Goal: Task Accomplishment & Management: Use online tool/utility

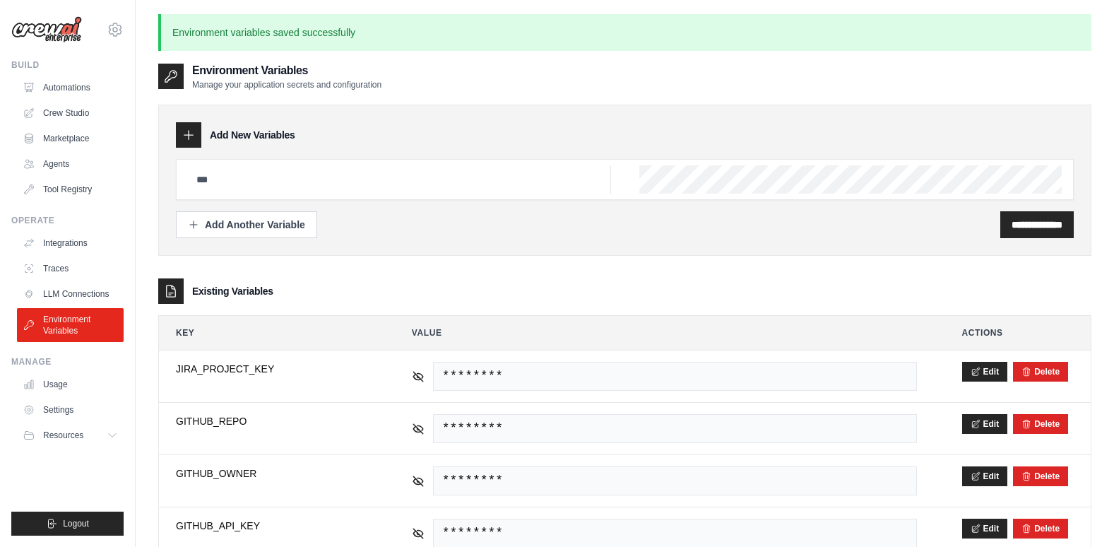
scroll to position [311, 0]
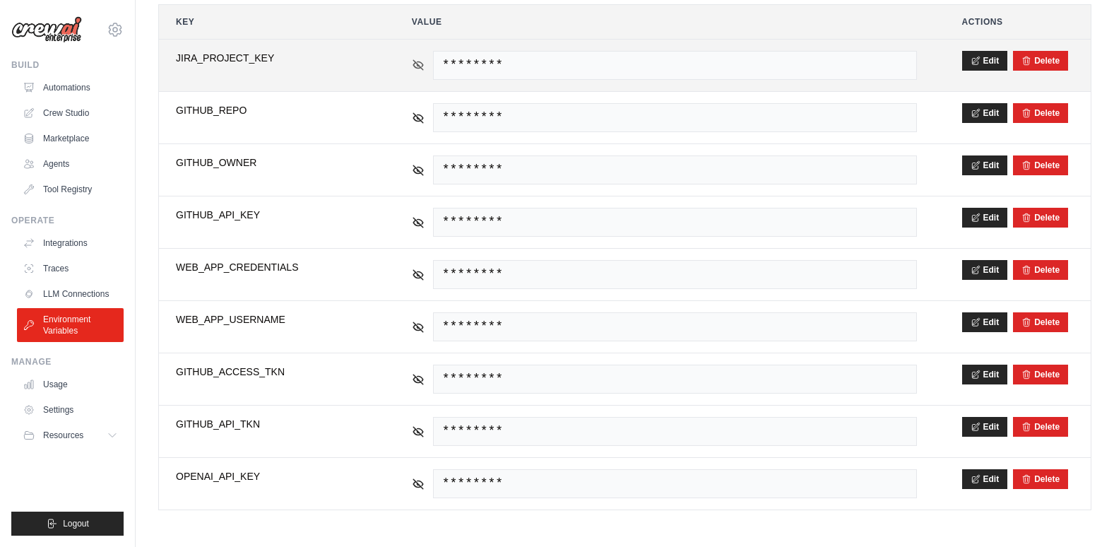
click at [415, 64] on icon at bounding box center [418, 65] width 13 height 13
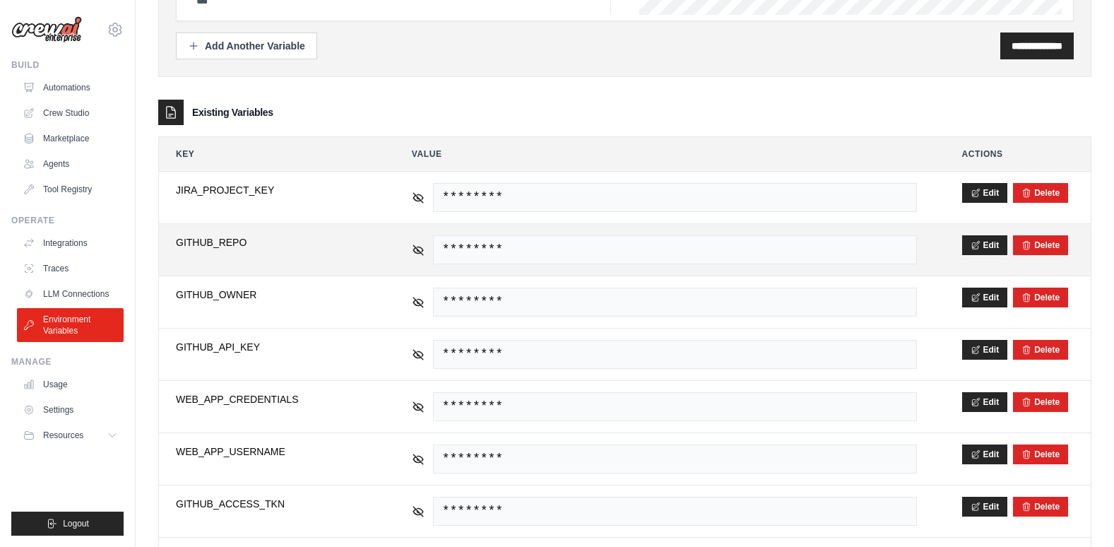
scroll to position [170, 0]
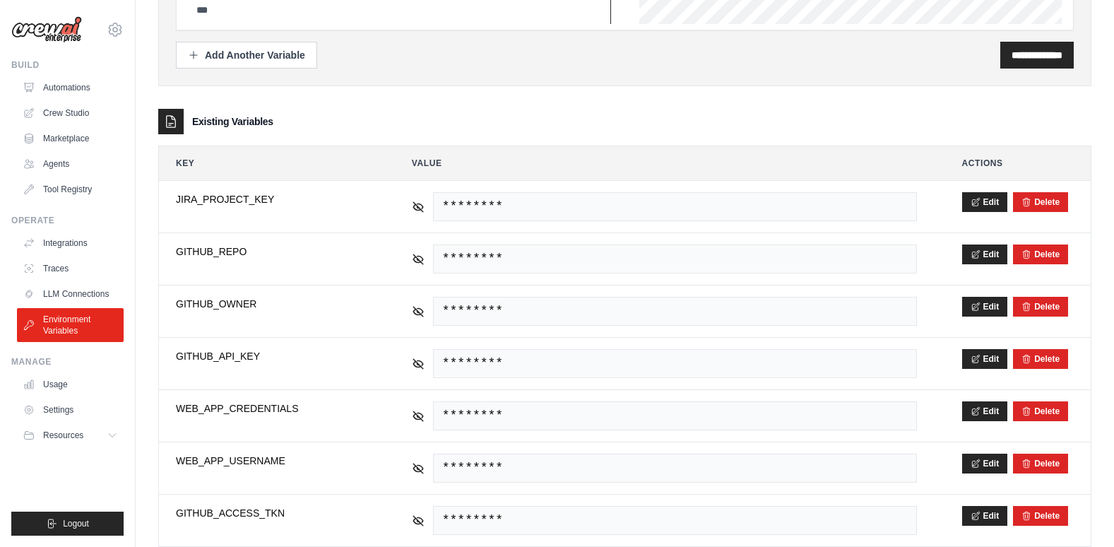
click at [258, 6] on input "text" at bounding box center [399, 10] width 423 height 28
type input "**********"
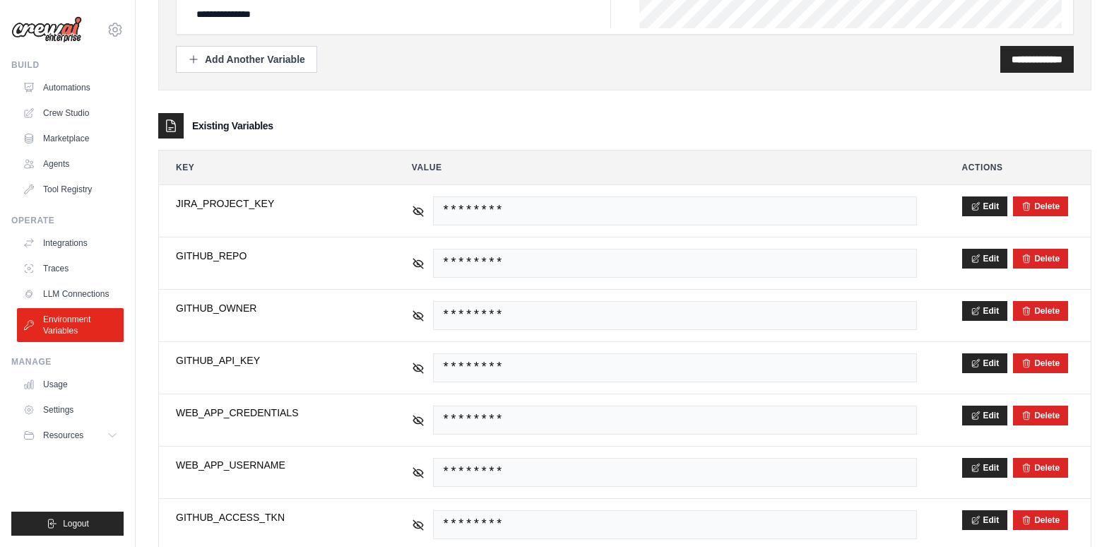
click at [1006, 90] on div "**********" at bounding box center [624, 14] width 933 height 151
click at [1026, 61] on input "**********" at bounding box center [1036, 59] width 51 height 14
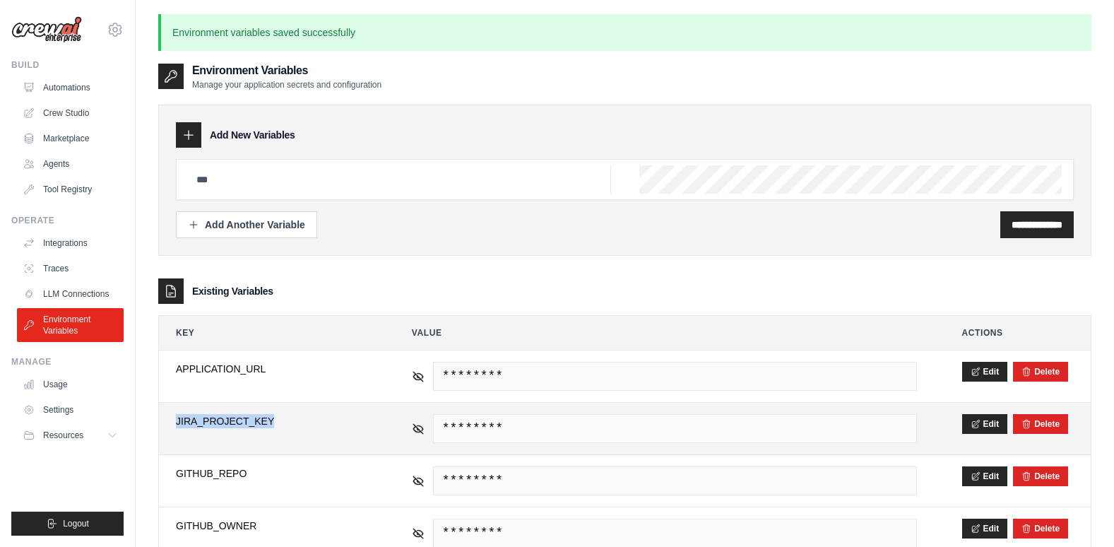
drag, startPoint x: 290, startPoint y: 422, endPoint x: 166, endPoint y: 427, distance: 124.4
click at [166, 427] on td "**********" at bounding box center [271, 429] width 225 height 52
copy span "JIRA_PROJECT_KEY"
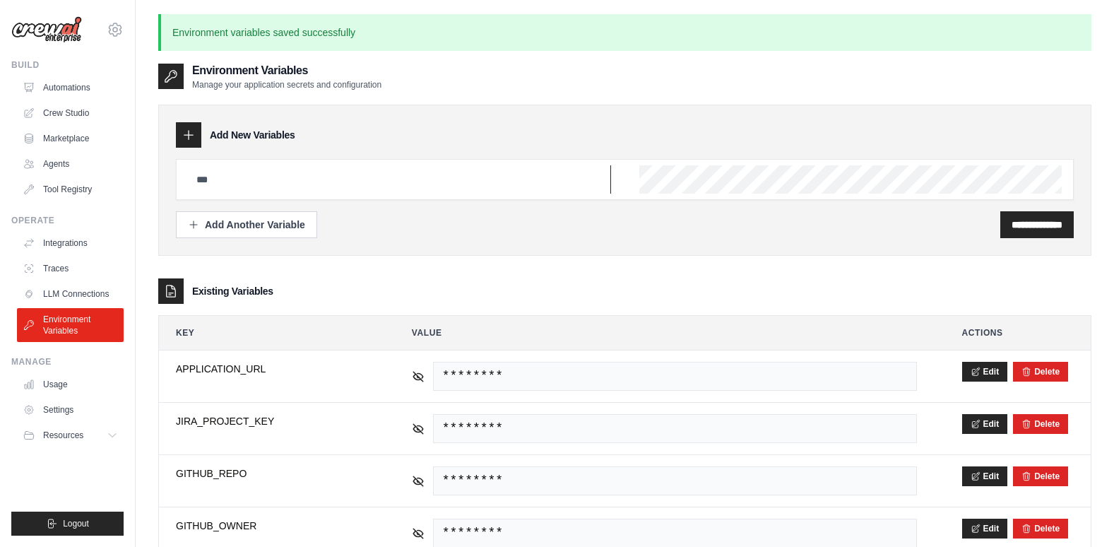
click at [280, 186] on input "text" at bounding box center [399, 179] width 423 height 28
paste input "**********"
type input "**********"
click at [910, 226] on div "**********" at bounding box center [625, 224] width 898 height 27
click at [1021, 222] on input "**********" at bounding box center [1036, 225] width 51 height 14
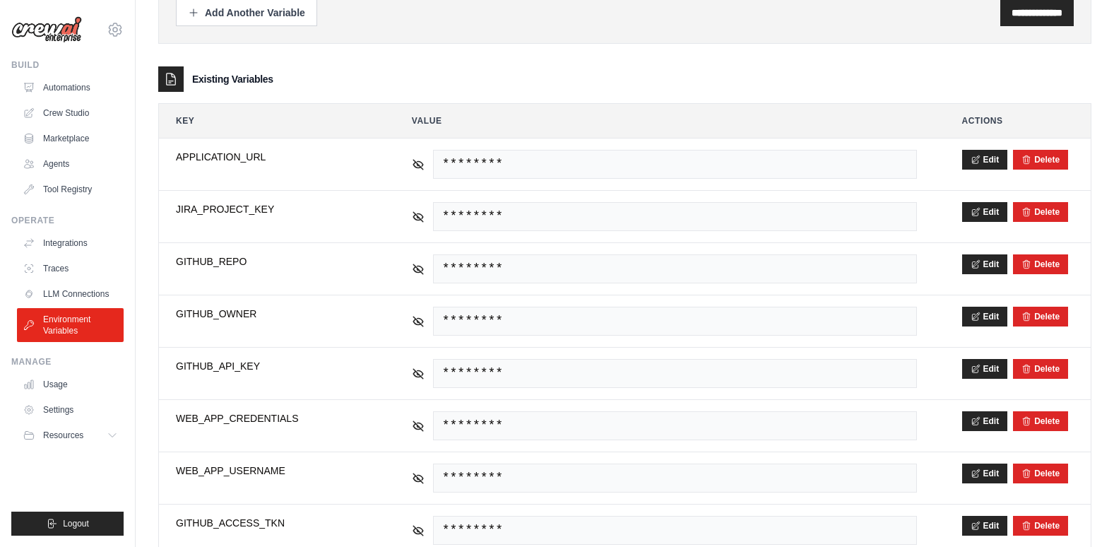
scroll to position [283, 0]
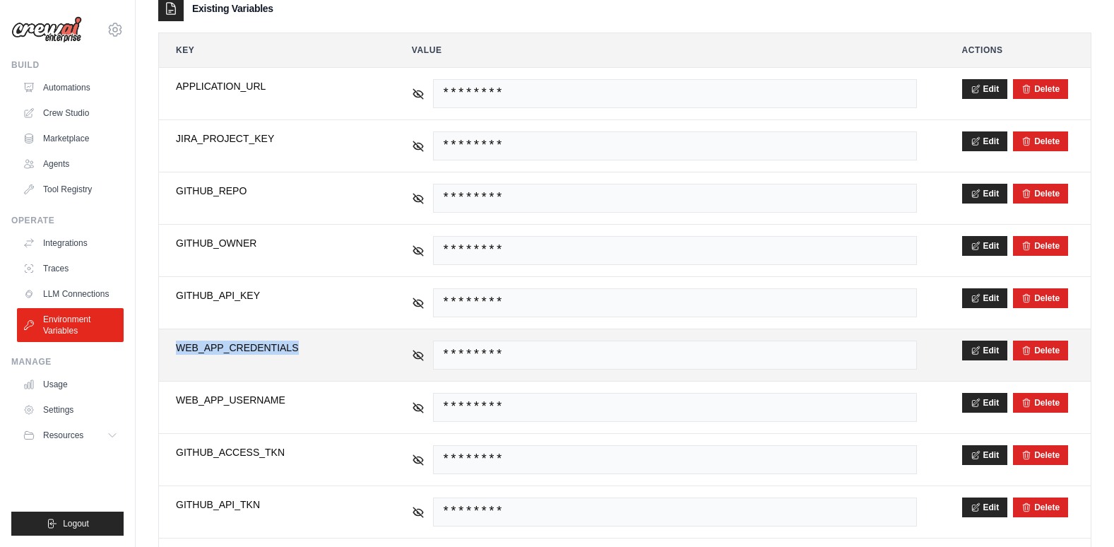
drag, startPoint x: 299, startPoint y: 347, endPoint x: 179, endPoint y: 344, distance: 120.8
click at [179, 344] on span "WEB_APP_CREDENTIALS" at bounding box center [271, 347] width 191 height 14
copy span "WEB_APP_CREDENTIALS"
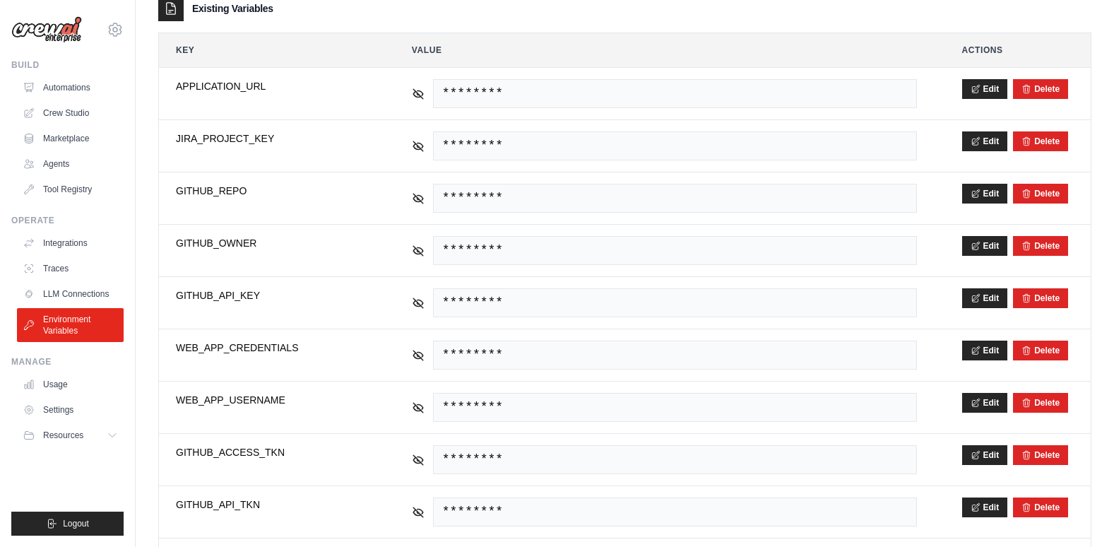
click at [392, 20] on div "Existing Variables" at bounding box center [624, 8] width 933 height 25
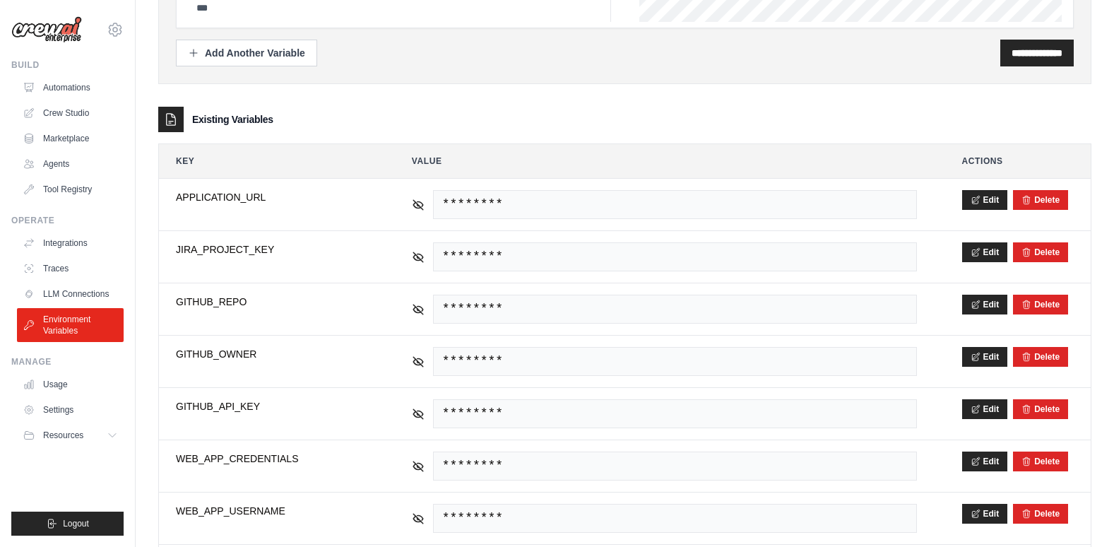
scroll to position [141, 0]
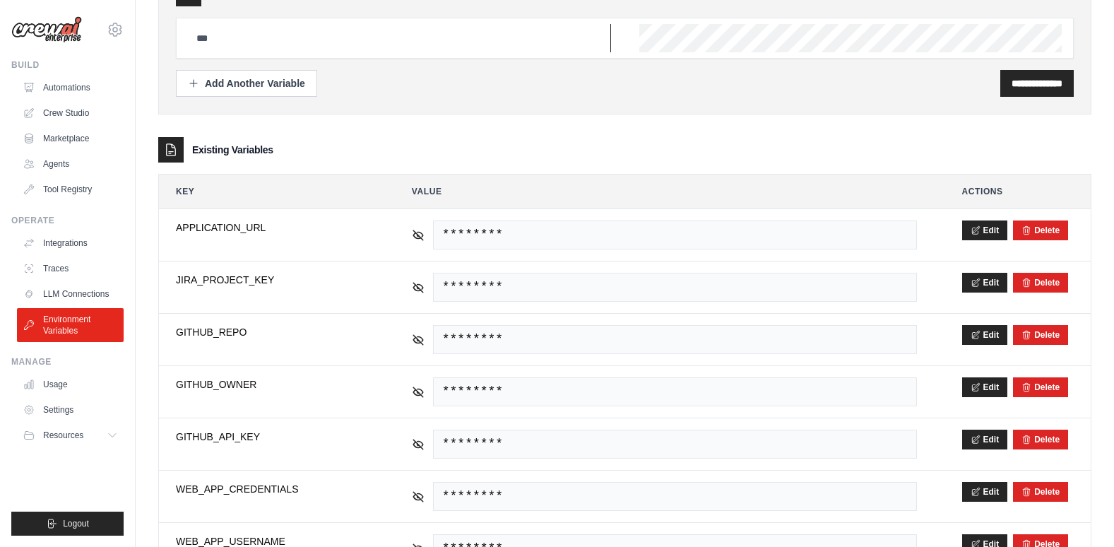
click at [350, 33] on input "text" at bounding box center [399, 38] width 423 height 28
paste input "**********"
type input "**********"
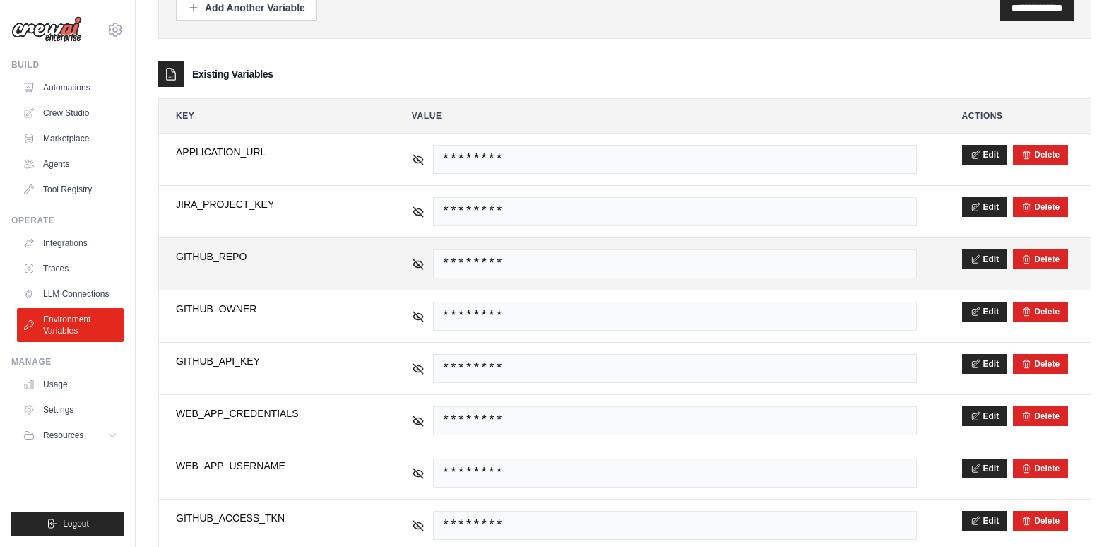
scroll to position [283, 0]
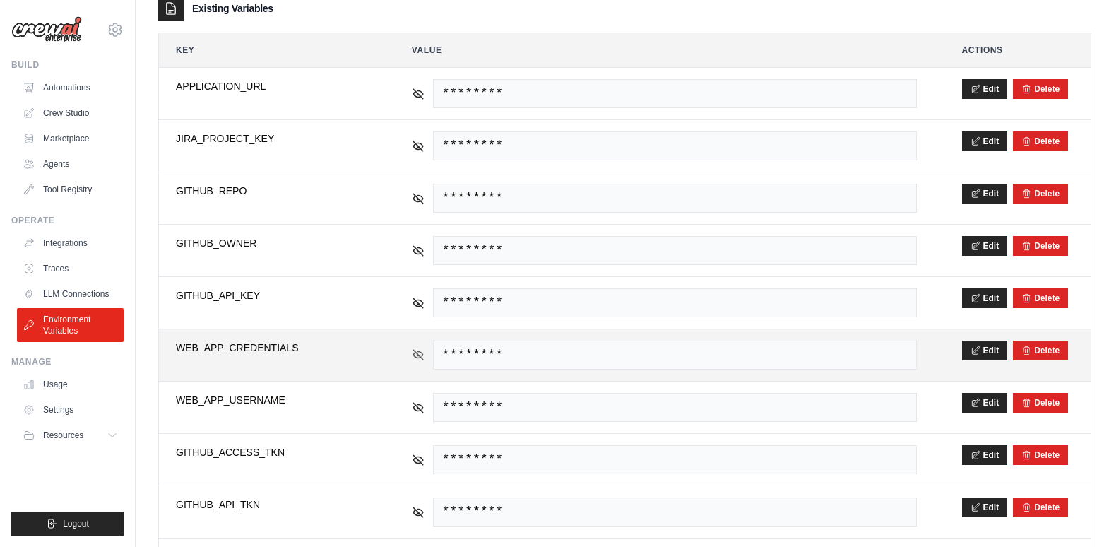
click at [424, 353] on icon at bounding box center [418, 354] width 13 height 13
drag, startPoint x: 580, startPoint y: 352, endPoint x: 439, endPoint y: 356, distance: 141.3
click at [439, 356] on span "Currbangalore1310$$" at bounding box center [675, 354] width 484 height 29
copy span "Currbangalore1310$$"
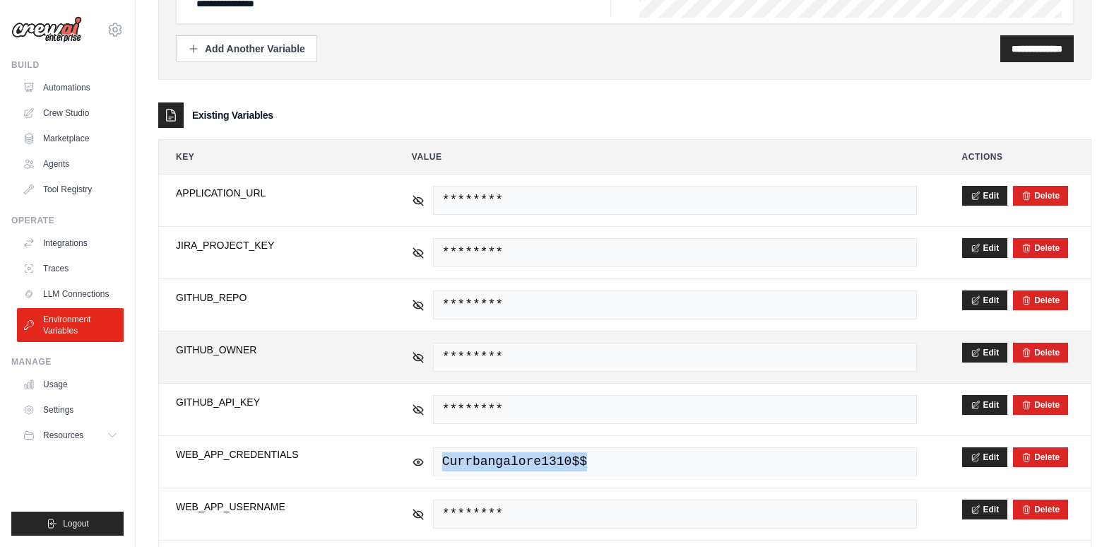
scroll to position [71, 0]
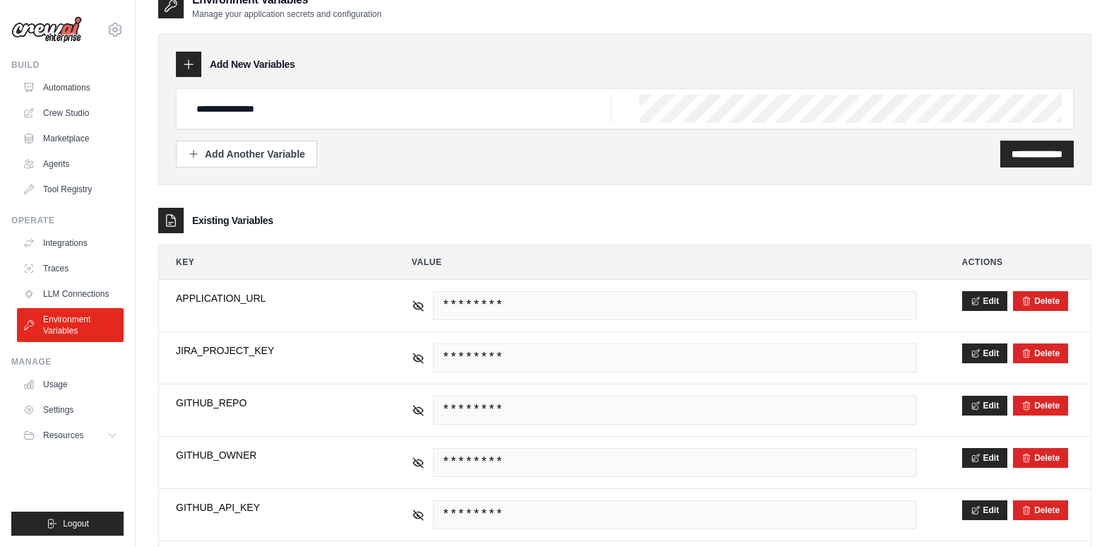
click at [923, 172] on div "**********" at bounding box center [624, 109] width 933 height 151
click at [1029, 149] on input "**********" at bounding box center [1036, 154] width 51 height 14
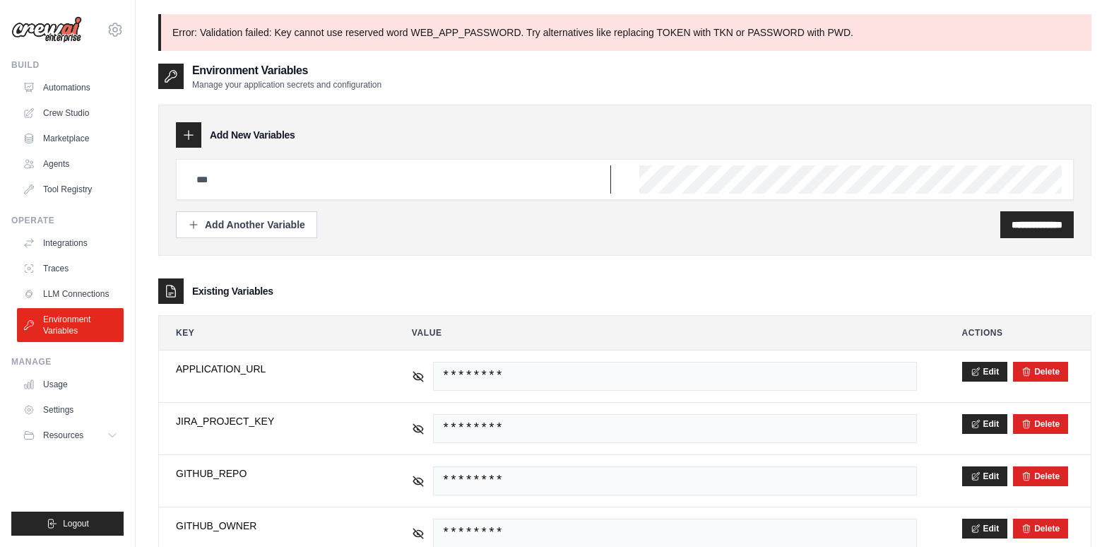
click at [357, 180] on input "text" at bounding box center [399, 179] width 423 height 28
click at [482, 239] on div "**********" at bounding box center [624, 180] width 933 height 151
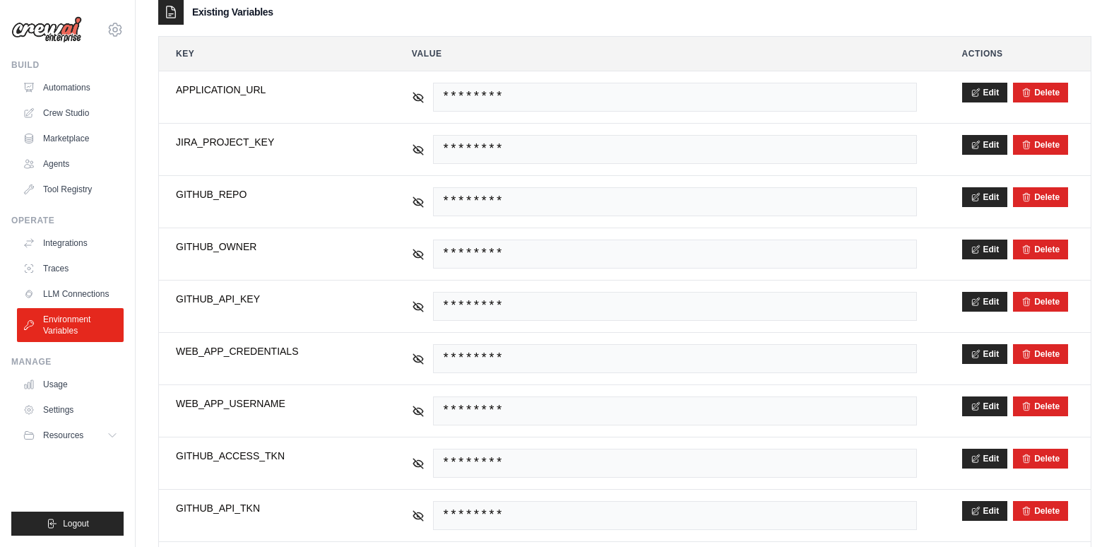
scroll to position [283, 0]
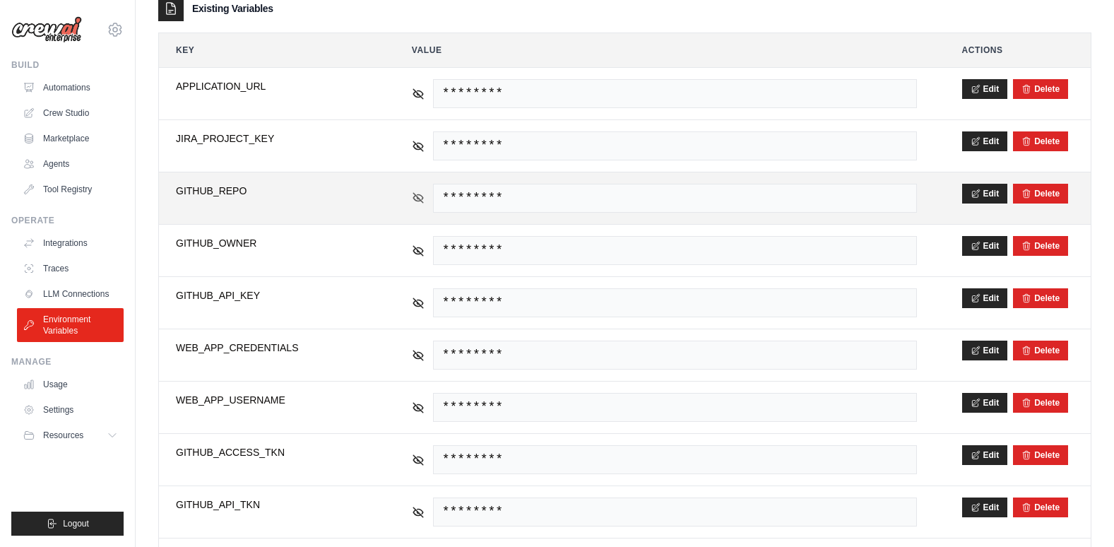
click at [420, 199] on icon at bounding box center [418, 198] width 10 height 10
click at [420, 199] on icon at bounding box center [418, 197] width 13 height 13
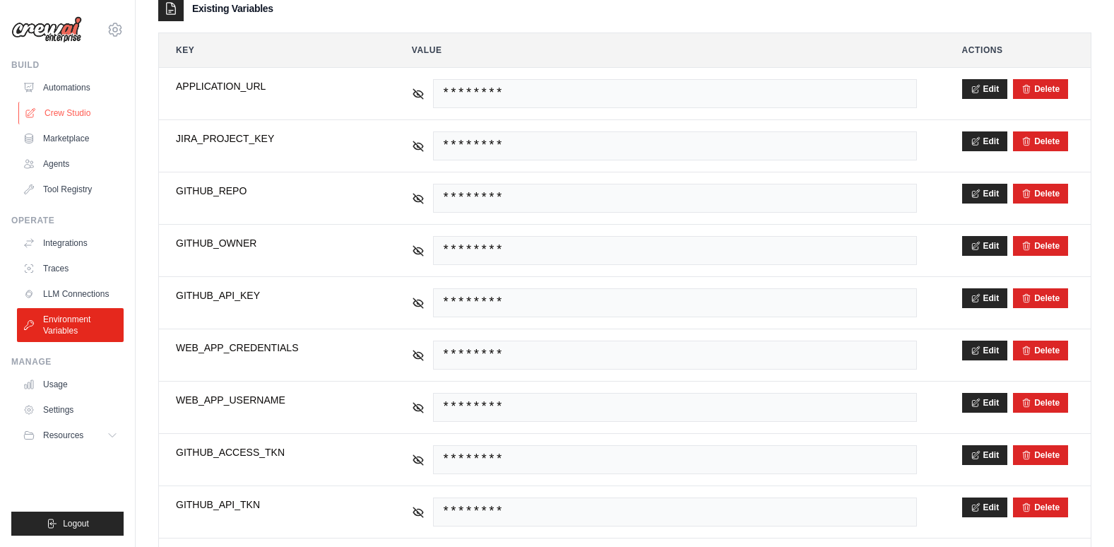
click at [51, 107] on link "Crew Studio" at bounding box center [71, 113] width 107 height 23
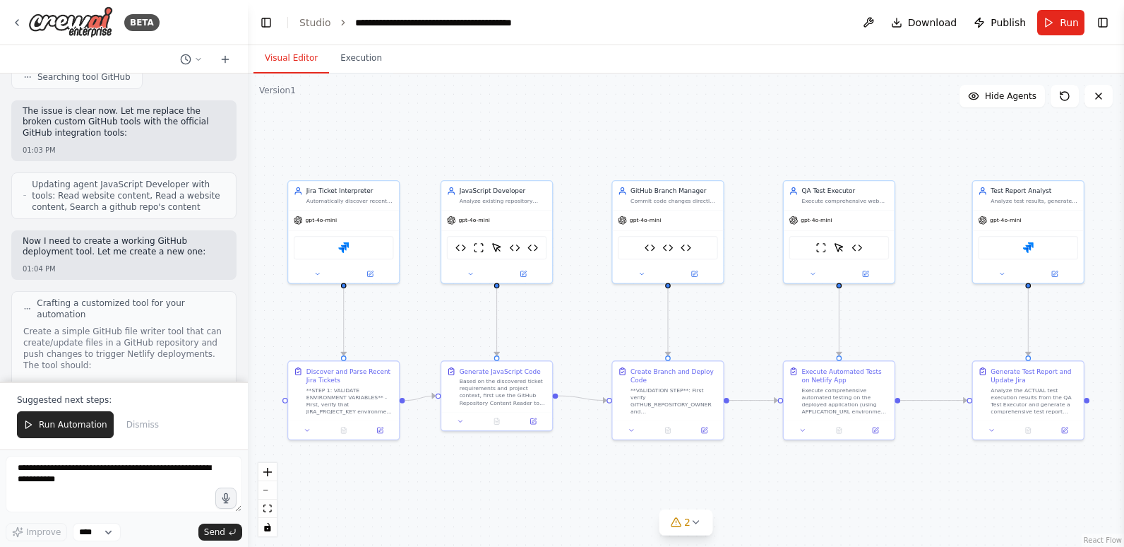
scroll to position [59382, 0]
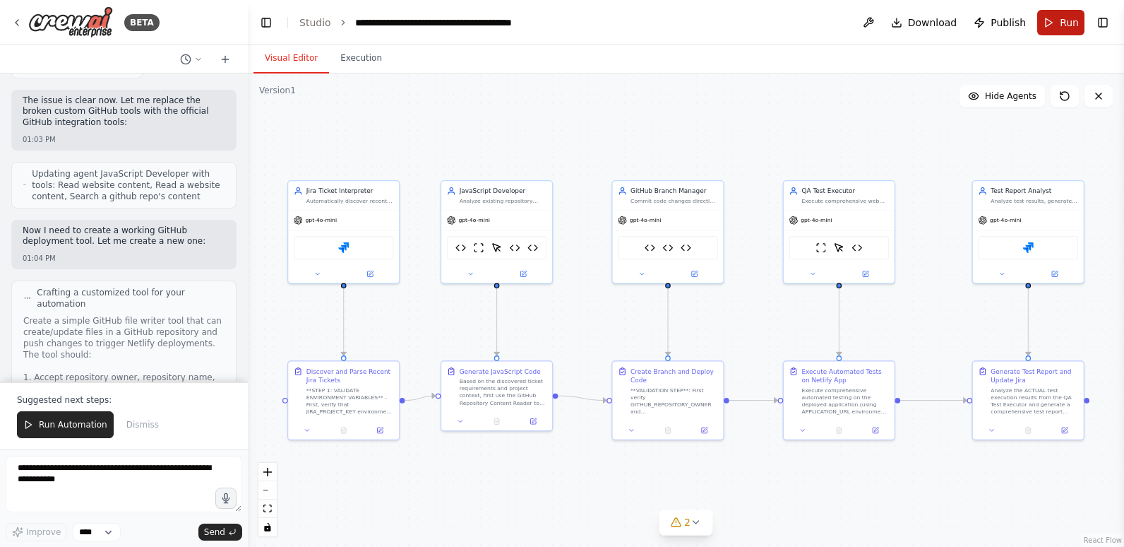
click at [1066, 23] on span "Run" at bounding box center [1069, 23] width 19 height 14
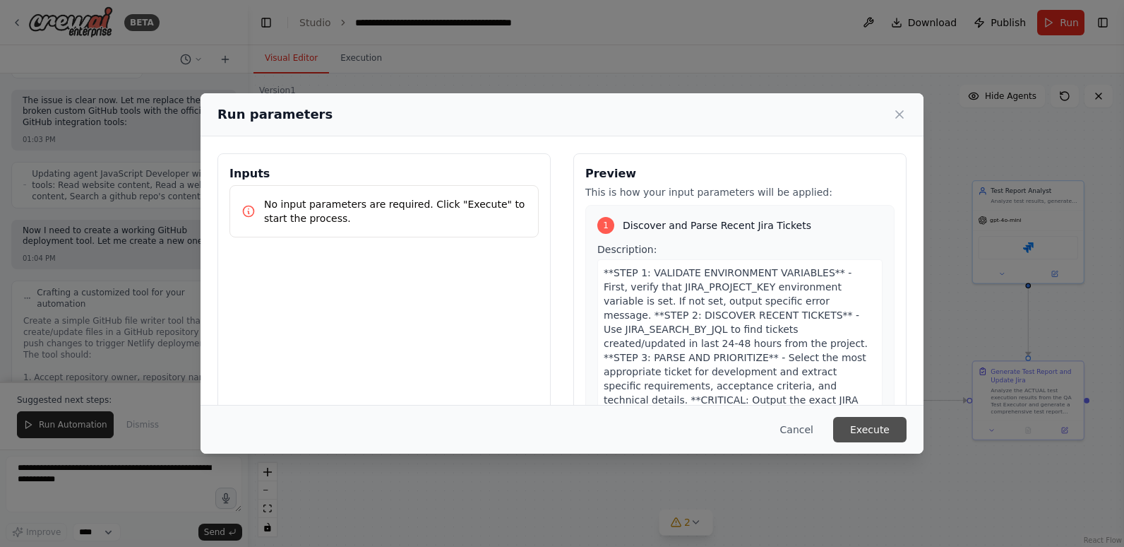
click at [882, 428] on button "Execute" at bounding box center [869, 429] width 73 height 25
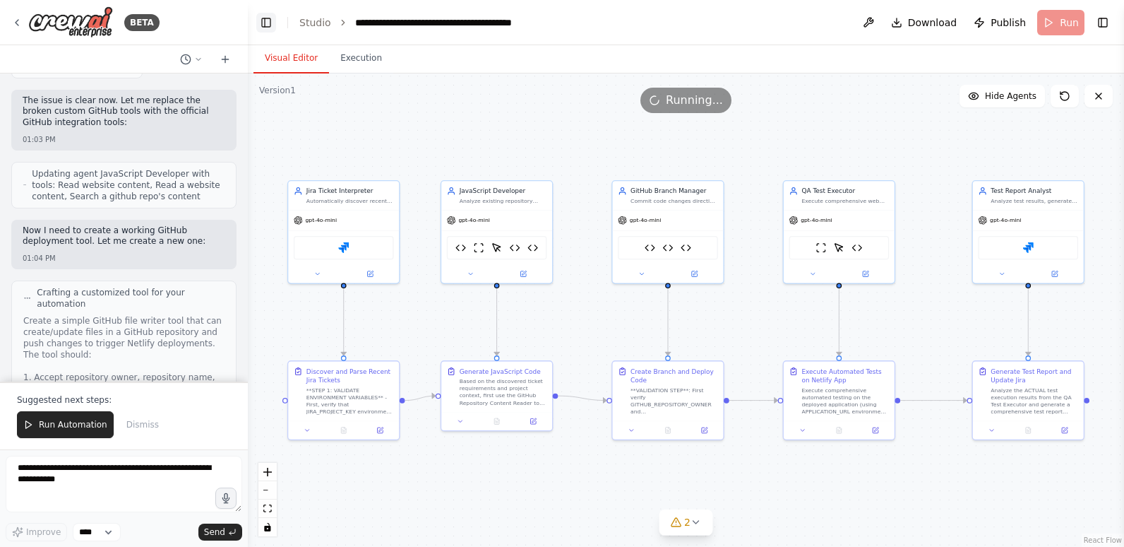
click at [260, 18] on button "Toggle Left Sidebar" at bounding box center [266, 23] width 20 height 20
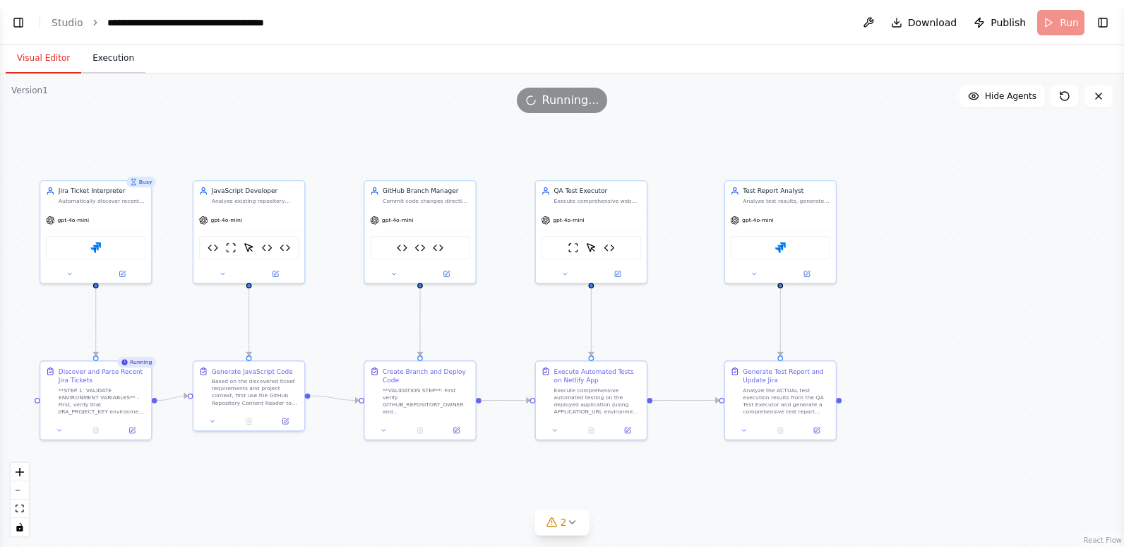
click at [96, 56] on button "Execution" at bounding box center [113, 59] width 64 height 30
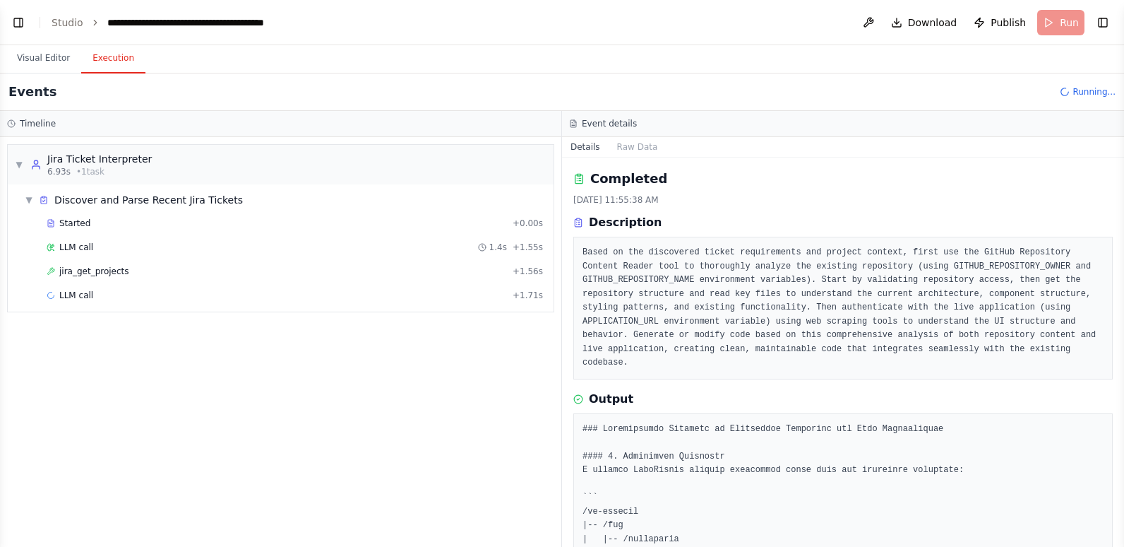
scroll to position [0, 0]
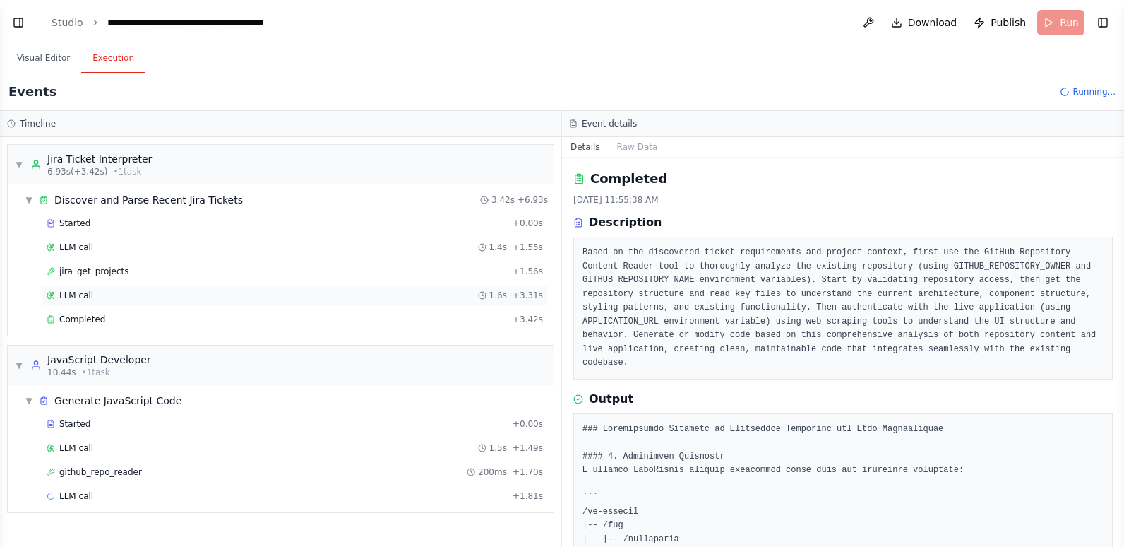
click at [122, 289] on div "LLM call 1.6s + 3.31s" at bounding box center [295, 295] width 506 height 21
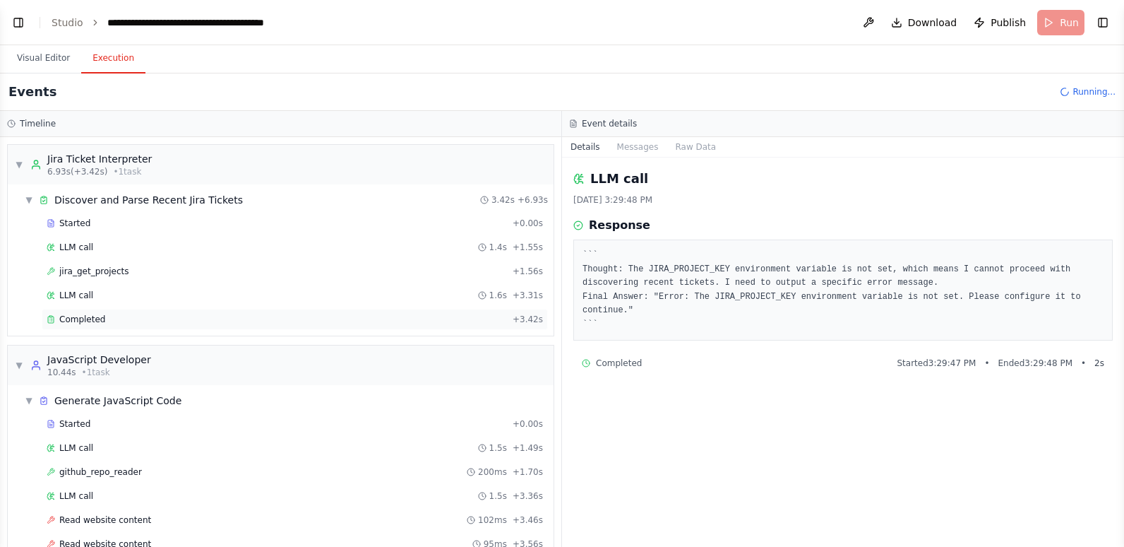
click at [112, 323] on div "Completed" at bounding box center [277, 319] width 461 height 11
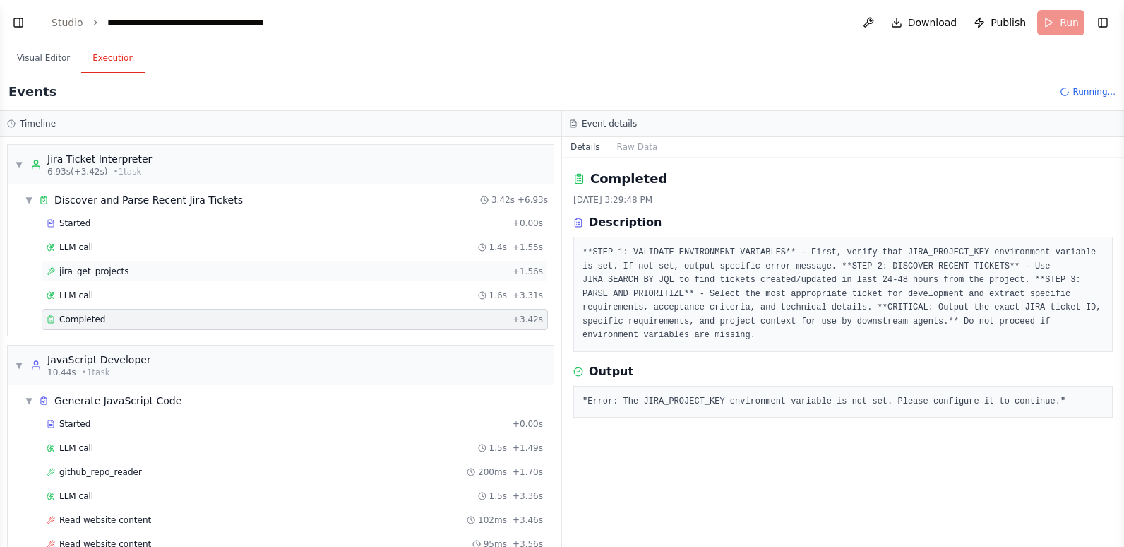
click at [100, 269] on span "jira_get_projects" at bounding box center [94, 271] width 70 height 11
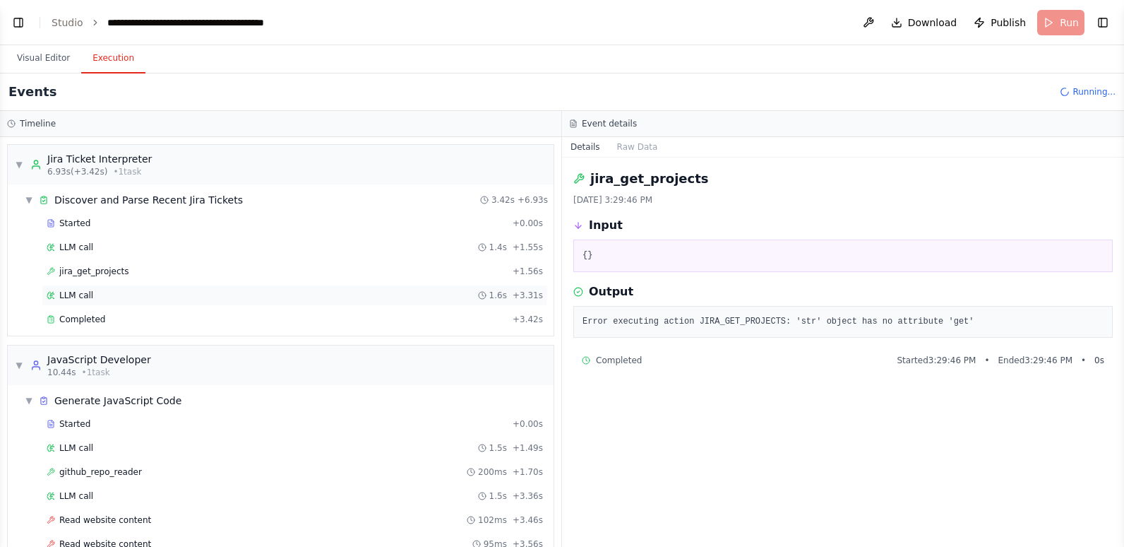
click at [100, 294] on div "LLM call 1.6s + 3.31s" at bounding box center [295, 295] width 497 height 11
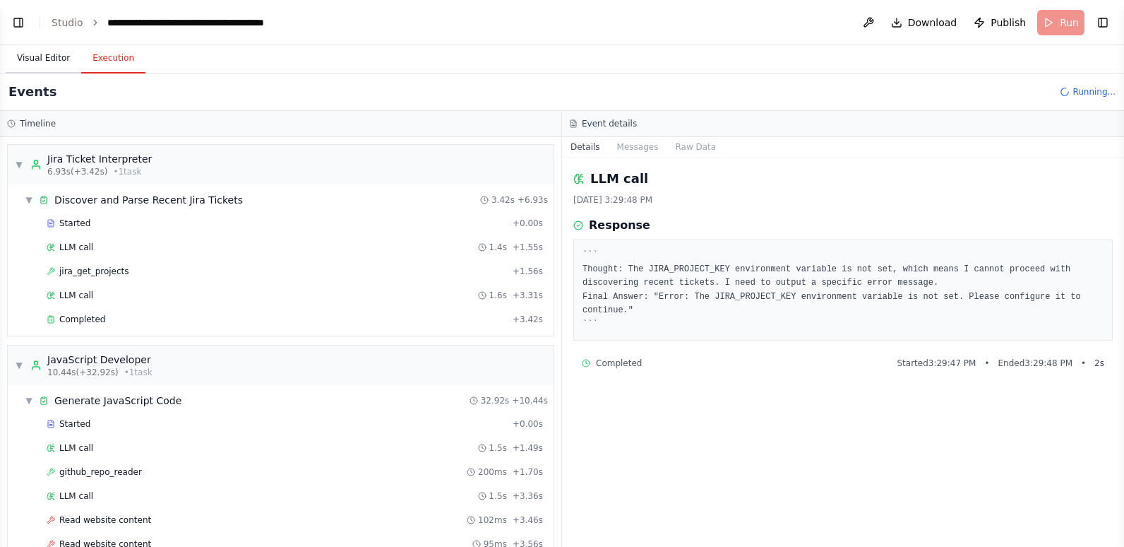
click at [43, 59] on button "Visual Editor" at bounding box center [44, 59] width 76 height 30
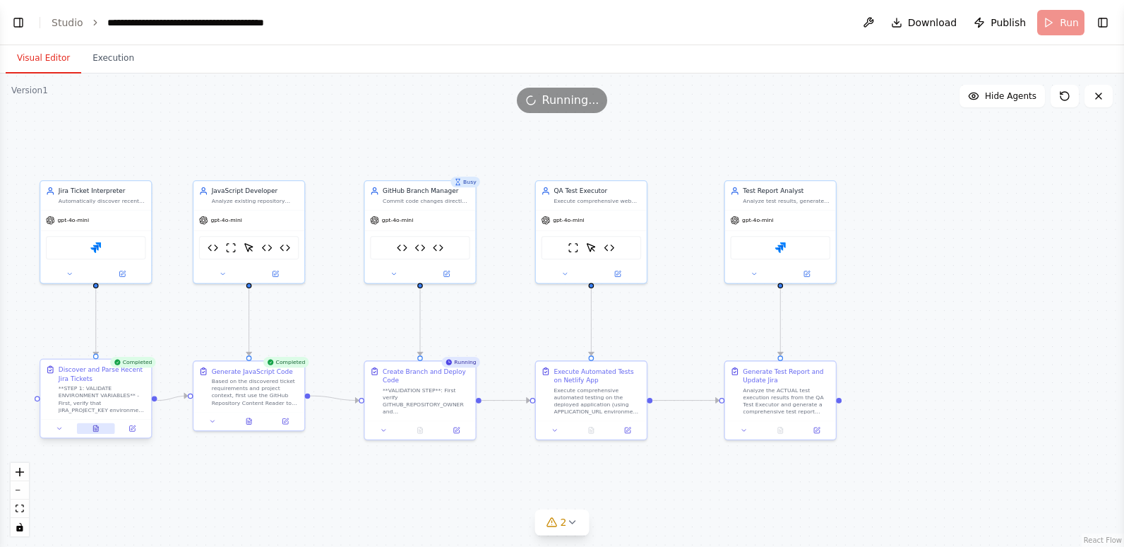
click at [97, 432] on icon at bounding box center [95, 428] width 5 height 6
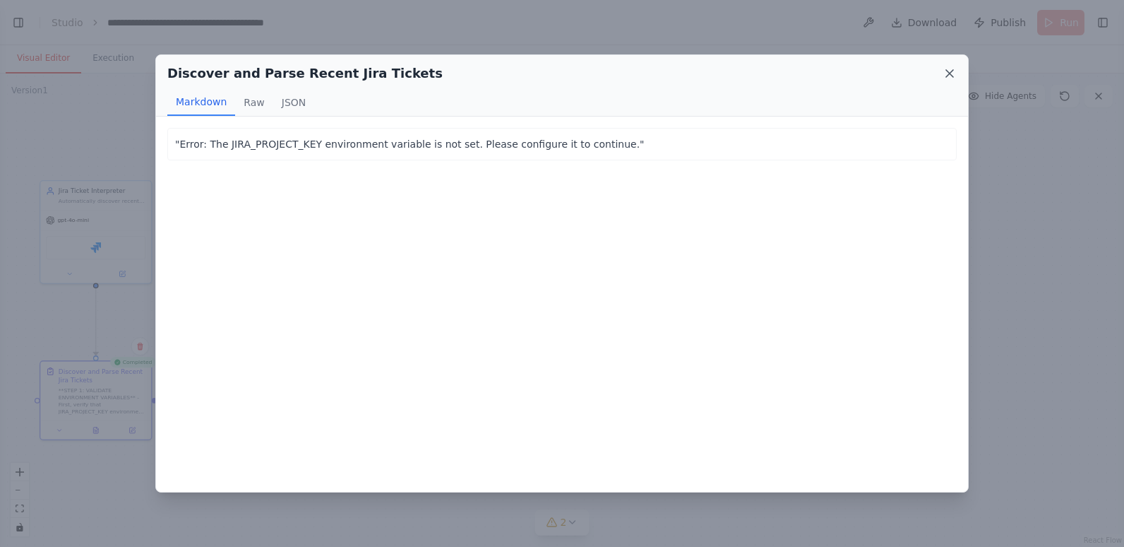
click at [950, 69] on icon at bounding box center [950, 73] width 14 height 14
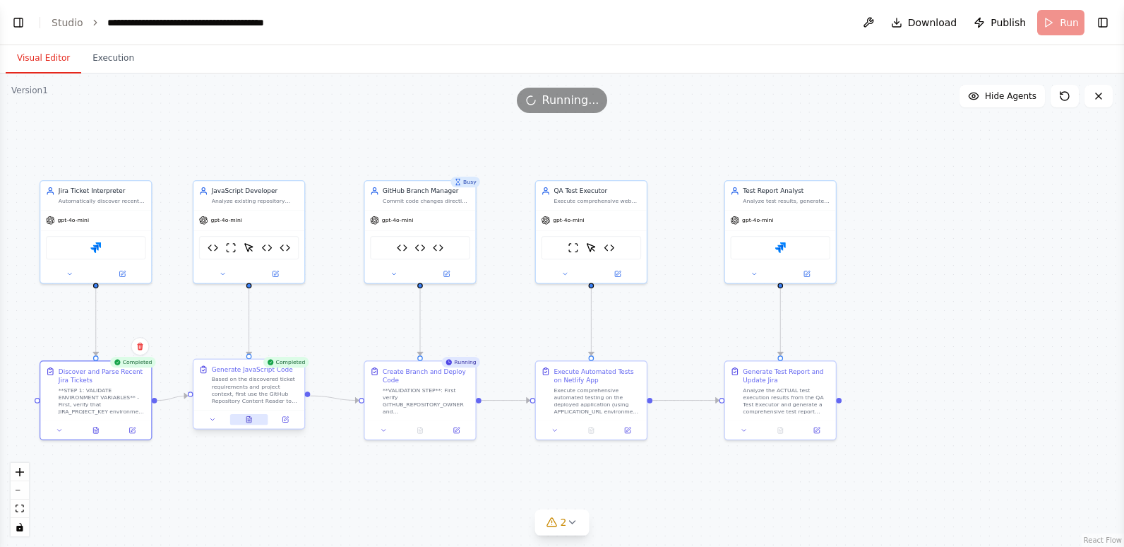
click at [244, 417] on button at bounding box center [249, 419] width 38 height 11
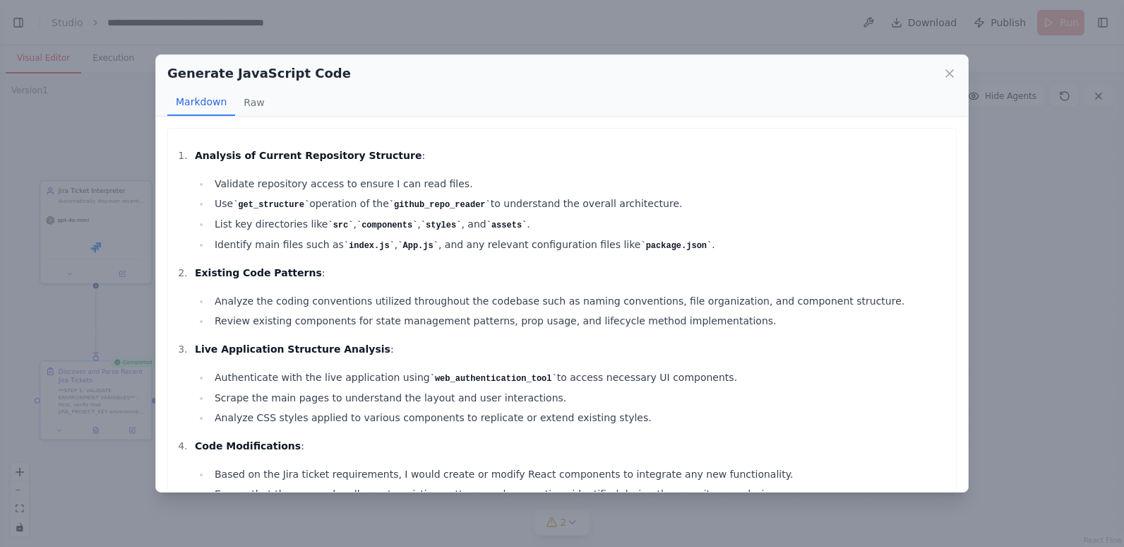
scroll to position [262, 0]
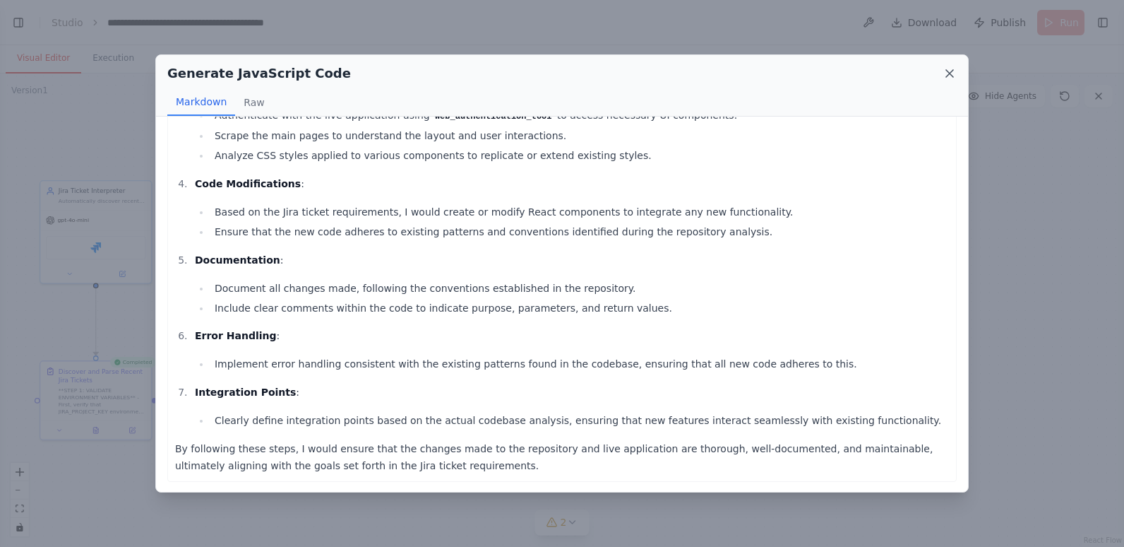
click at [956, 73] on icon at bounding box center [950, 73] width 14 height 14
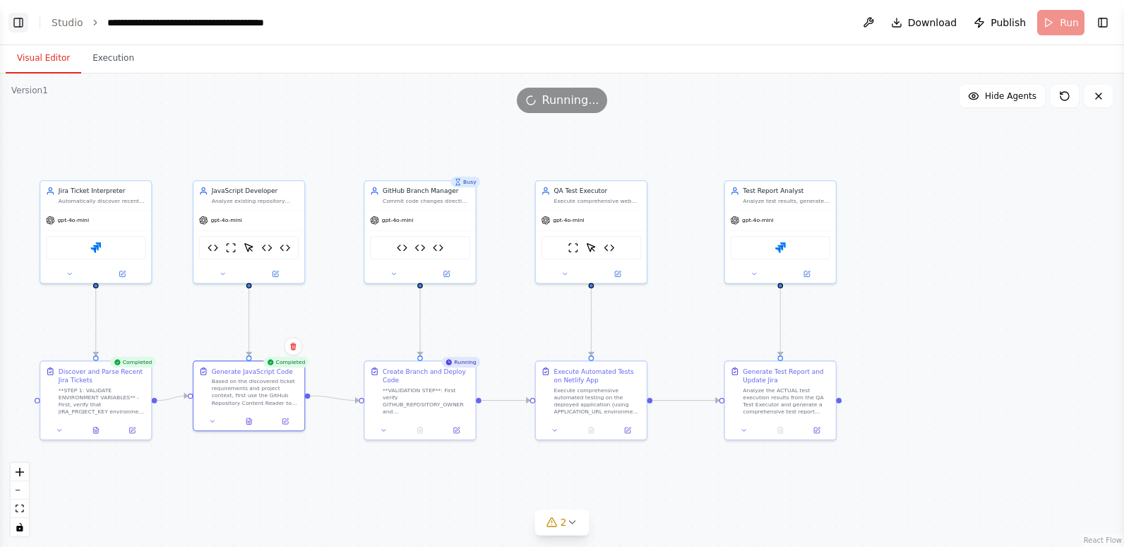
click at [14, 20] on button "Toggle Left Sidebar" at bounding box center [18, 23] width 20 height 20
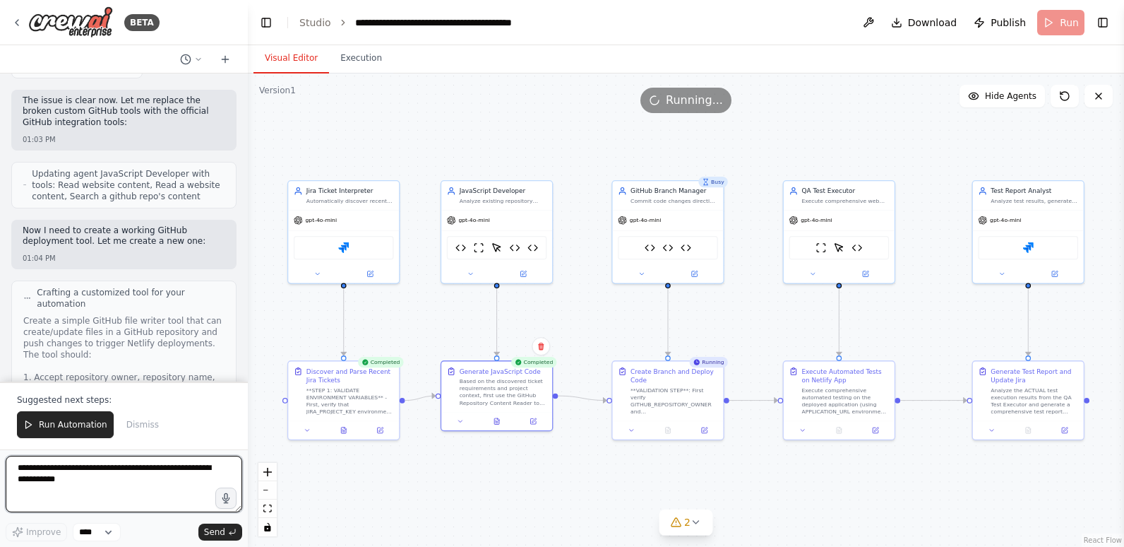
click at [158, 470] on textarea at bounding box center [124, 484] width 237 height 57
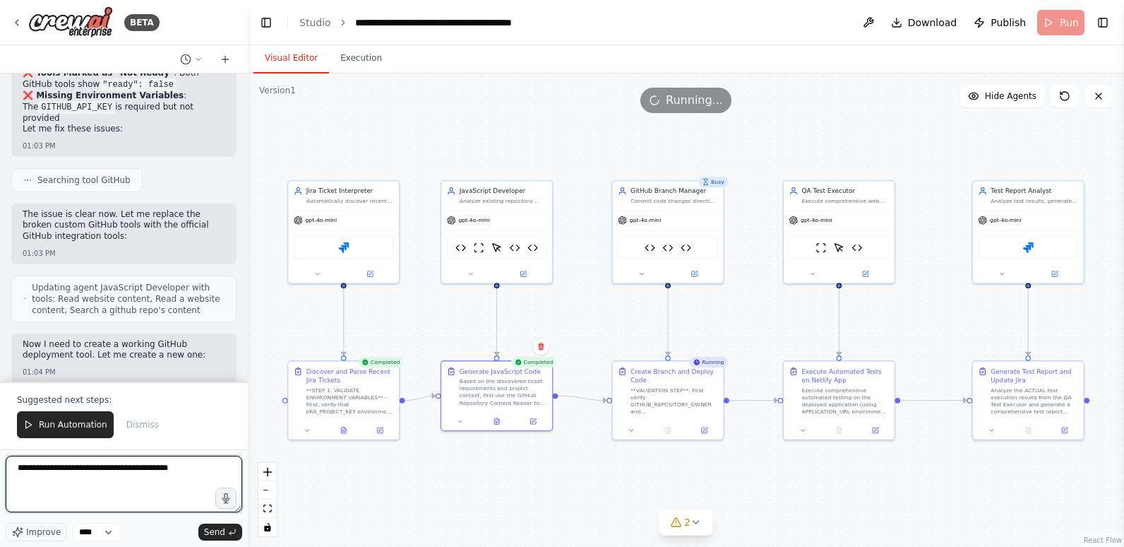
scroll to position [59382, 0]
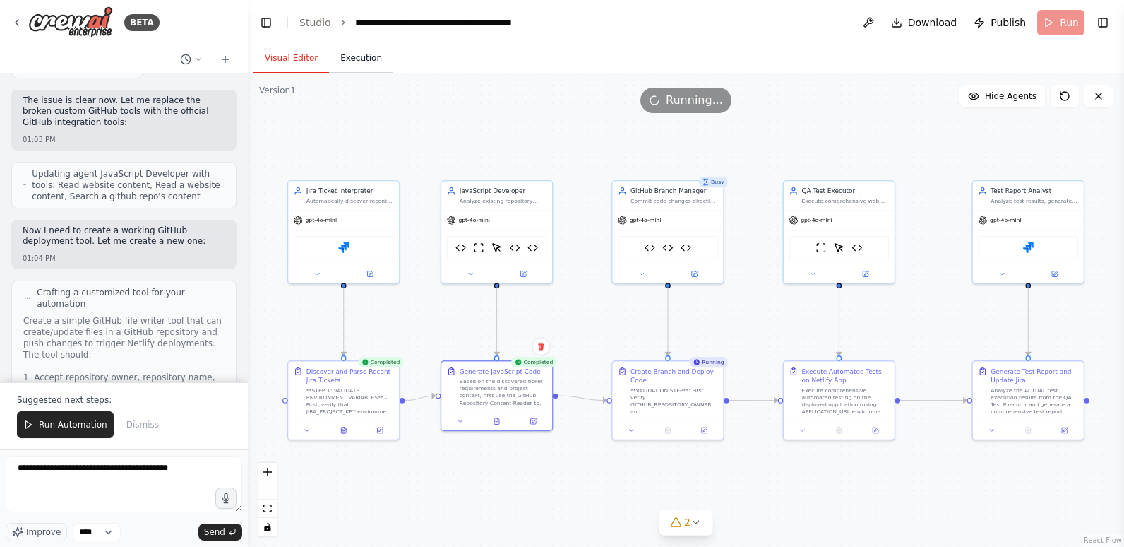
click at [352, 59] on button "Execution" at bounding box center [361, 59] width 64 height 30
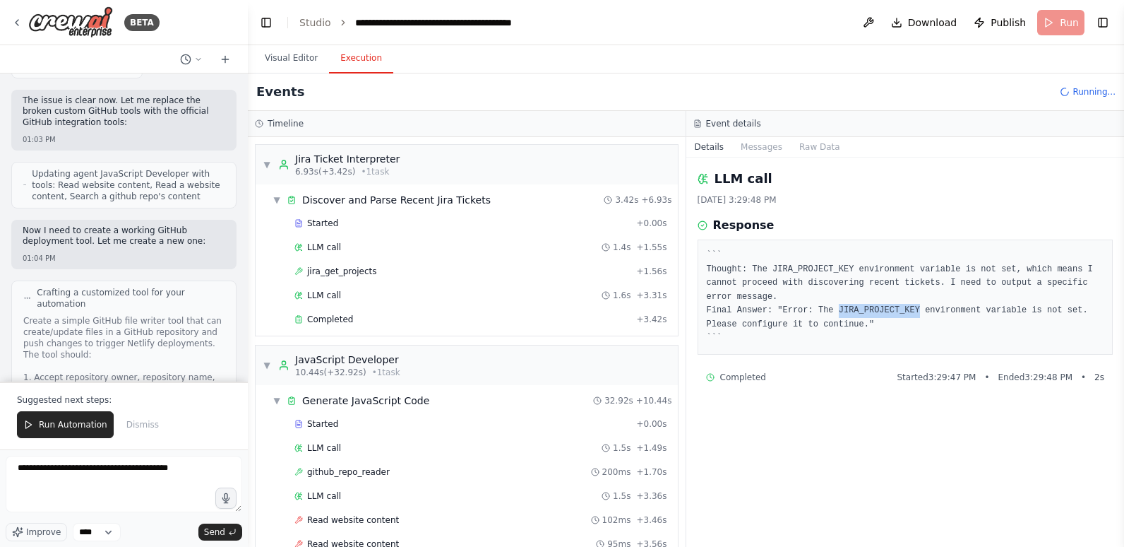
drag, startPoint x: 827, startPoint y: 292, endPoint x: 902, endPoint y: 292, distance: 74.9
click at [902, 292] on pre "``` Thought: The JIRA_PROJECT_KEY environment variable is not set, which means …" at bounding box center [906, 297] width 398 height 97
copy pre "JIRA_PROJECT_KEY"
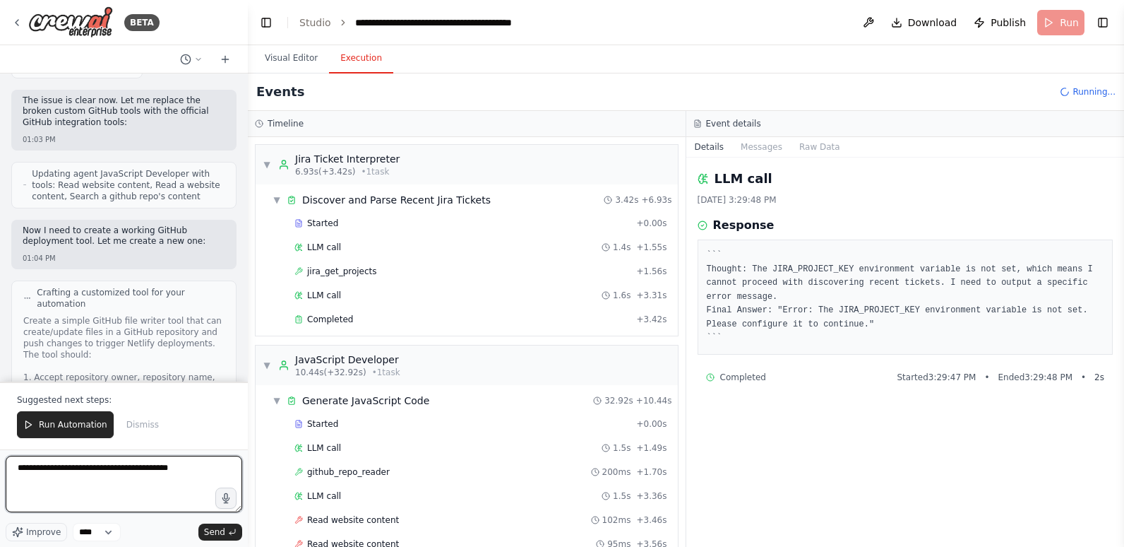
click at [206, 472] on textarea "**********" at bounding box center [124, 484] width 237 height 57
paste textarea "**********"
type textarea "**********"
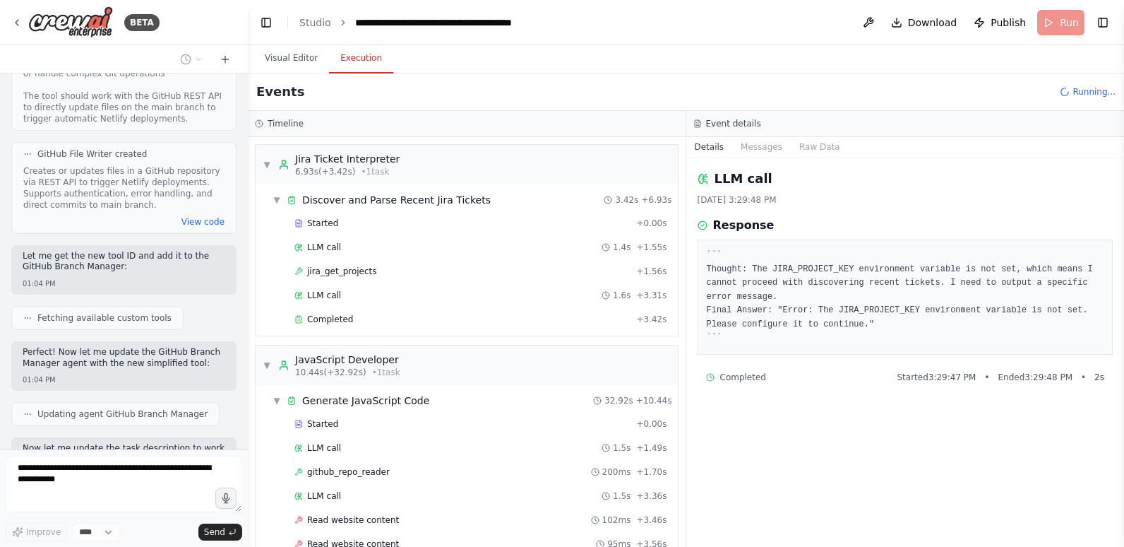
scroll to position [59891, 0]
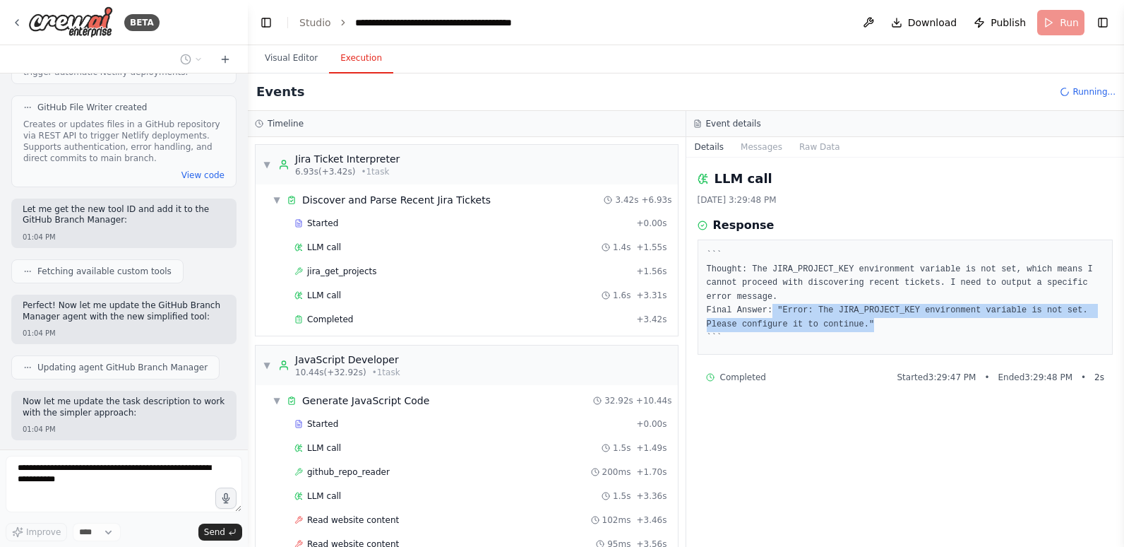
drag, startPoint x: 862, startPoint y: 316, endPoint x: 756, endPoint y: 290, distance: 110.0
click at [756, 290] on pre "``` Thought: The JIRA_PROJECT_KEY environment variable is not set, which means …" at bounding box center [906, 297] width 398 height 97
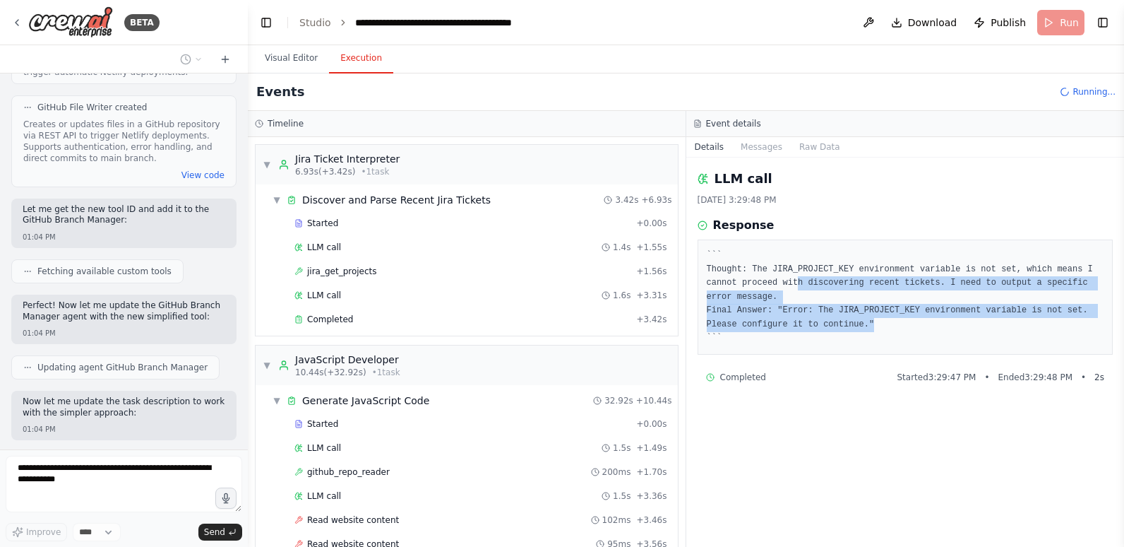
scroll to position [59937, 0]
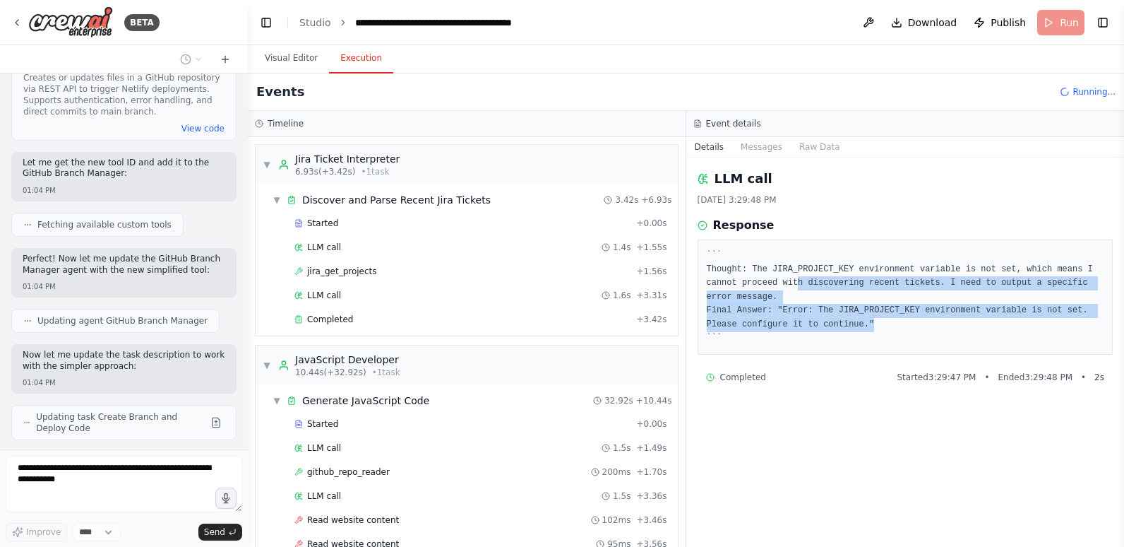
drag, startPoint x: 756, startPoint y: 290, endPoint x: 839, endPoint y: 309, distance: 85.7
click at [839, 309] on pre "``` Thought: The JIRA_PROJECT_KEY environment variable is not set, which means …" at bounding box center [906, 297] width 398 height 97
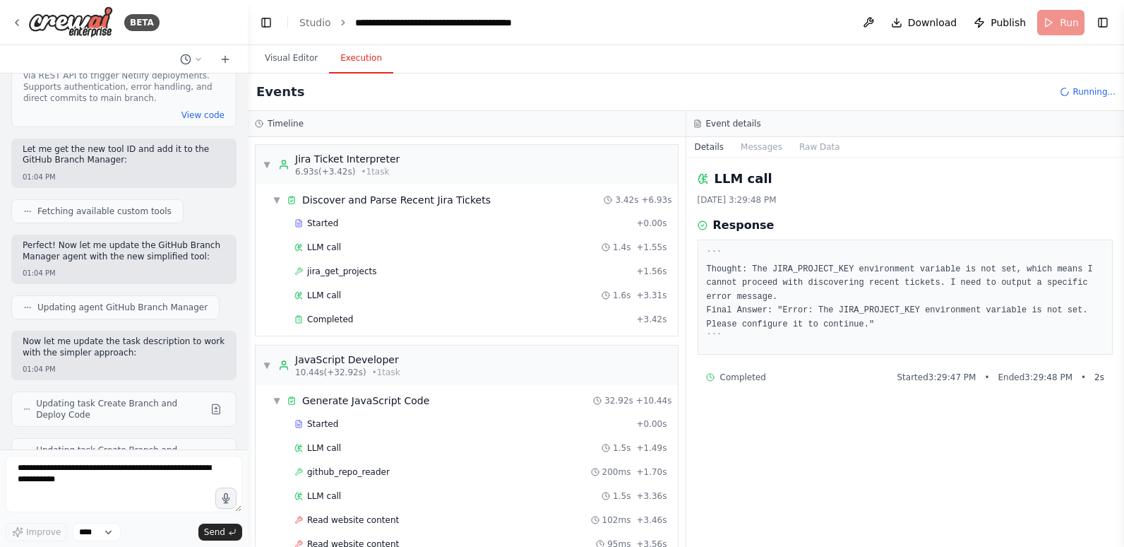
drag, startPoint x: 839, startPoint y: 309, endPoint x: 718, endPoint y: 297, distance: 122.2
click at [728, 297] on pre "``` Thought: The JIRA_PROJECT_KEY environment variable is not set, which means …" at bounding box center [906, 297] width 398 height 97
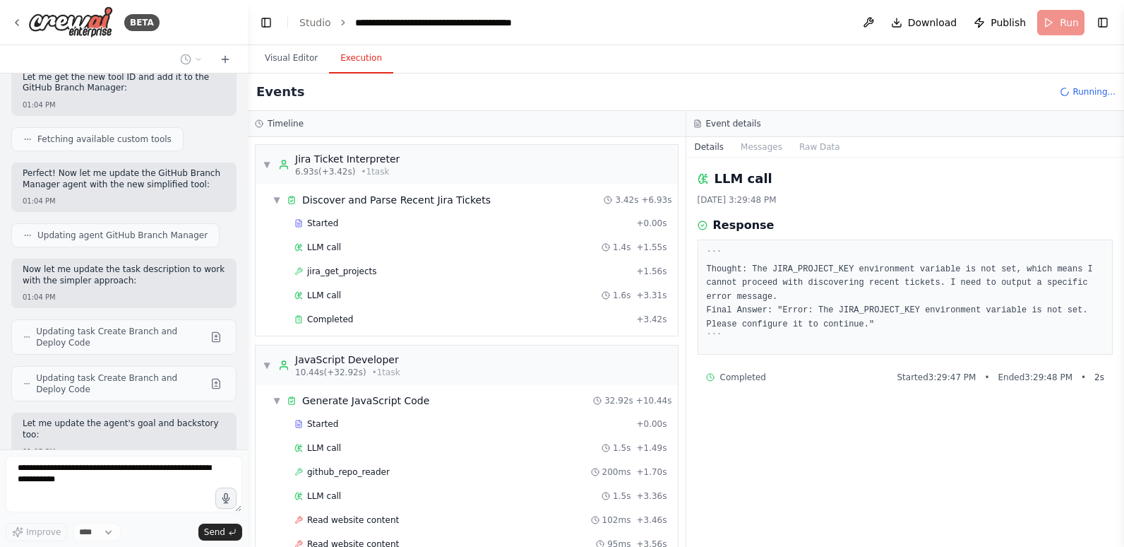
scroll to position [60034, 0]
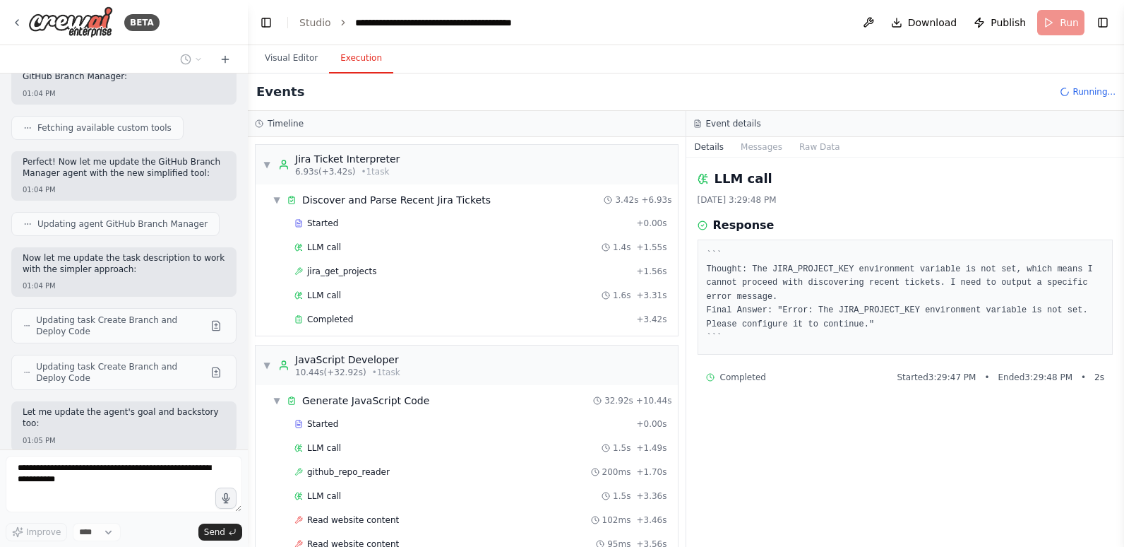
click at [709, 295] on pre "``` Thought: The JIRA_PROJECT_KEY environment variable is not set, which means …" at bounding box center [906, 297] width 398 height 97
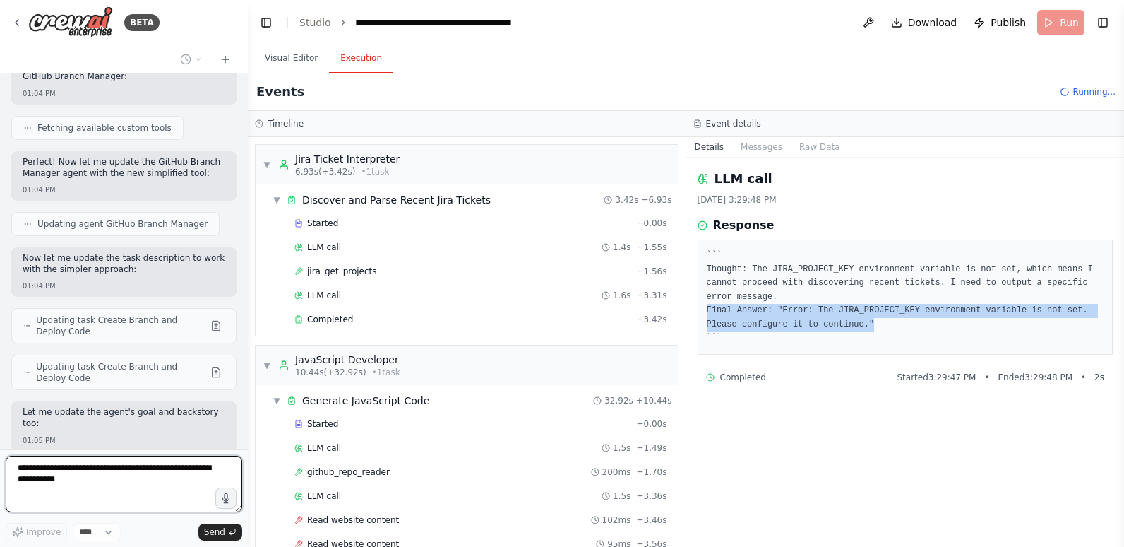
drag, startPoint x: 706, startPoint y: 296, endPoint x: 831, endPoint y: 310, distance: 125.8
click at [831, 311] on div "``` Thought: The JIRA_PROJECT_KEY environment variable is not set, which means …" at bounding box center [906, 296] width 416 height 115
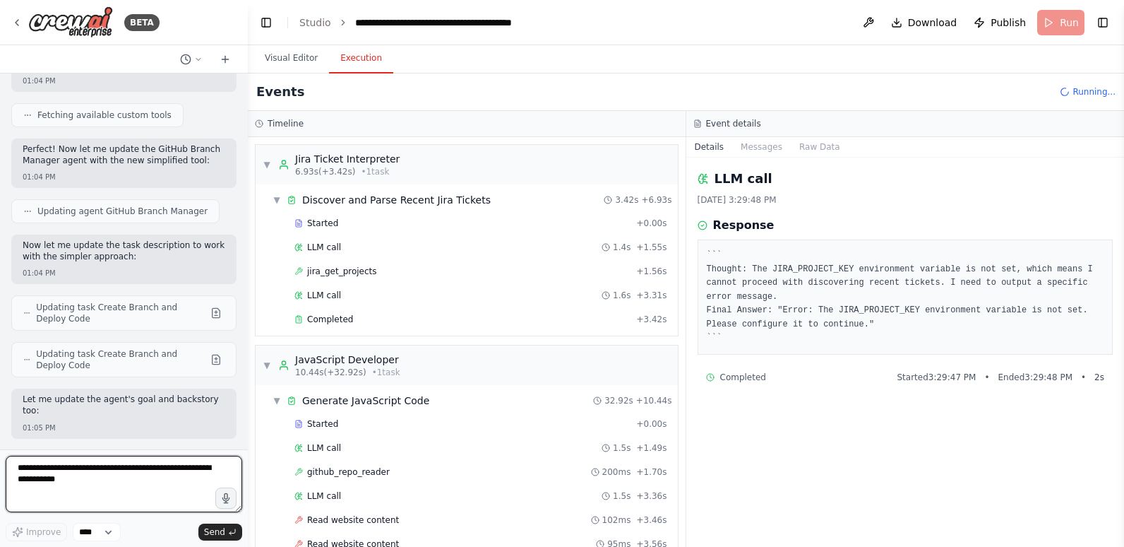
scroll to position [60058, 0]
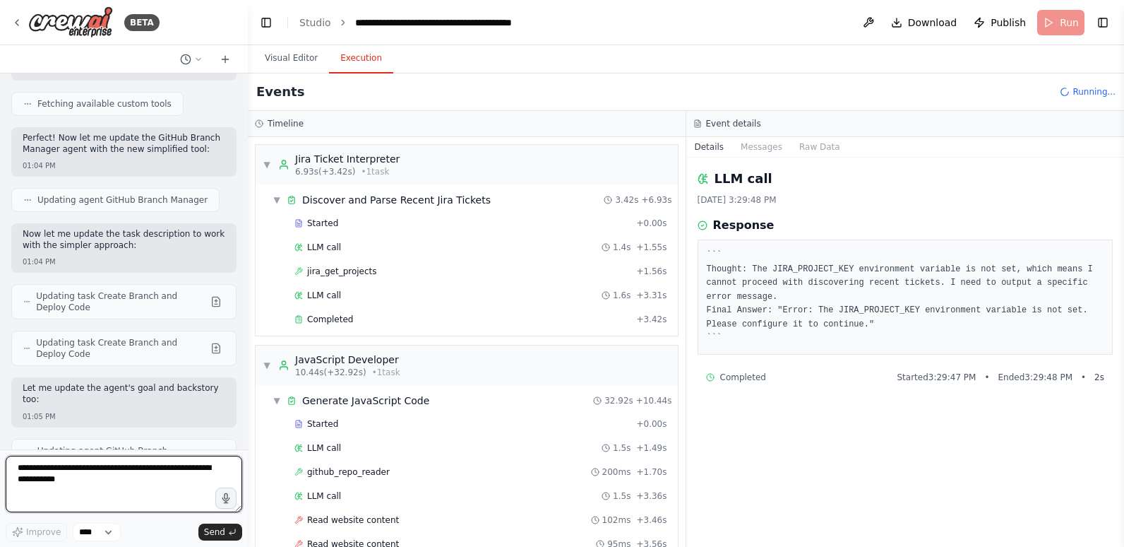
click at [117, 473] on textarea at bounding box center [124, 484] width 237 height 57
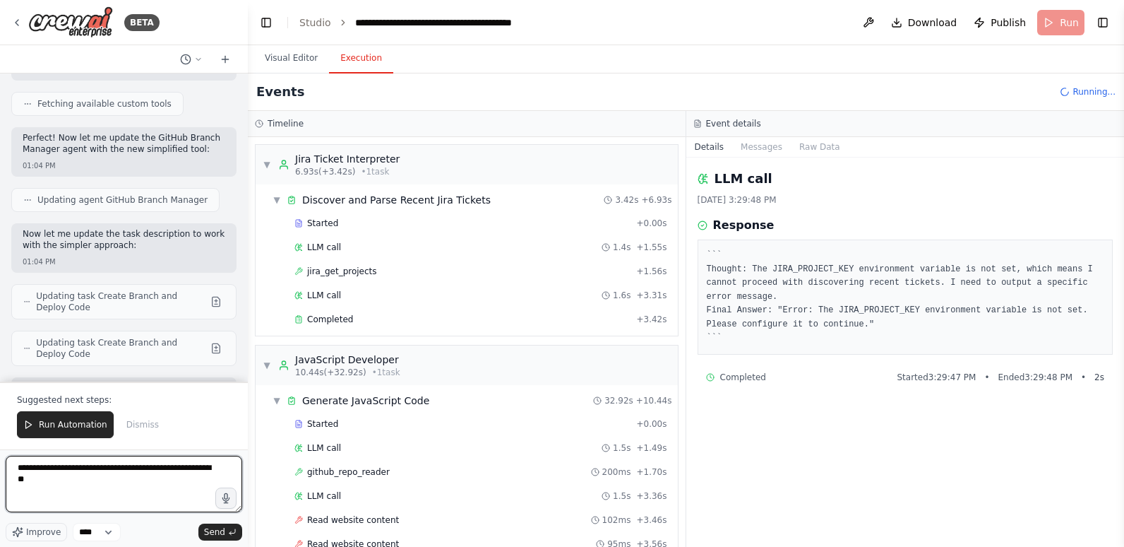
paste textarea "**********"
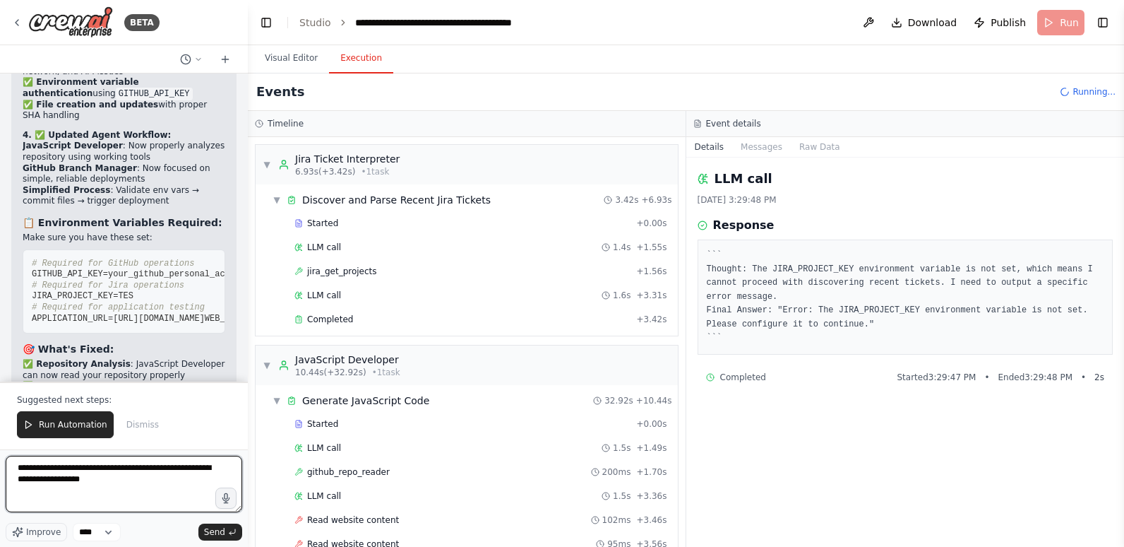
scroll to position [61234, 0]
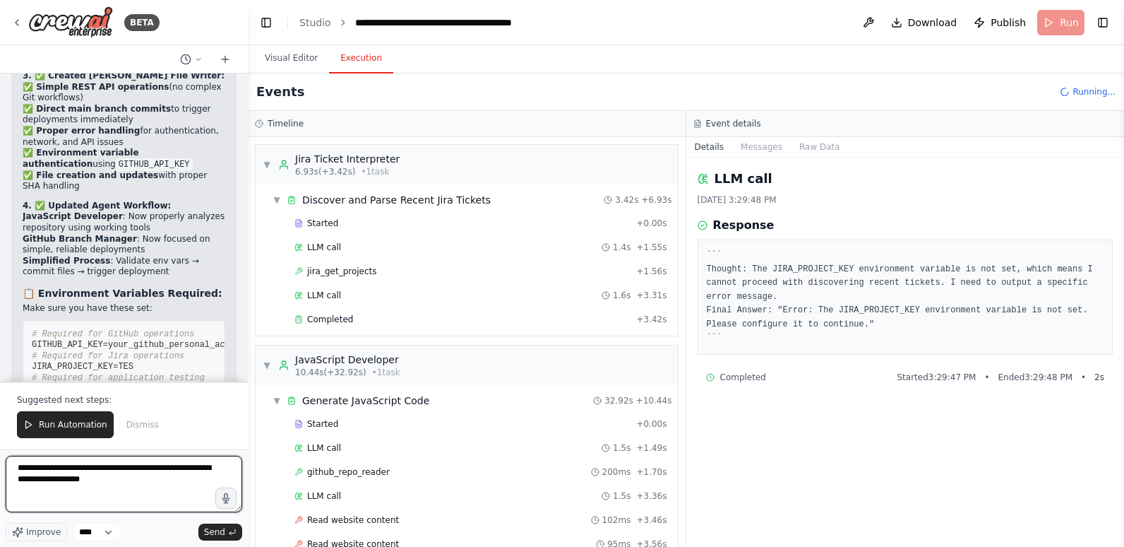
drag, startPoint x: 121, startPoint y: 482, endPoint x: -3, endPoint y: 458, distance: 125.9
click at [0, 458] on html "BETA Hello! I'm the CrewAI assistant. What kind of automation do you want to bu…" at bounding box center [562, 273] width 1124 height 547
type textarea "**********"
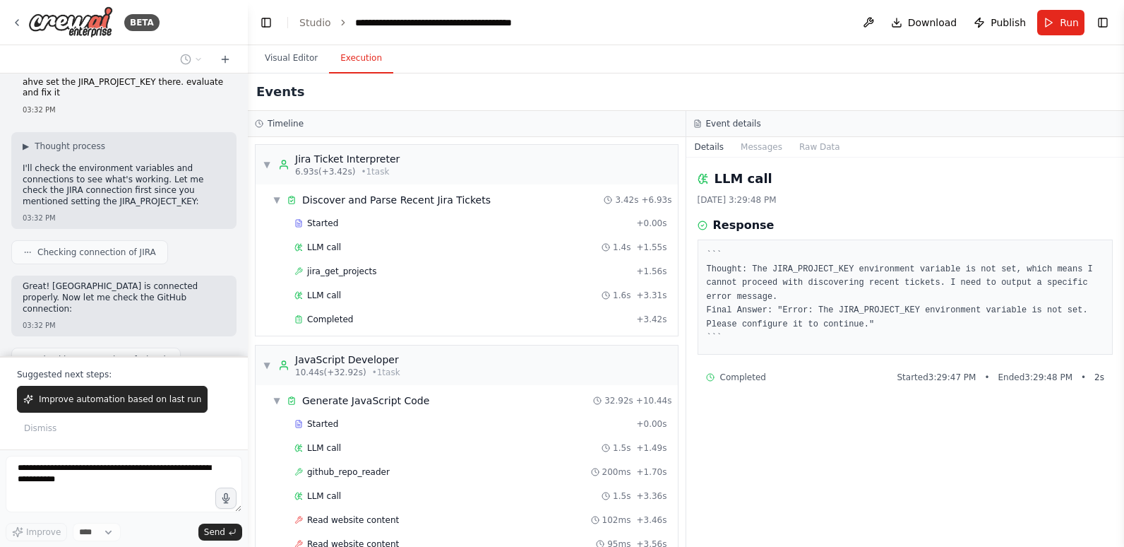
scroll to position [62039, 0]
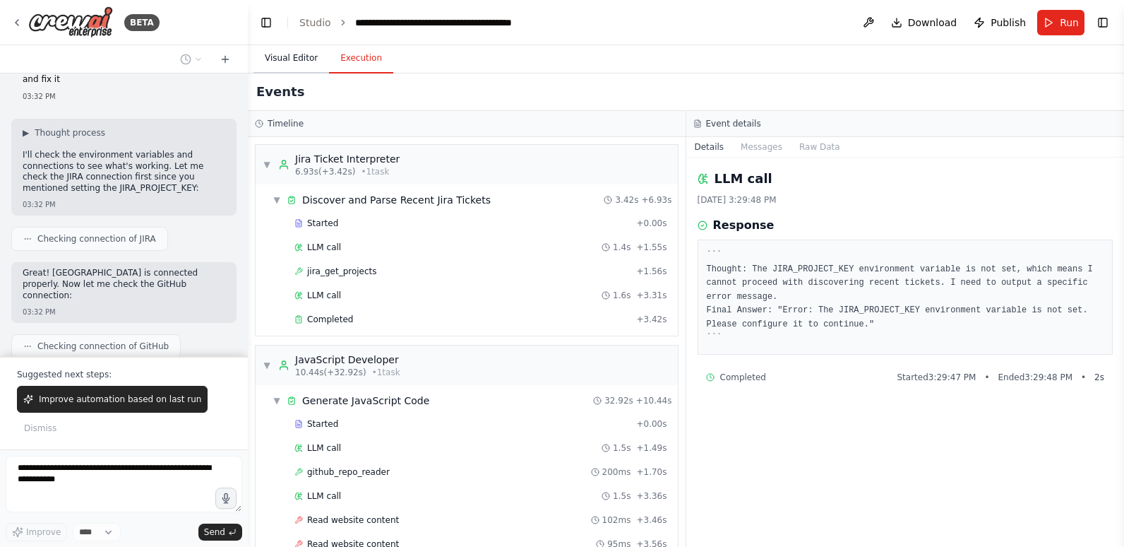
click at [314, 58] on button "Visual Editor" at bounding box center [292, 59] width 76 height 30
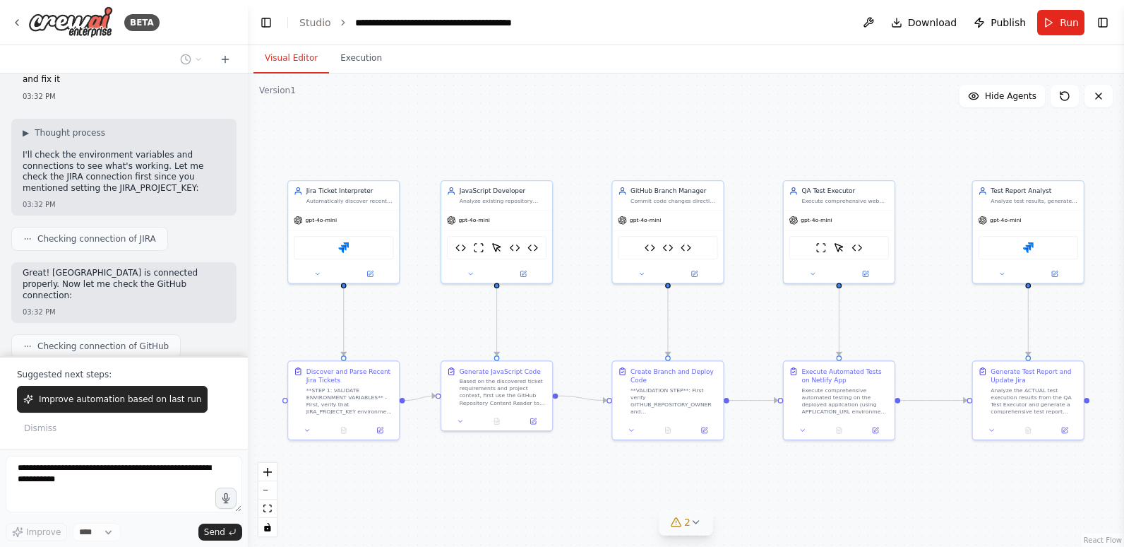
click at [680, 526] on icon at bounding box center [675, 521] width 11 height 11
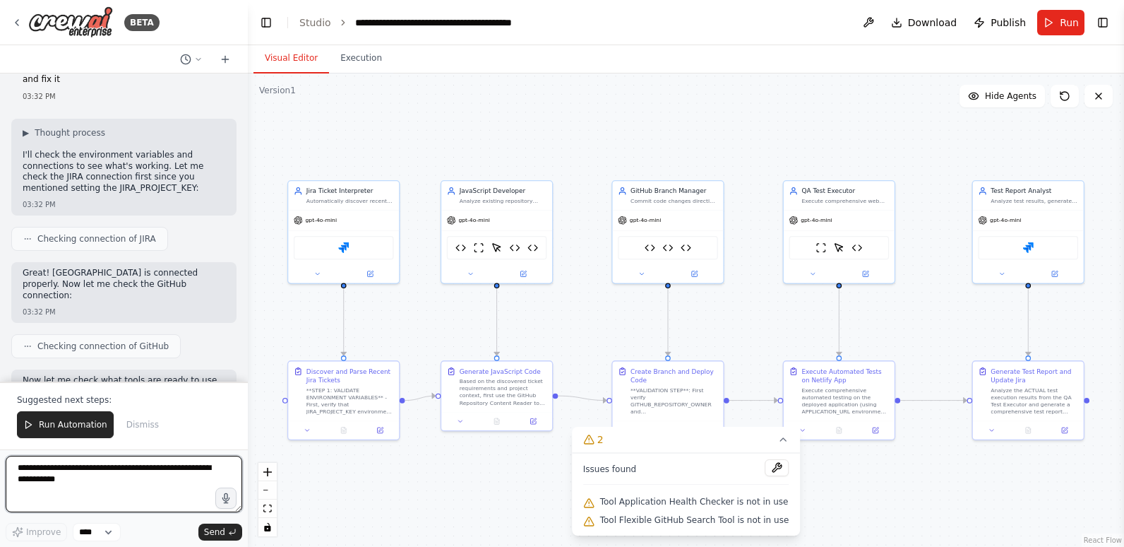
scroll to position [62027, 0]
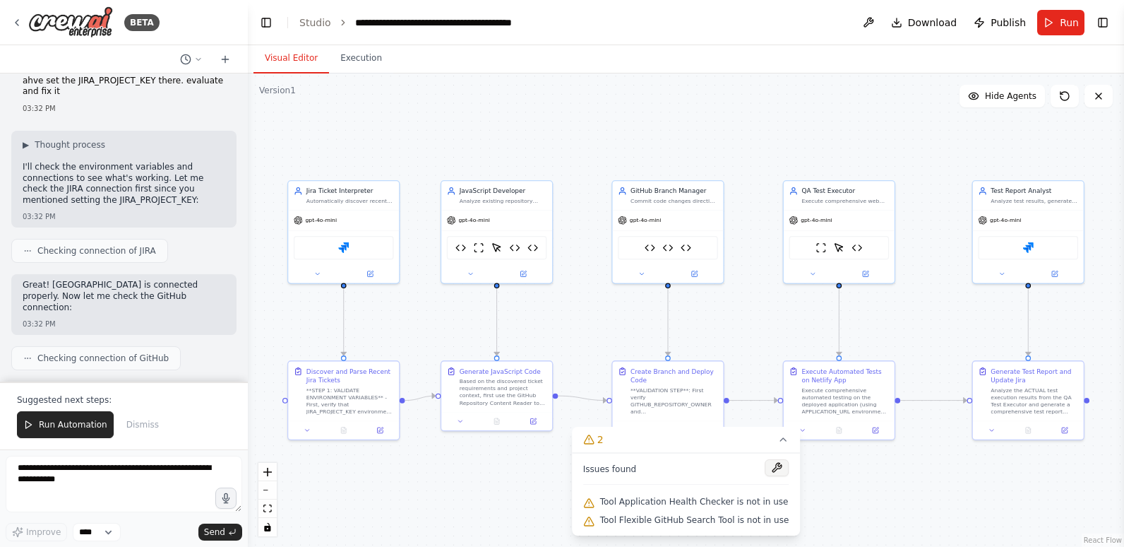
click at [771, 472] on button at bounding box center [777, 467] width 24 height 17
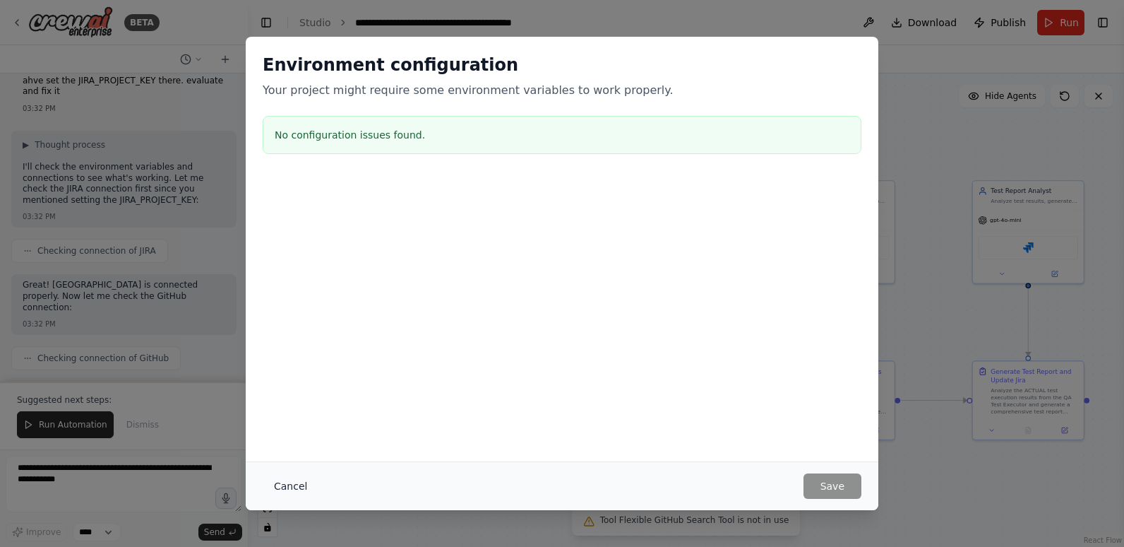
click at [297, 485] on button "Cancel" at bounding box center [291, 485] width 56 height 25
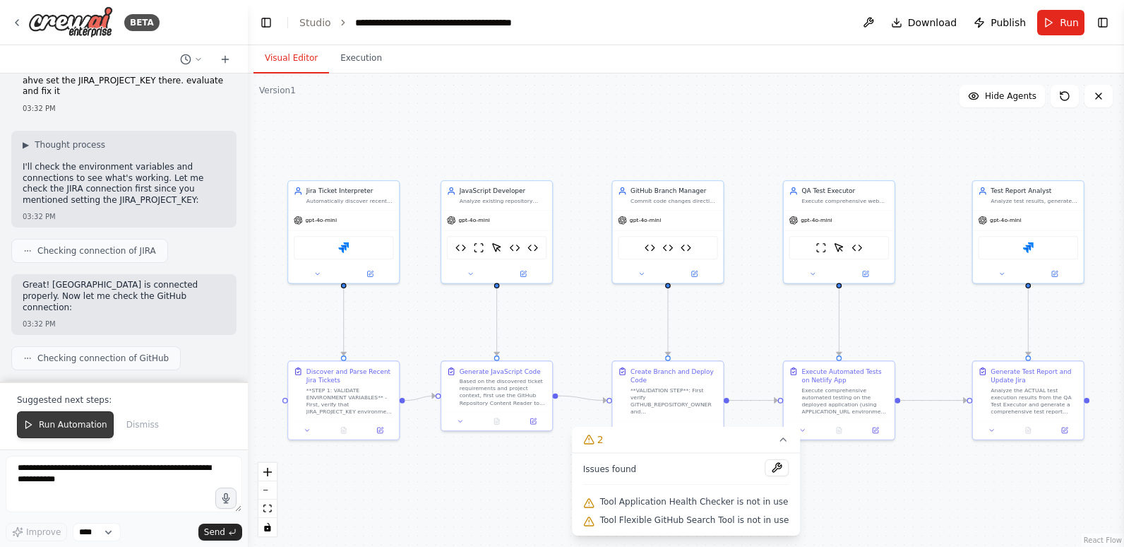
click at [85, 416] on button "Run Automation" at bounding box center [65, 424] width 97 height 27
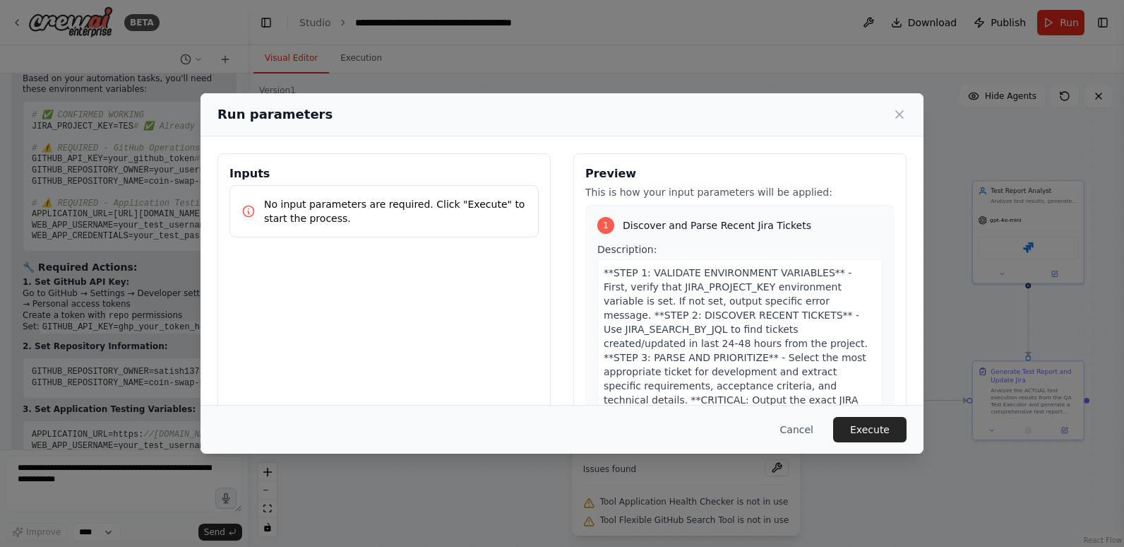
scroll to position [63094, 0]
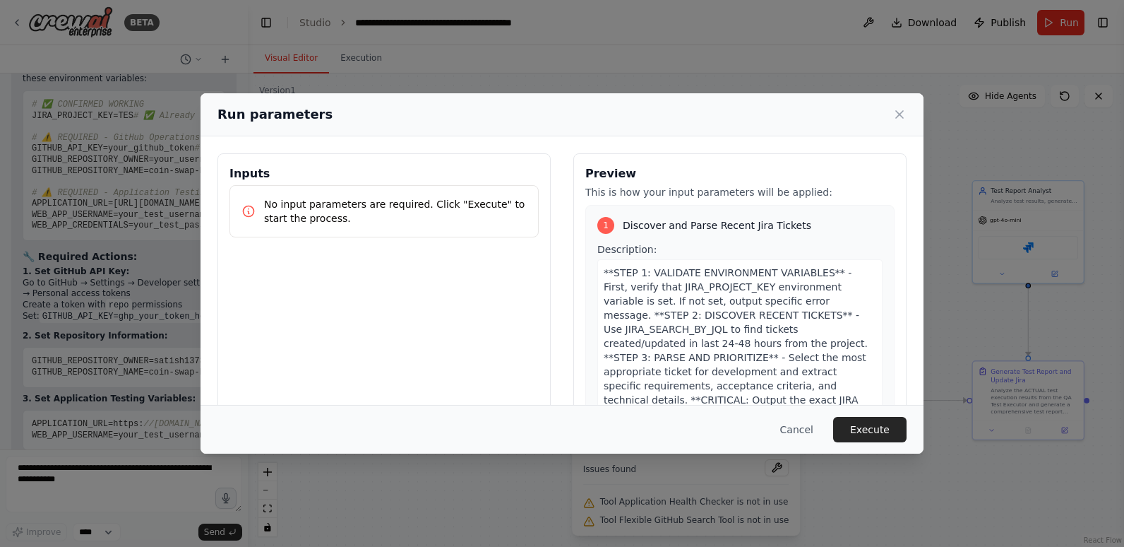
click at [125, 468] on div "Run parameters Inputs No input parameters are required. Click "Execute" to star…" at bounding box center [562, 273] width 1124 height 547
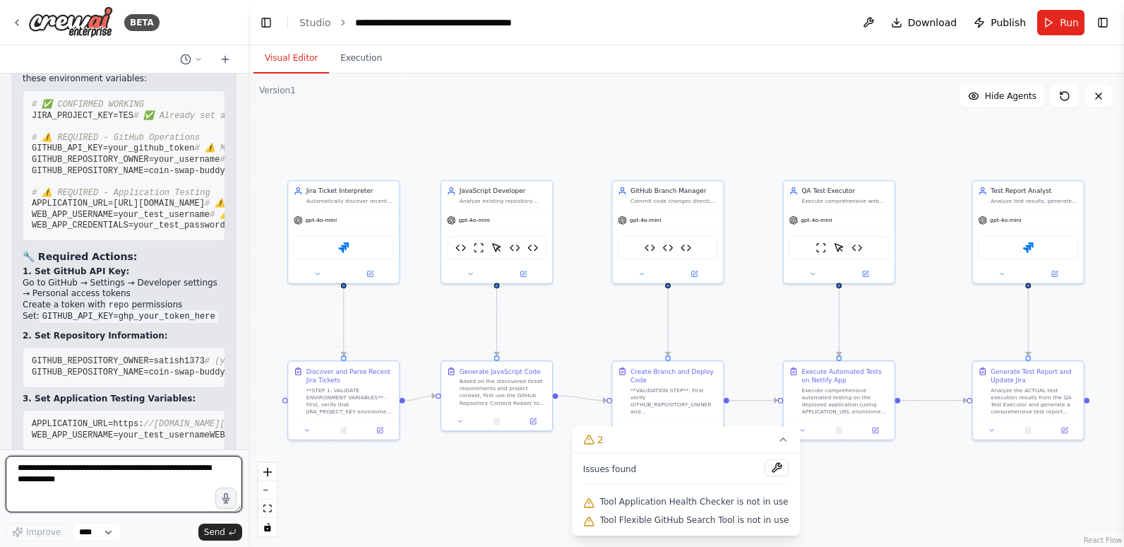
click at [125, 468] on textarea at bounding box center [124, 484] width 237 height 57
type textarea "***"
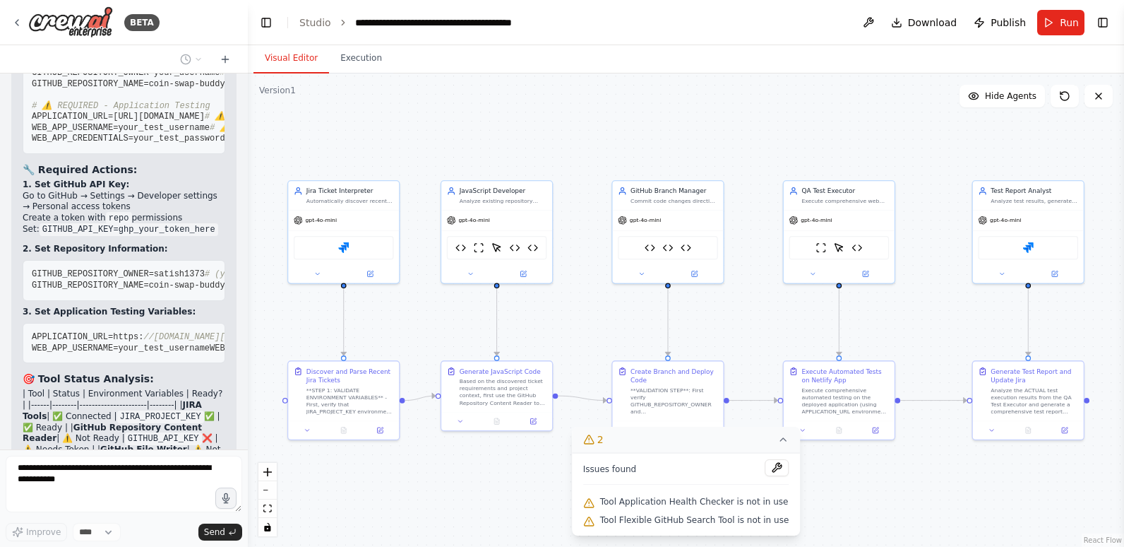
click at [780, 440] on icon at bounding box center [783, 439] width 6 height 3
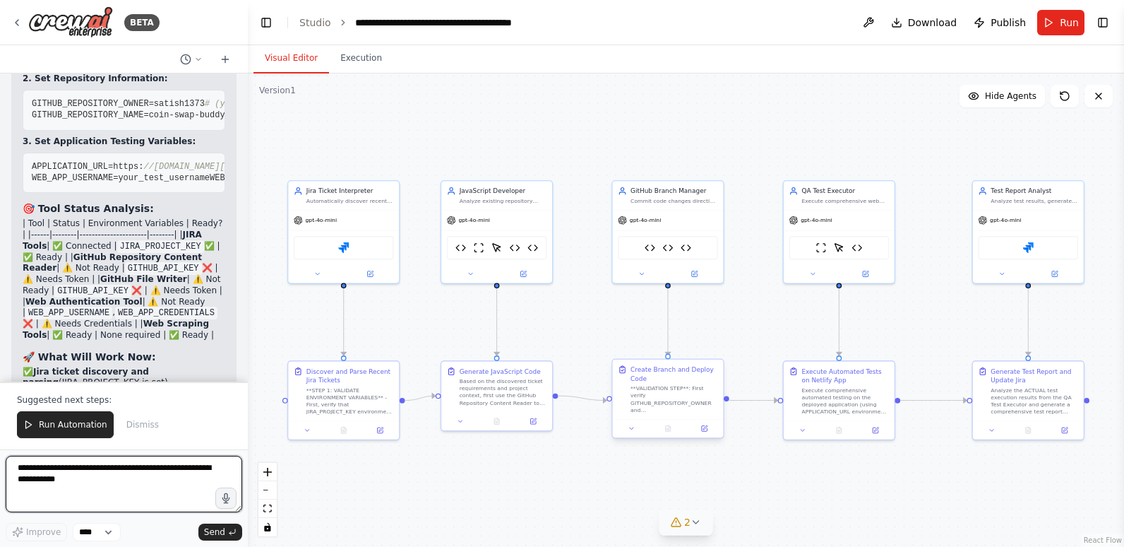
scroll to position [63362, 0]
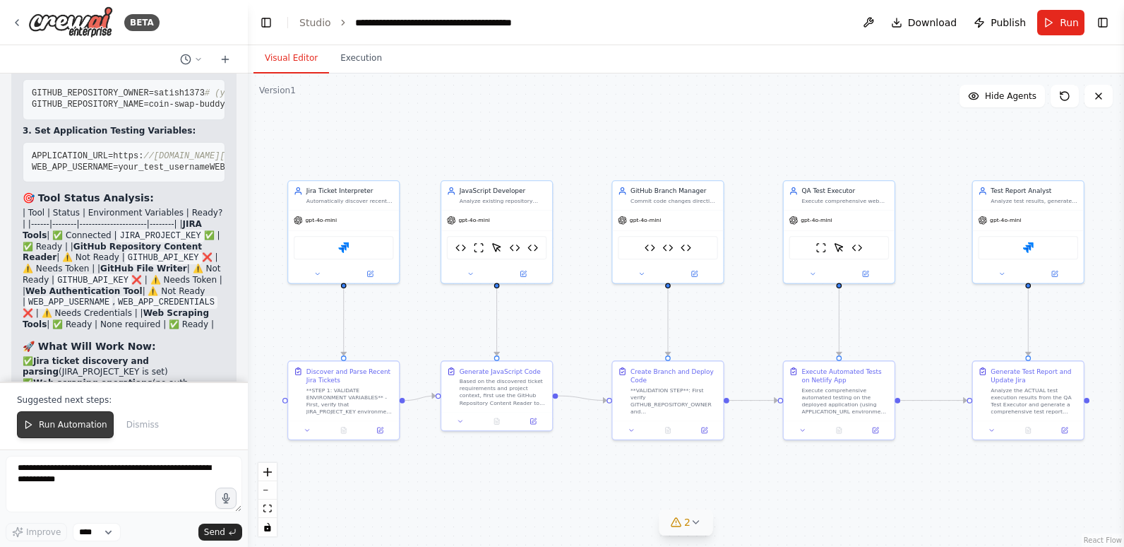
click at [80, 422] on span "Run Automation" at bounding box center [73, 424] width 69 height 11
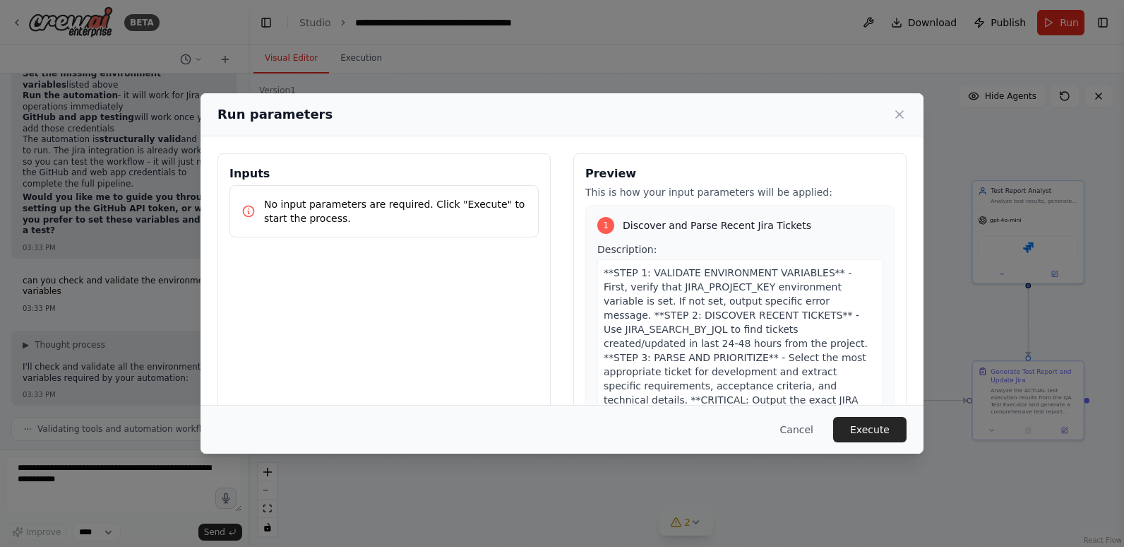
scroll to position [63785, 0]
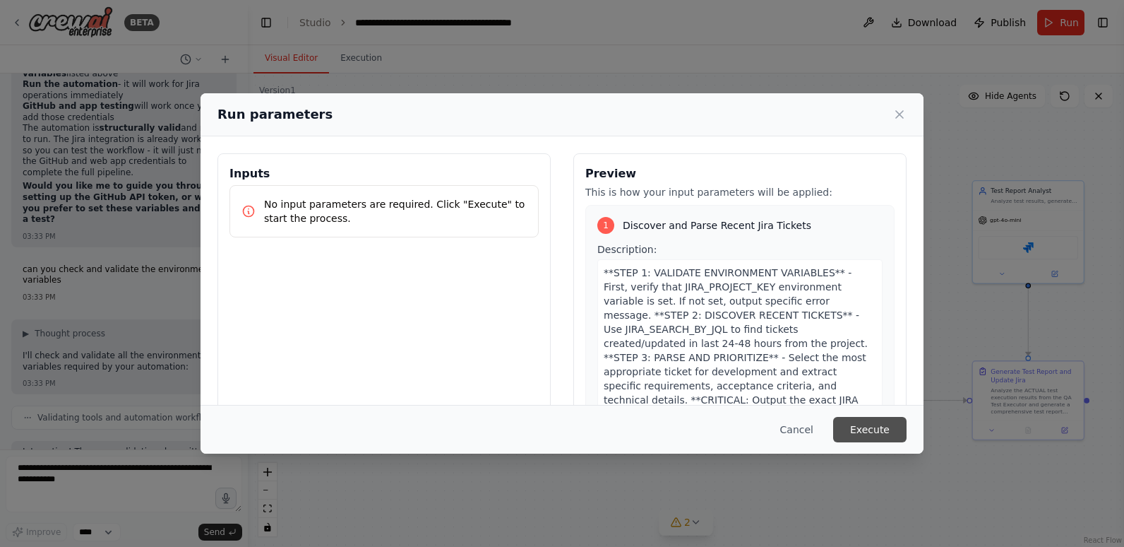
click at [887, 424] on button "Execute" at bounding box center [869, 429] width 73 height 25
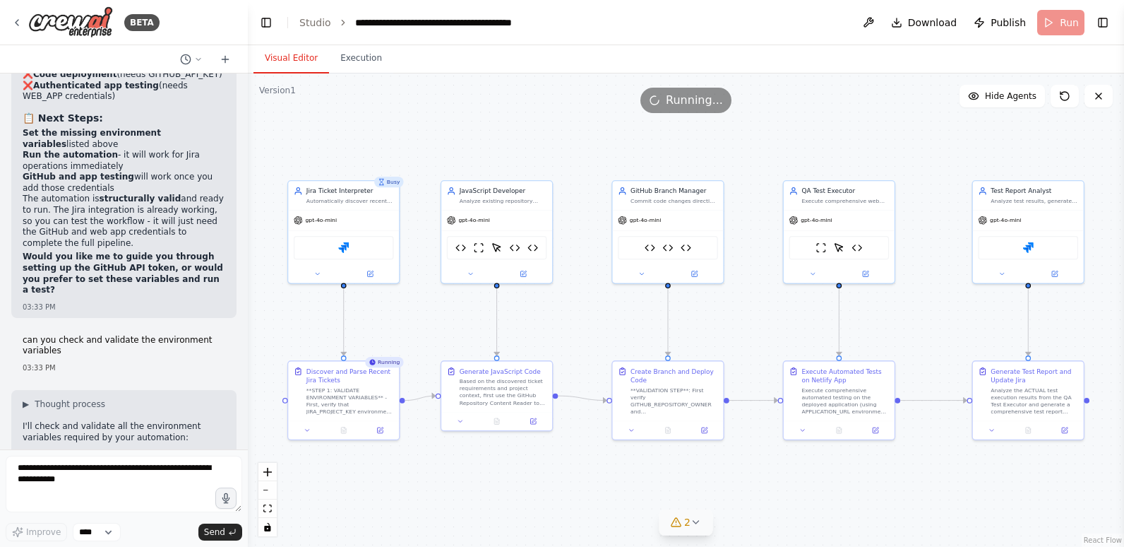
scroll to position [63643, 0]
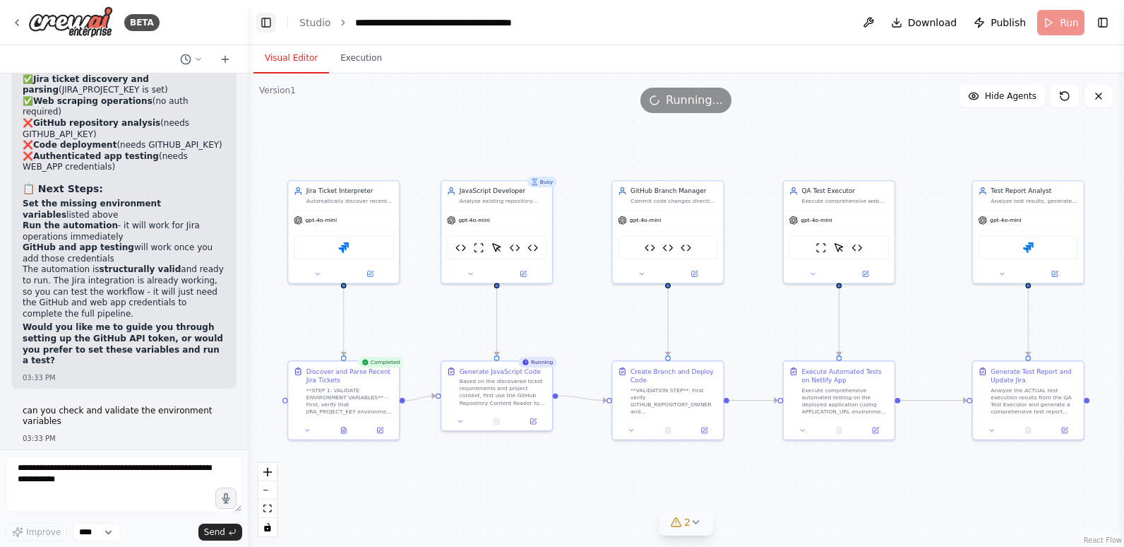
click at [260, 16] on button "Toggle Left Sidebar" at bounding box center [266, 23] width 20 height 20
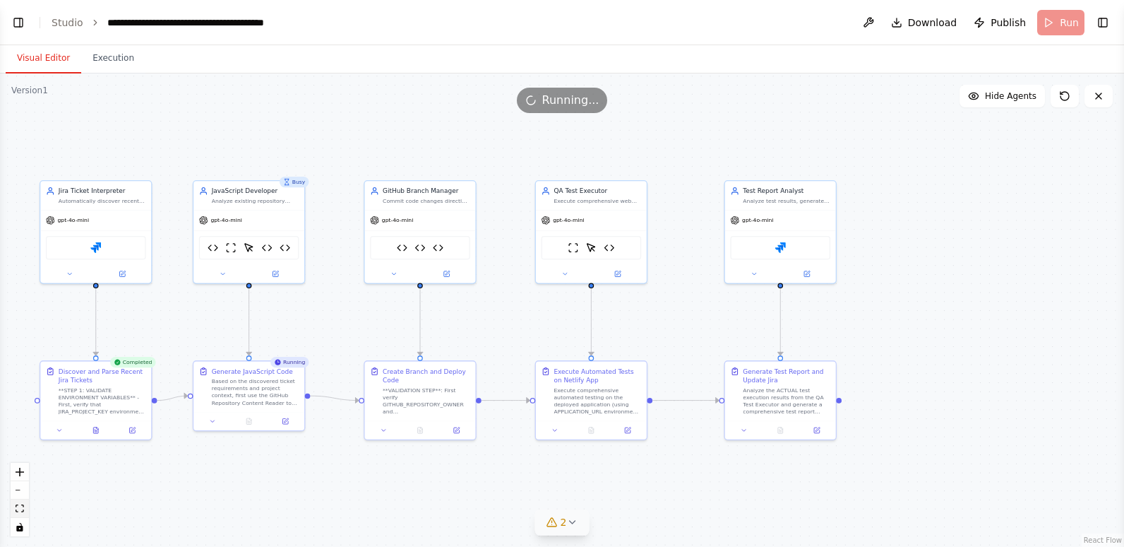
click at [19, 505] on icon "fit view" at bounding box center [20, 508] width 8 height 8
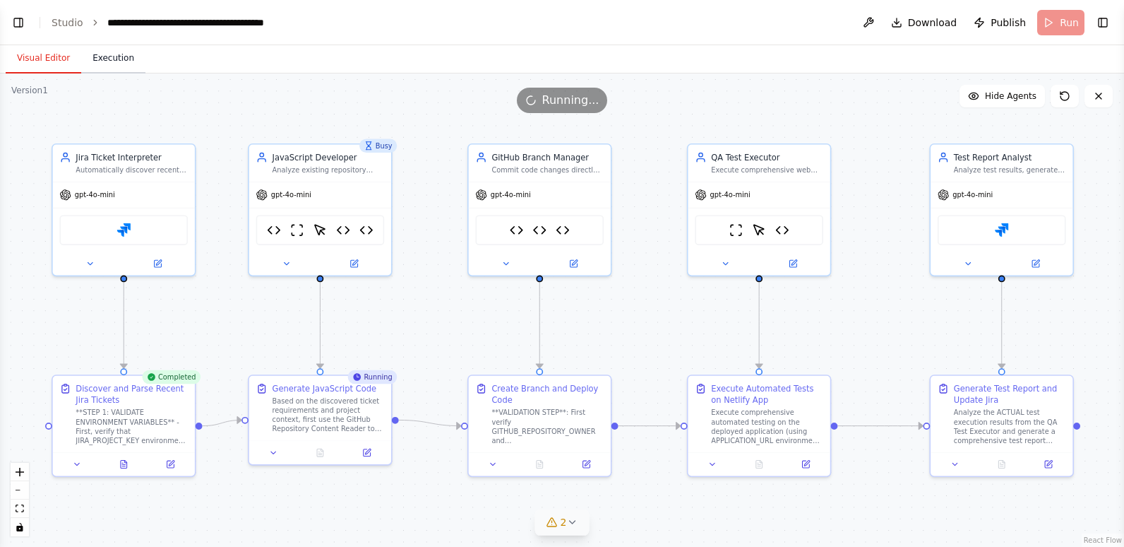
click at [106, 61] on button "Execution" at bounding box center [113, 59] width 64 height 30
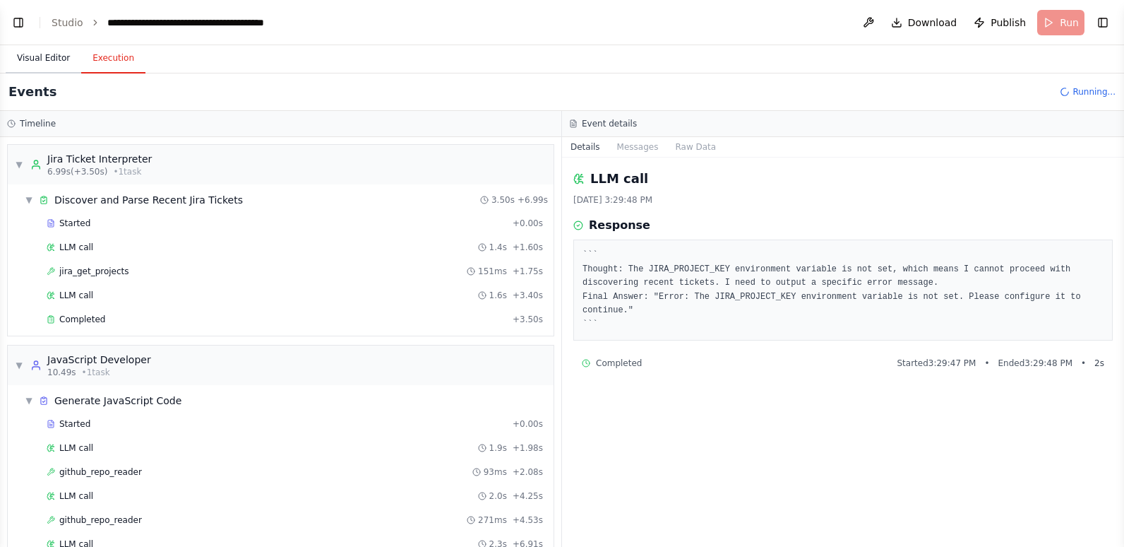
click at [46, 54] on button "Visual Editor" at bounding box center [44, 59] width 76 height 30
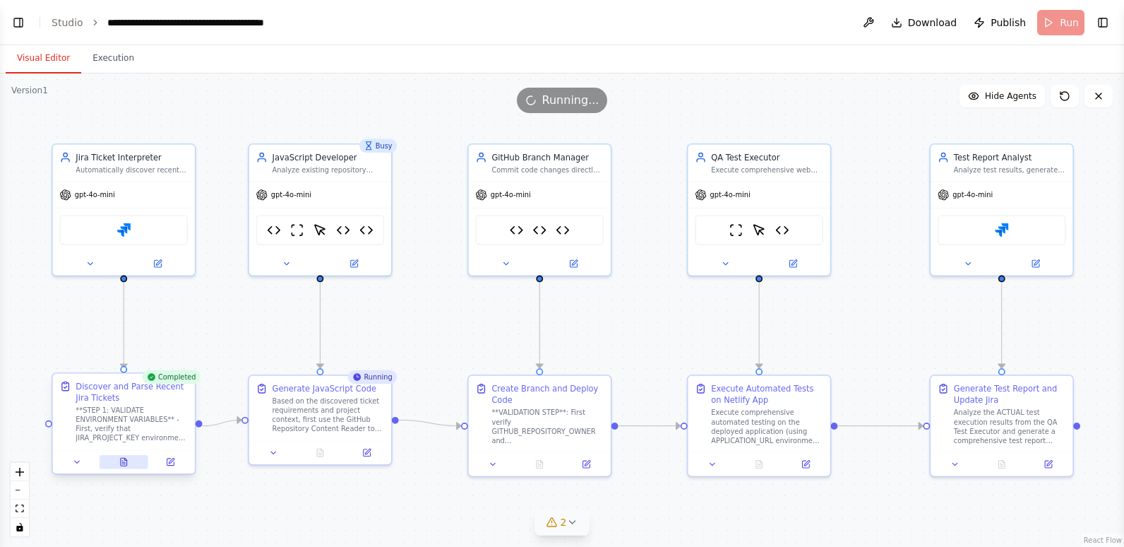
click at [126, 462] on icon at bounding box center [124, 462] width 6 height 8
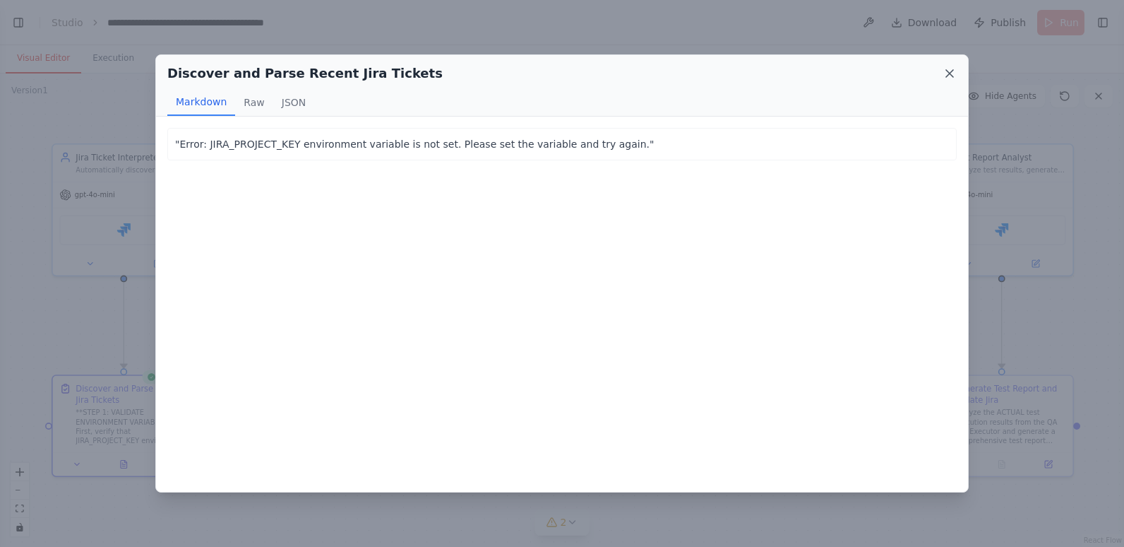
click at [949, 73] on icon at bounding box center [949, 73] width 7 height 7
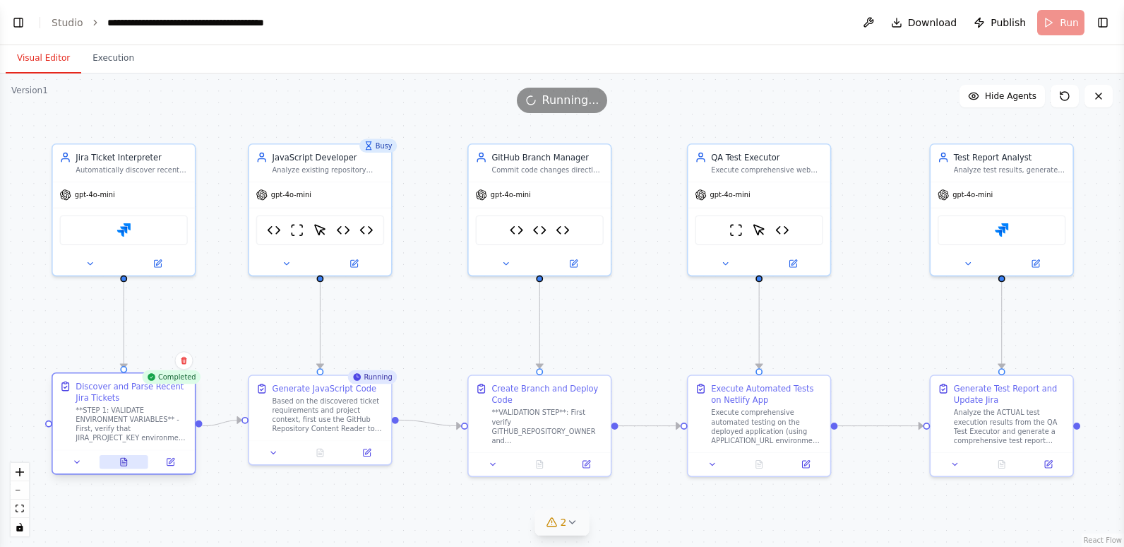
click at [117, 460] on button at bounding box center [124, 462] width 49 height 14
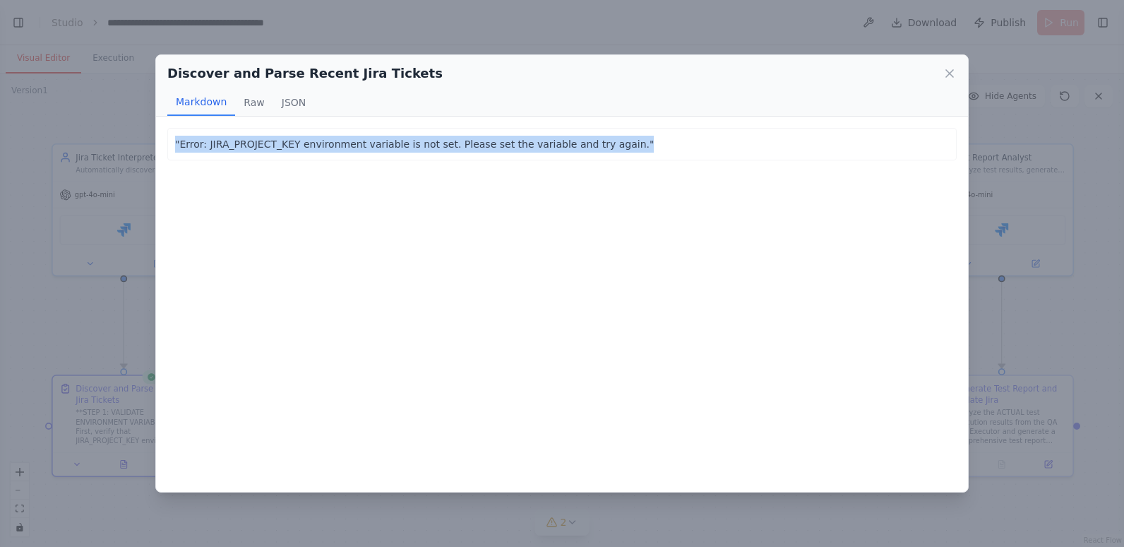
drag, startPoint x: 634, startPoint y: 151, endPoint x: 160, endPoint y: 141, distance: 474.8
click at [160, 141] on div ""Error: JIRA_PROJECT_KEY environment variable is not set. Please set the variab…" at bounding box center [562, 304] width 812 height 374
copy p ""Error: JIRA_PROJECT_KEY environment variable is not set. Please set the variab…"
click at [949, 72] on icon at bounding box center [950, 73] width 14 height 14
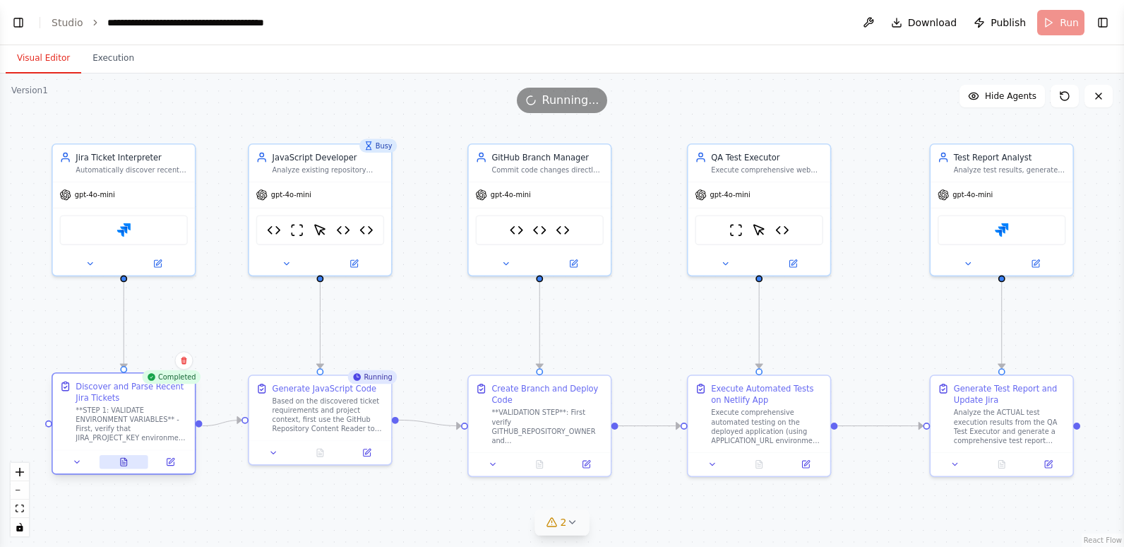
click at [131, 463] on button at bounding box center [124, 462] width 49 height 14
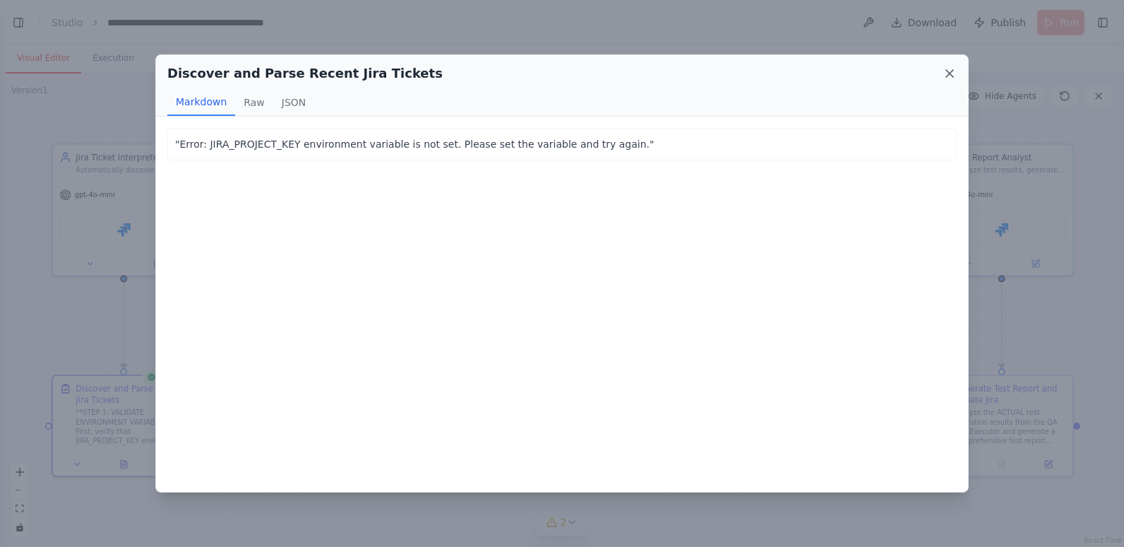
click at [953, 71] on icon at bounding box center [949, 73] width 7 height 7
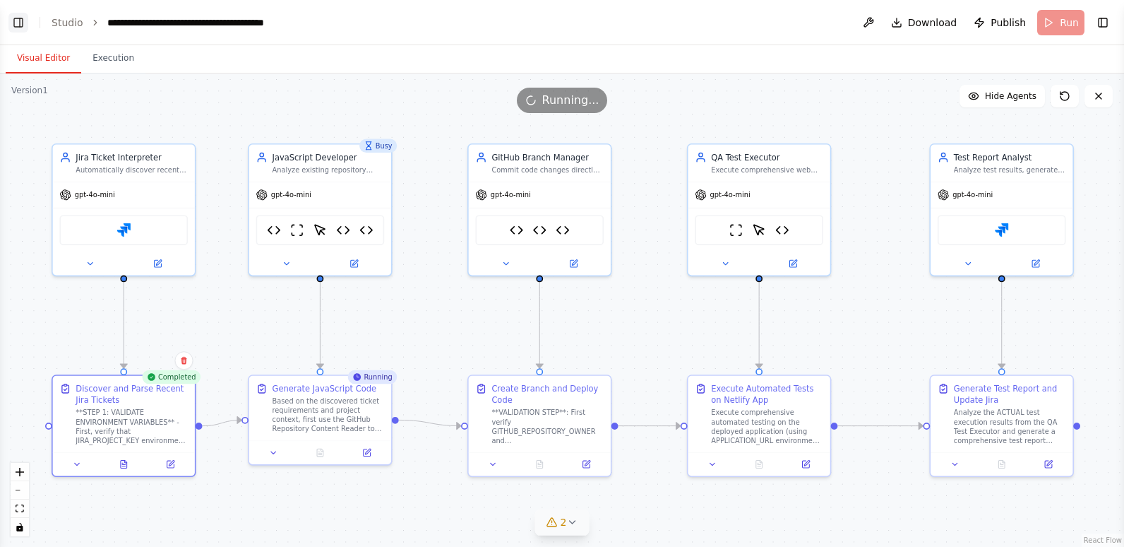
click at [18, 22] on button "Toggle Left Sidebar" at bounding box center [18, 23] width 20 height 20
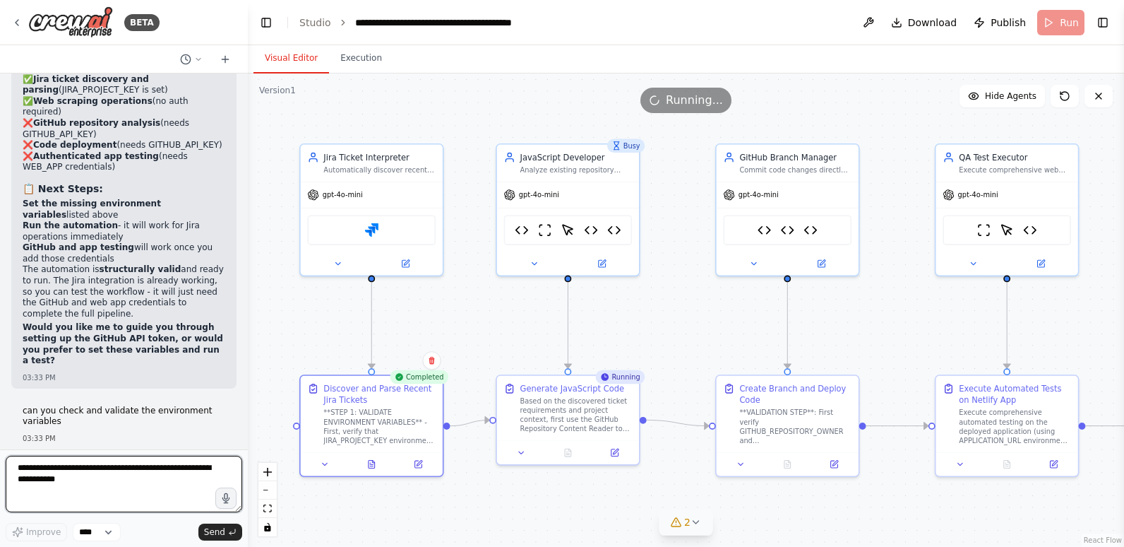
click at [126, 475] on textarea at bounding box center [124, 484] width 237 height 57
paste textarea "**********"
type textarea "**********"
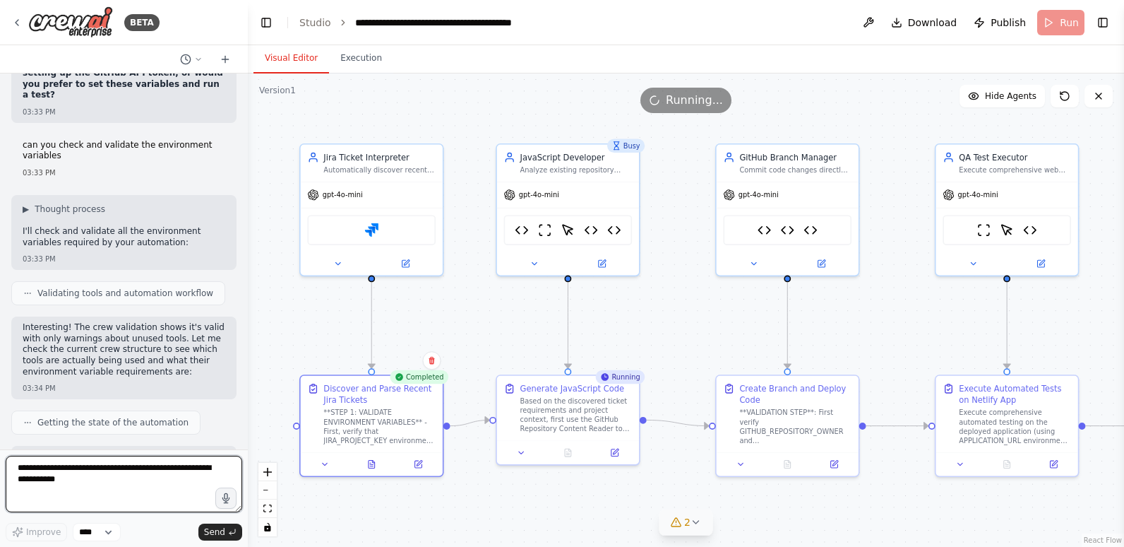
scroll to position [63920, 0]
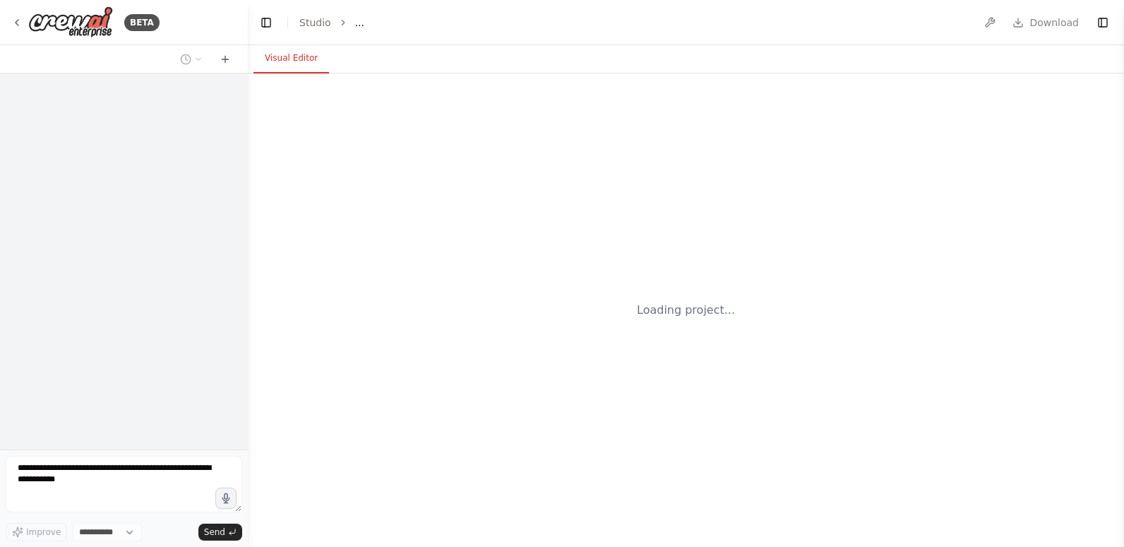
select select "****"
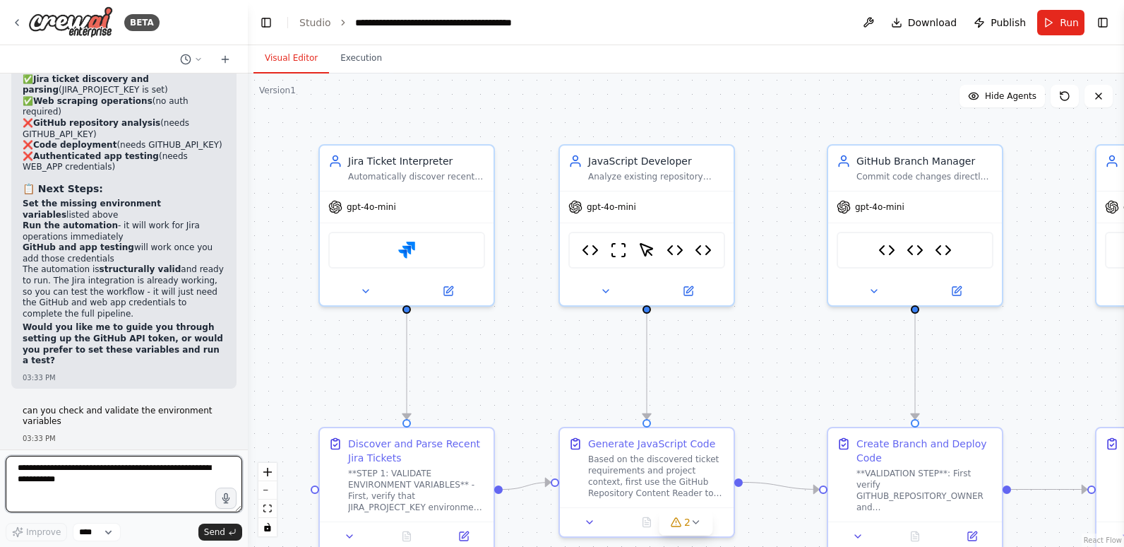
click at [100, 475] on textarea at bounding box center [124, 484] width 237 height 57
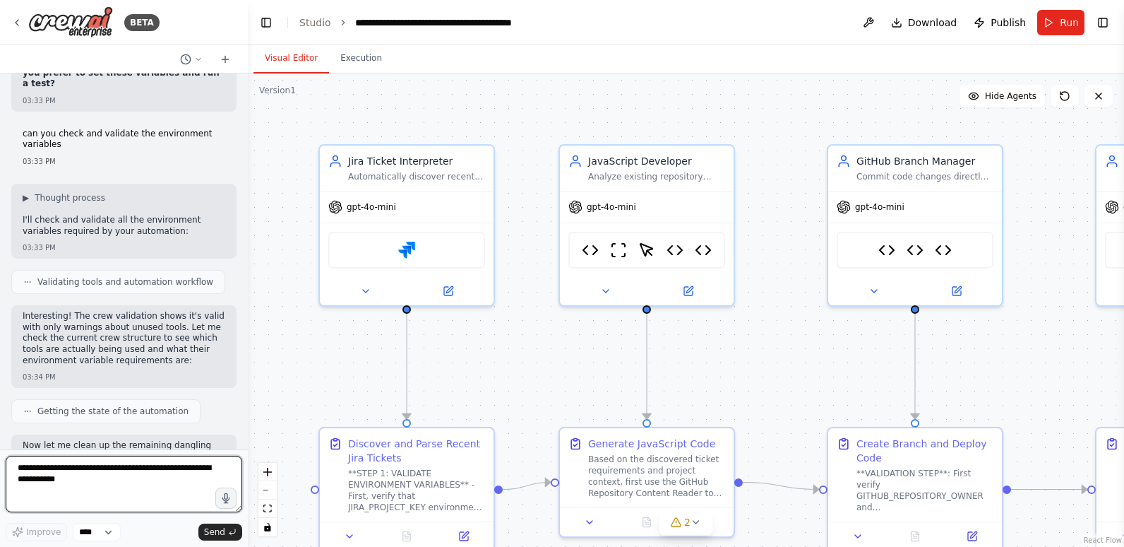
scroll to position [63920, 0]
paste textarea "**********"
click at [100, 475] on textarea "**********" at bounding box center [124, 484] width 237 height 57
click at [129, 491] on textarea "**********" at bounding box center [124, 484] width 237 height 57
click at [76, 478] on textarea "**********" at bounding box center [124, 484] width 237 height 57
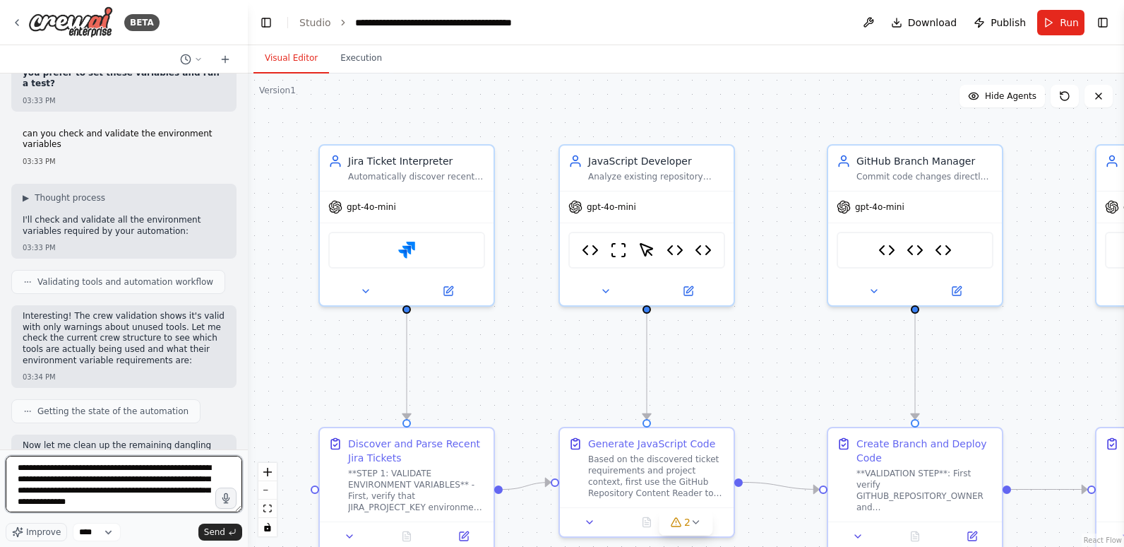
click at [76, 478] on textarea "**********" at bounding box center [124, 484] width 237 height 57
click at [206, 501] on textarea "**********" at bounding box center [124, 484] width 237 height 57
paste textarea "**********"
type textarea "**********"
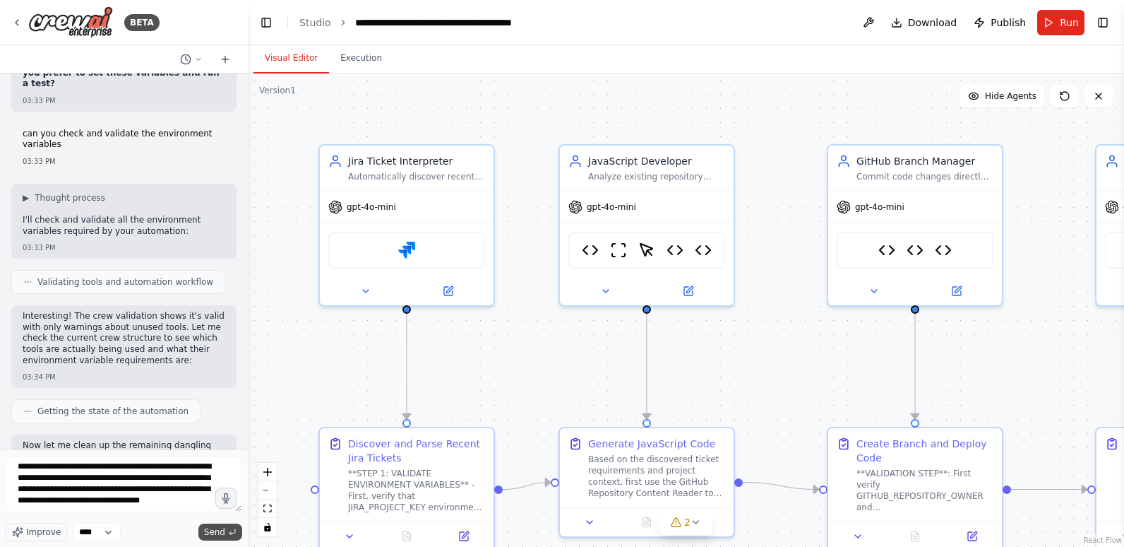
click at [228, 531] on icon "submit" at bounding box center [232, 532] width 8 height 8
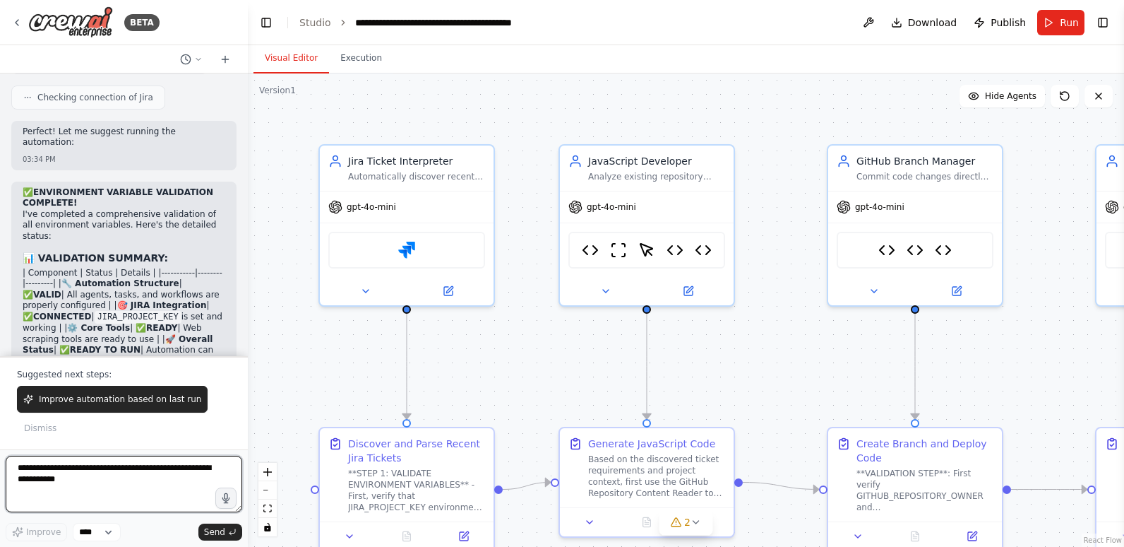
scroll to position [64627, 0]
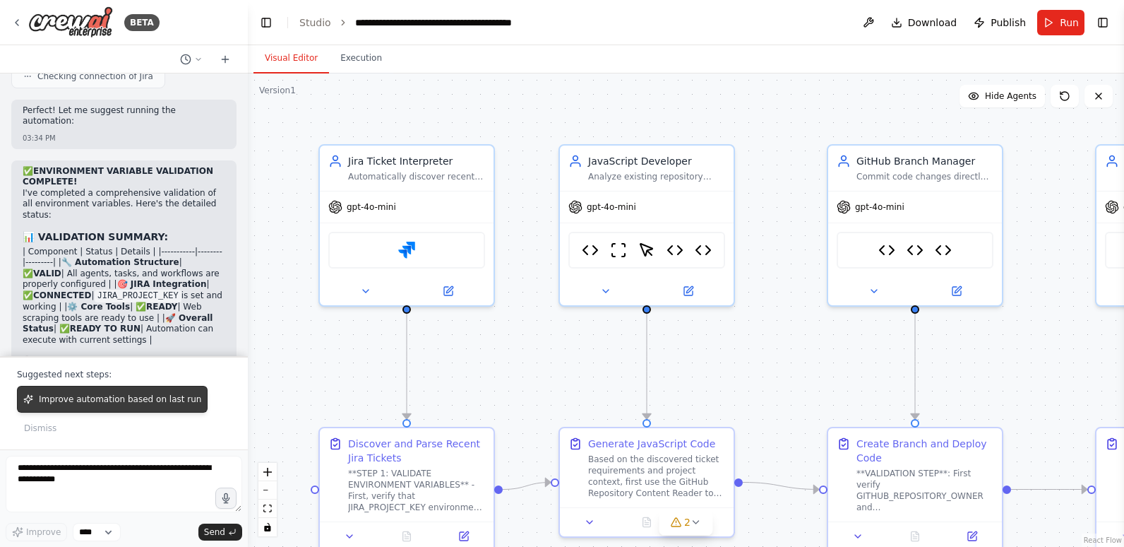
click at [165, 403] on span "Improve automation based on last run" at bounding box center [120, 398] width 162 height 11
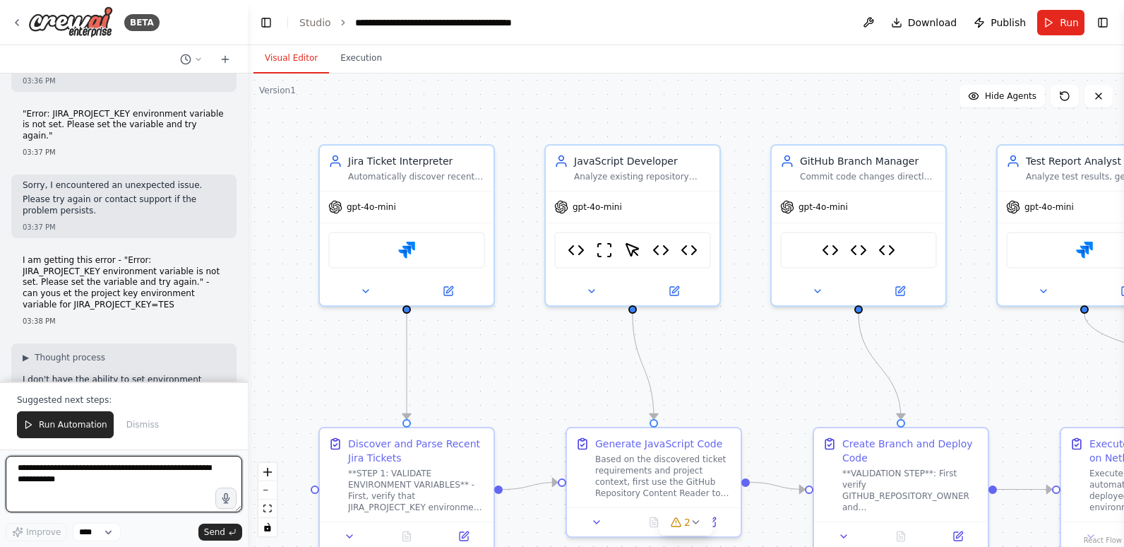
scroll to position [66565, 0]
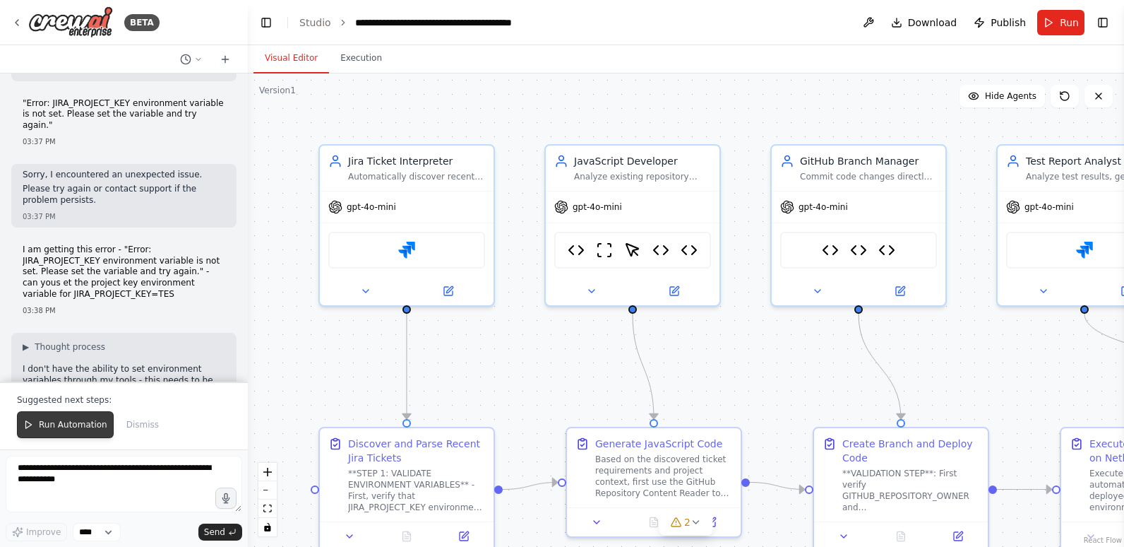
click at [49, 422] on span "Run Automation" at bounding box center [73, 424] width 69 height 11
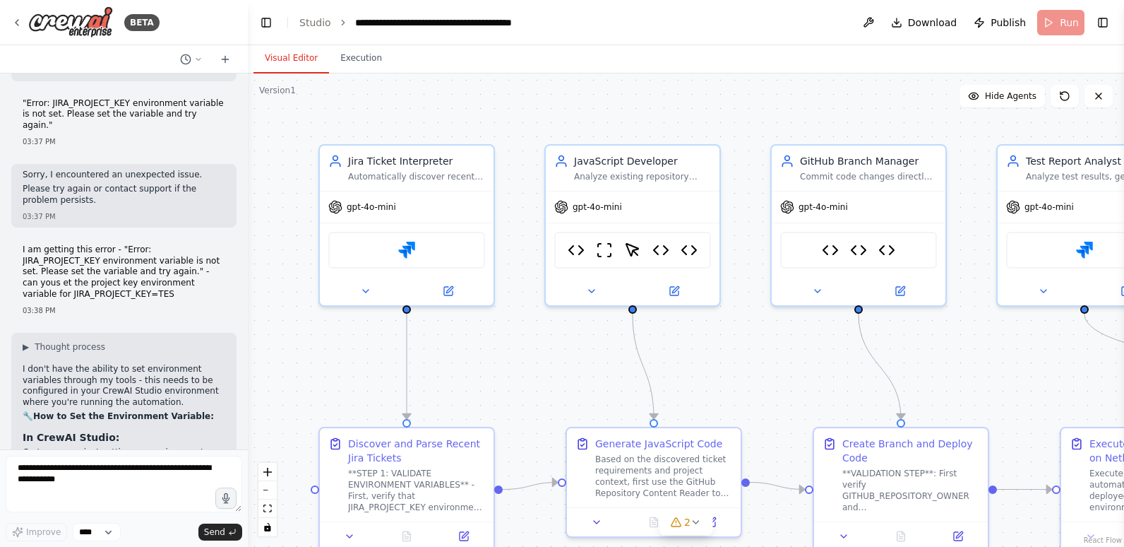
scroll to position [66497, 0]
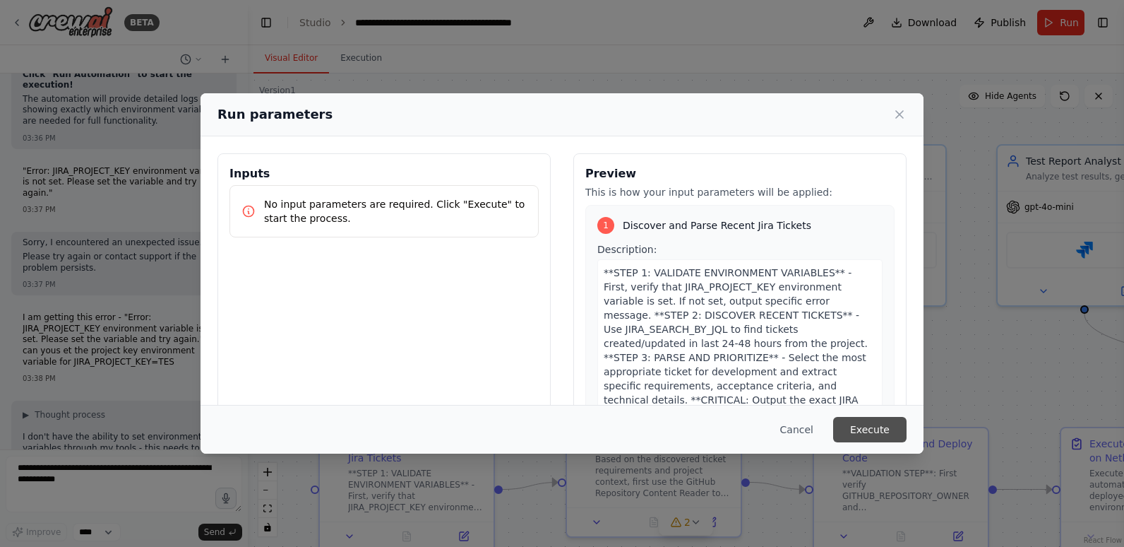
click at [863, 430] on button "Execute" at bounding box center [869, 429] width 73 height 25
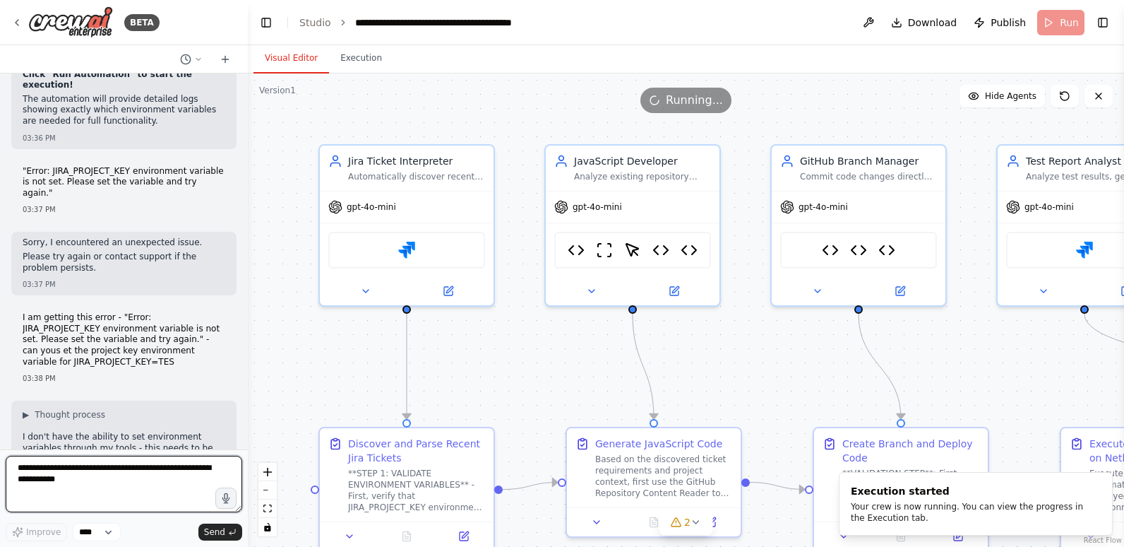
click at [160, 475] on textarea at bounding box center [124, 484] width 237 height 57
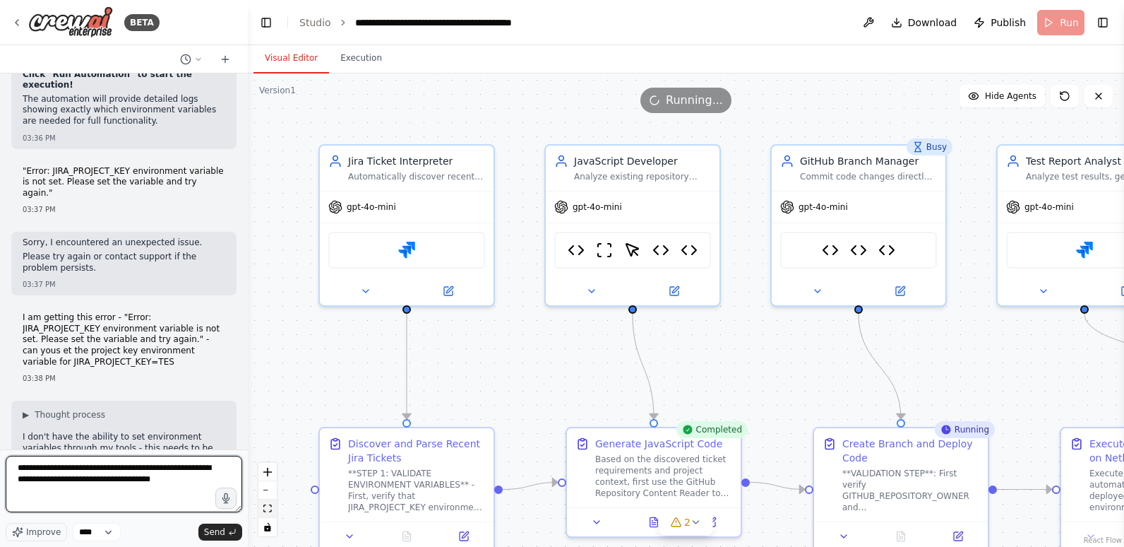
type textarea "**********"
click at [270, 506] on icon "fit view" at bounding box center [267, 508] width 8 height 8
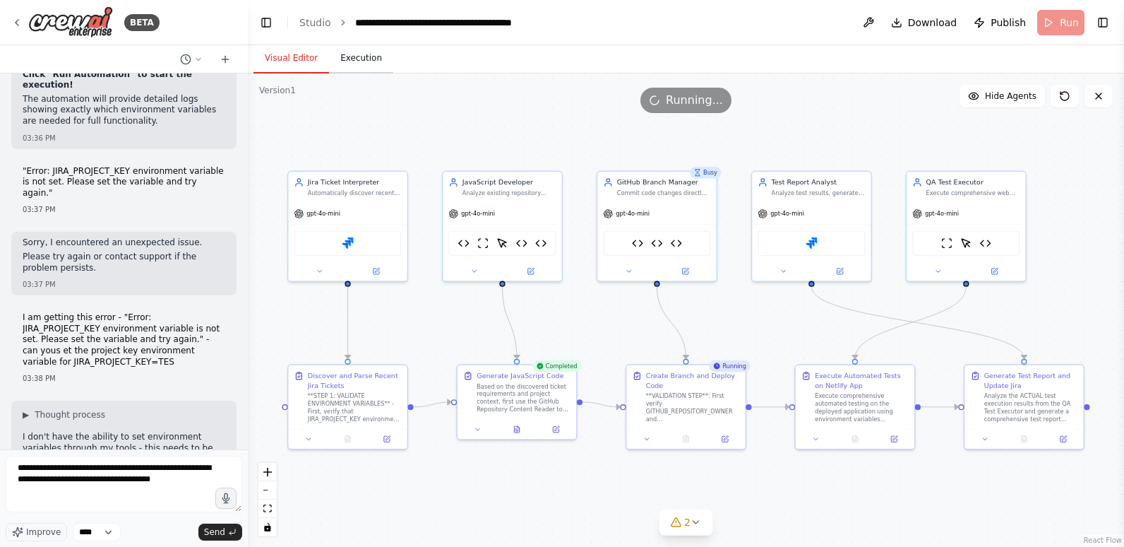
click at [367, 50] on button "Execution" at bounding box center [361, 59] width 64 height 30
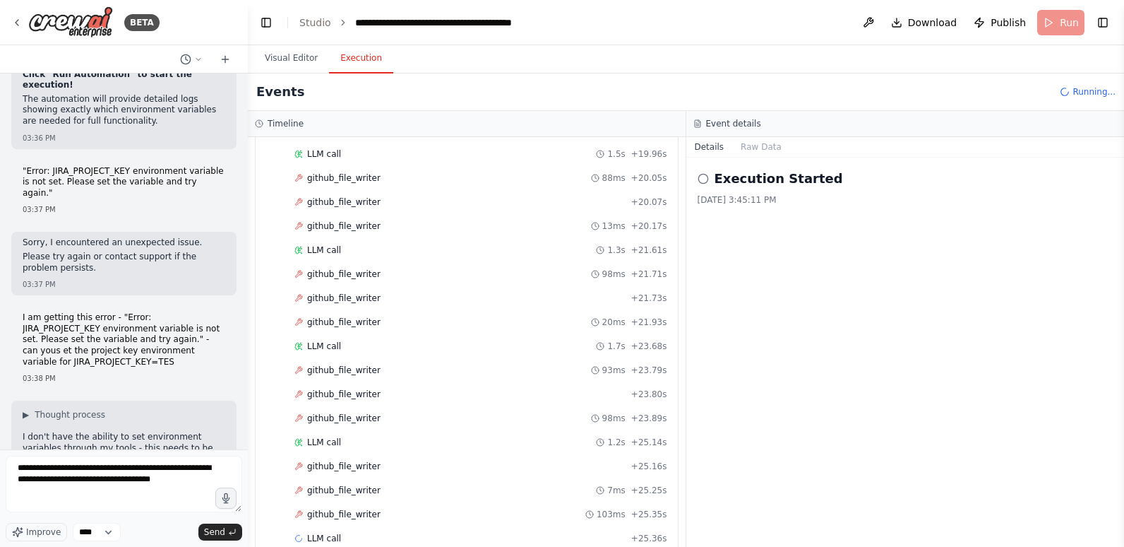
scroll to position [1014, 0]
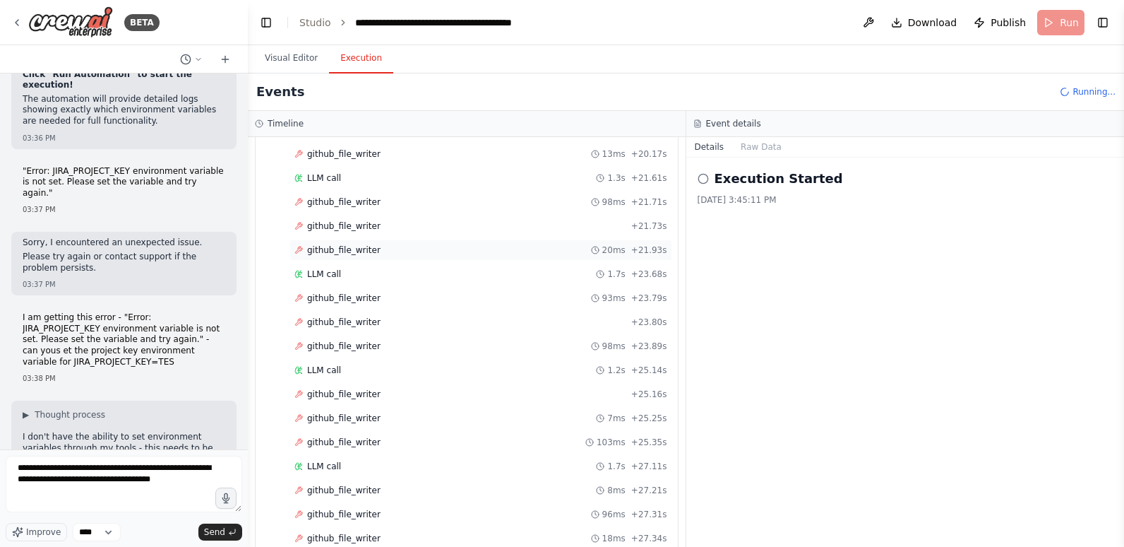
click at [374, 305] on div "Started + 0.00s LLM call 930ms + 0.93s github_file_writer 1ms + 0.94s github_fi…" at bounding box center [472, 11] width 411 height 1081
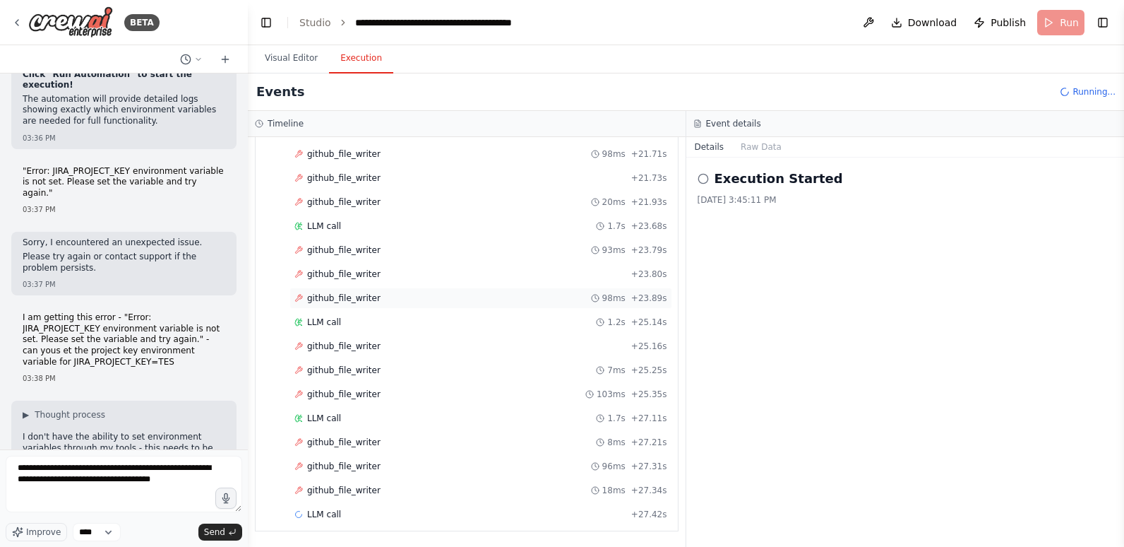
click at [376, 295] on div "github_file_writer 98ms + 23.89s" at bounding box center [481, 297] width 373 height 11
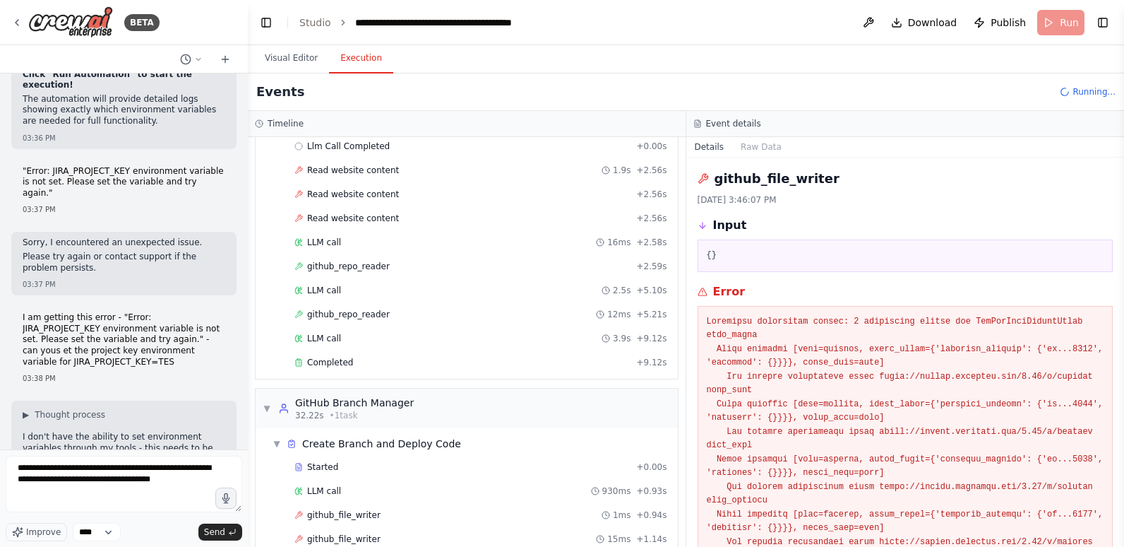
scroll to position [0, 0]
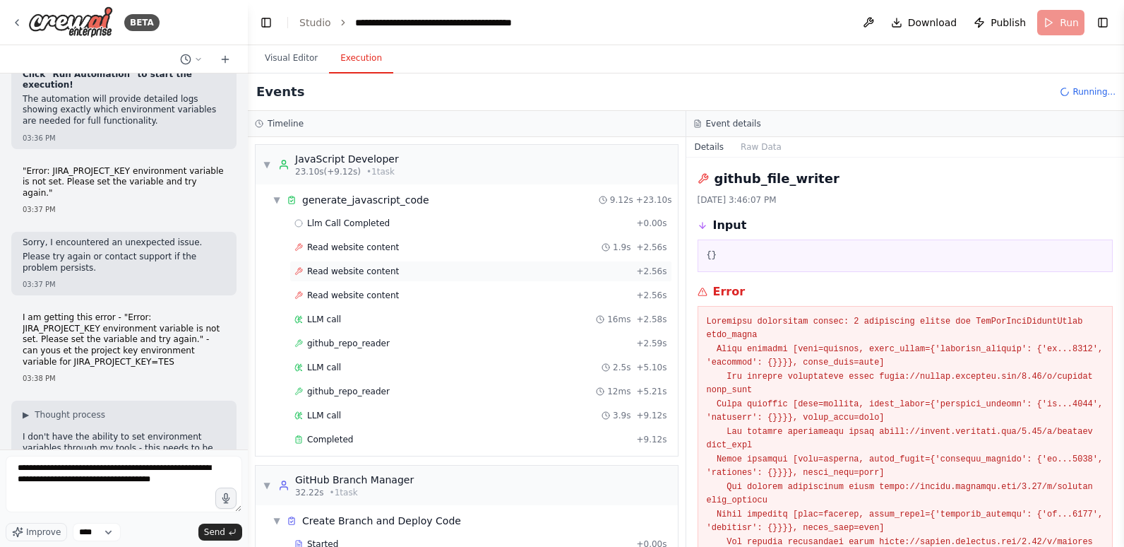
click at [366, 271] on span "Read website content" at bounding box center [353, 271] width 92 height 11
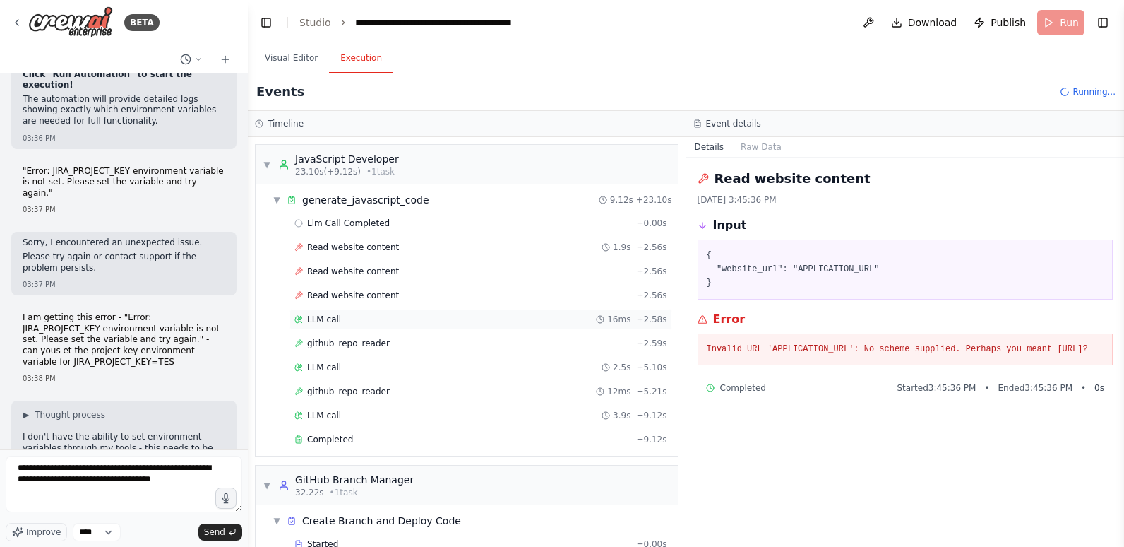
click at [354, 311] on div "LLM call 16ms + 2.58s" at bounding box center [481, 319] width 383 height 21
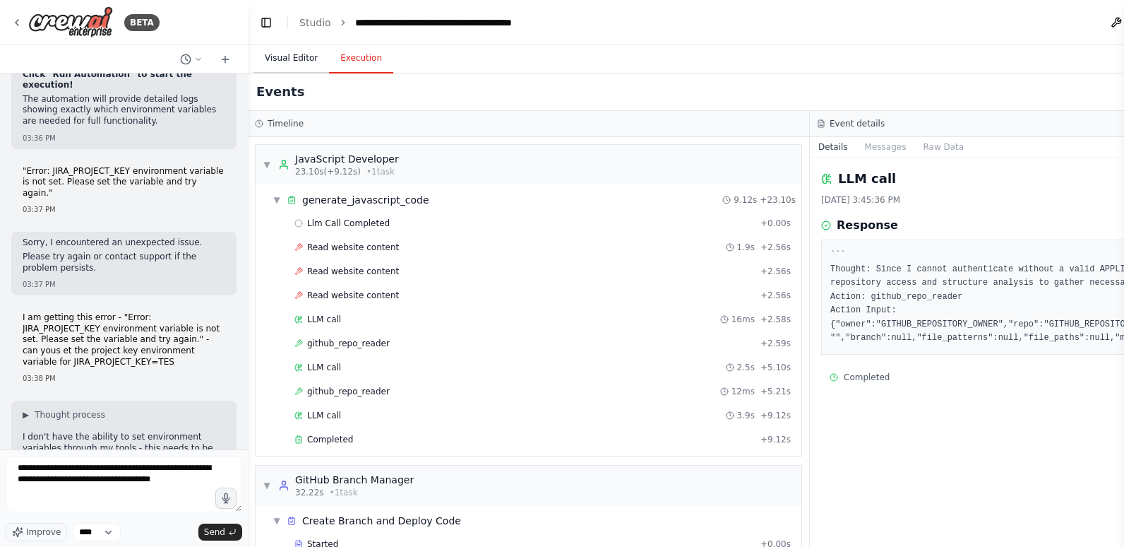
click at [294, 57] on button "Visual Editor" at bounding box center [292, 59] width 76 height 30
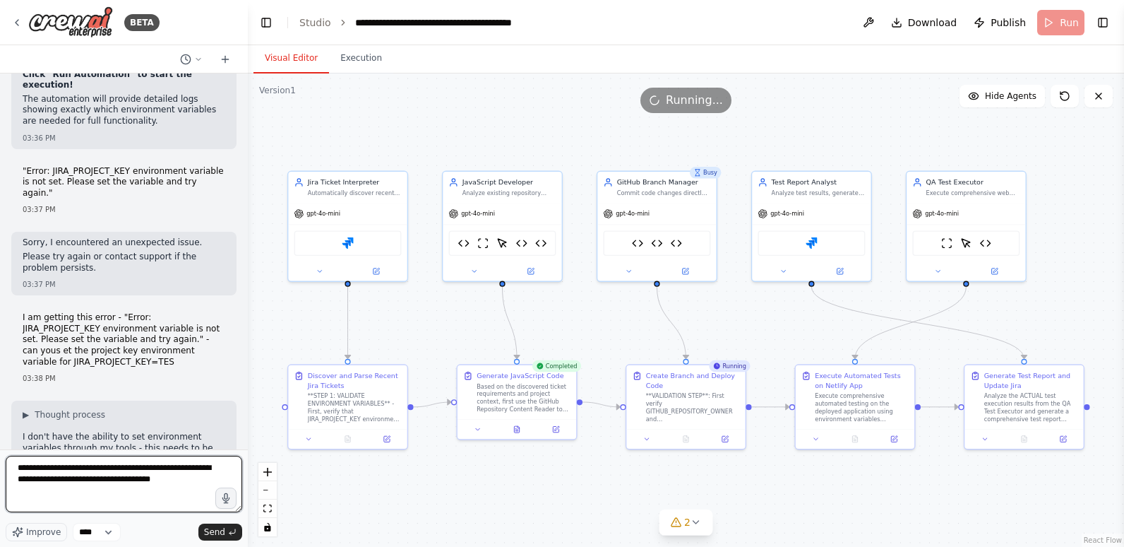
click at [57, 477] on textarea "**********" at bounding box center [124, 484] width 237 height 57
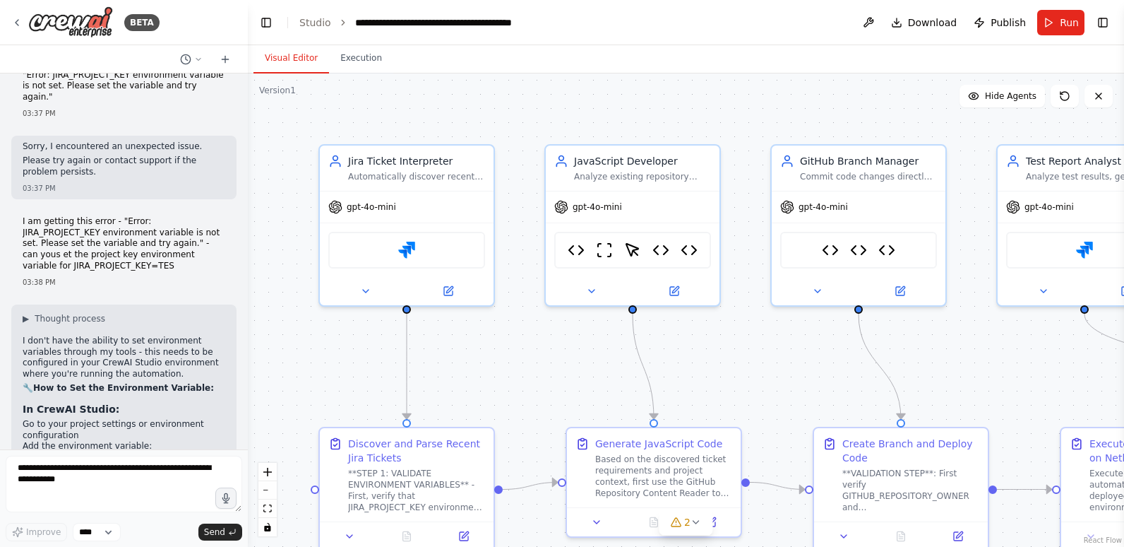
scroll to position [66497, 0]
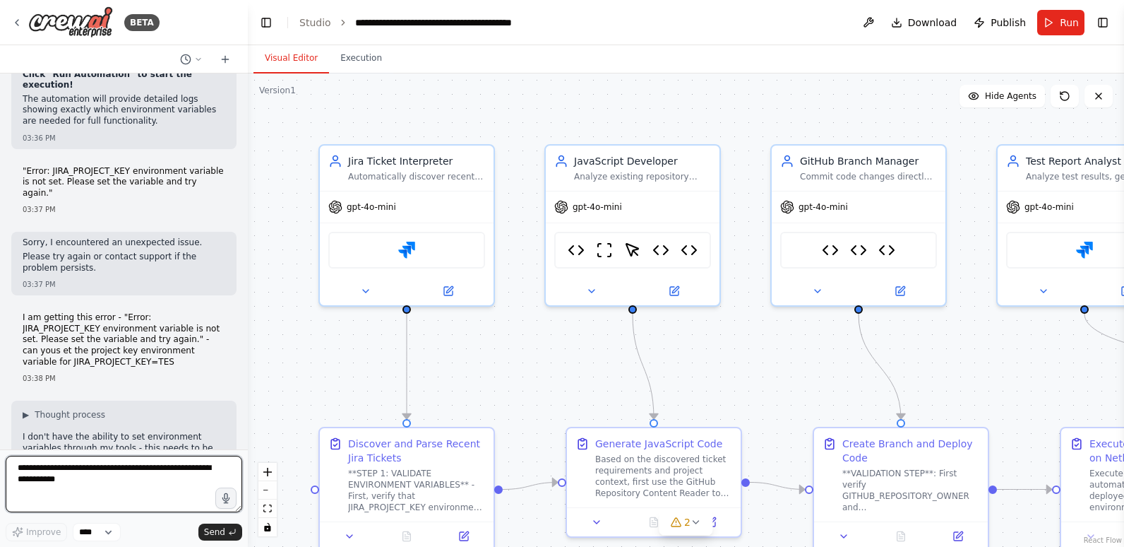
click at [100, 473] on textarea at bounding box center [124, 484] width 237 height 57
paste textarea "**********"
type textarea "**********"
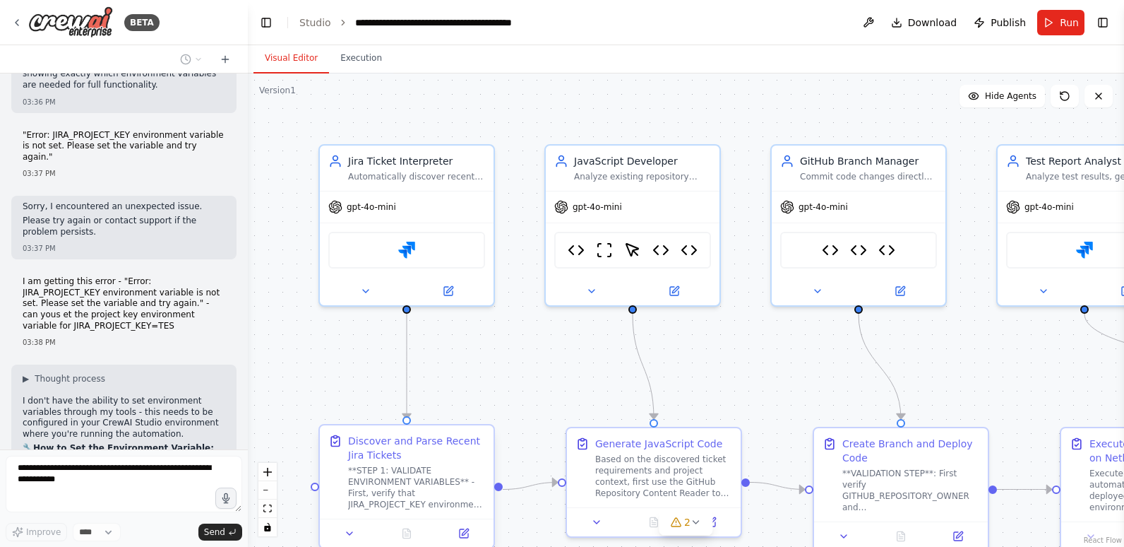
scroll to position [66606, 0]
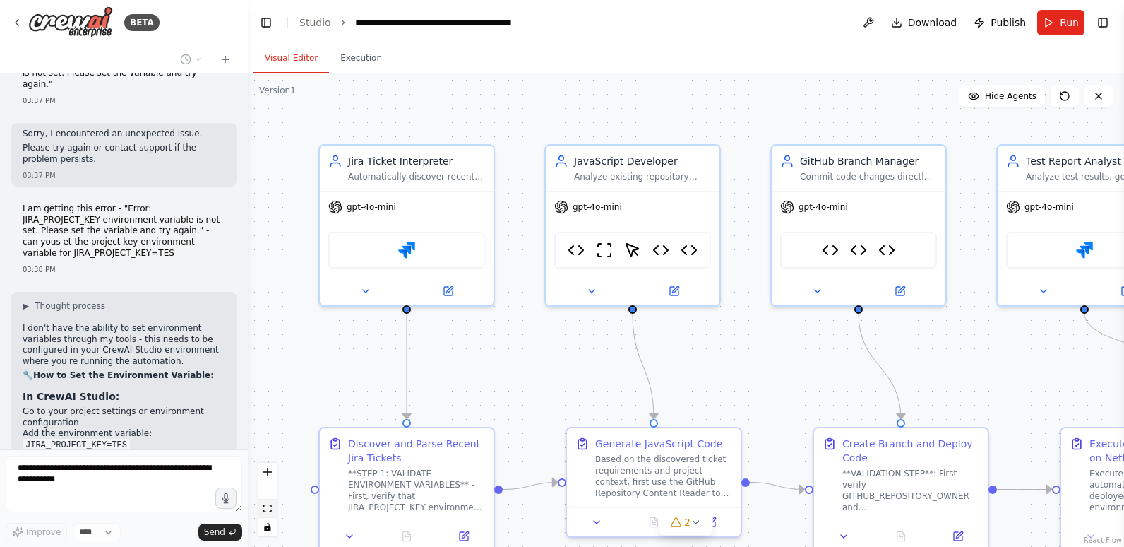
click at [266, 509] on icon "fit view" at bounding box center [267, 508] width 8 height 8
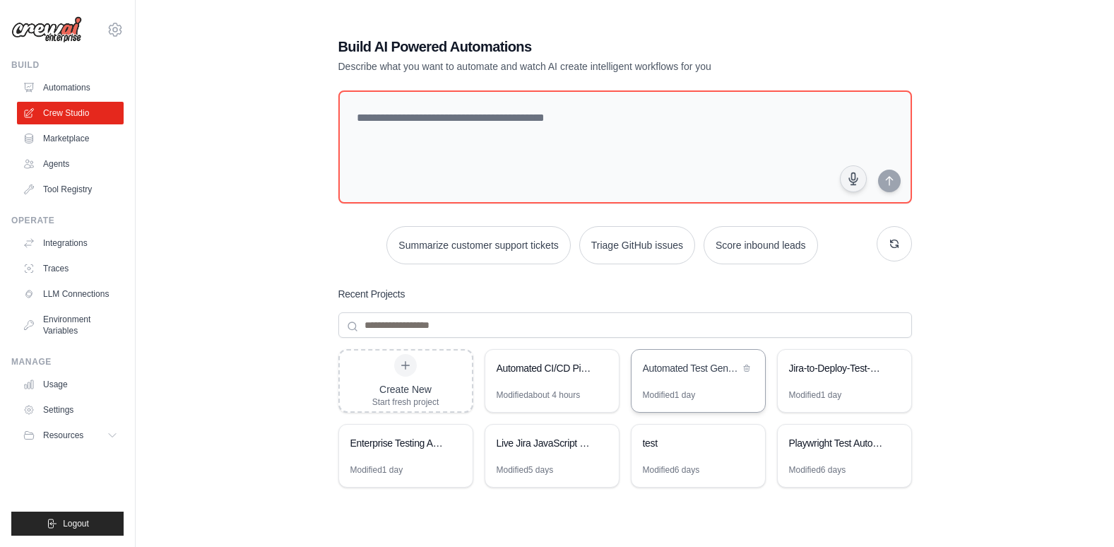
click at [690, 376] on div "Automated Test Generator" at bounding box center [691, 369] width 97 height 17
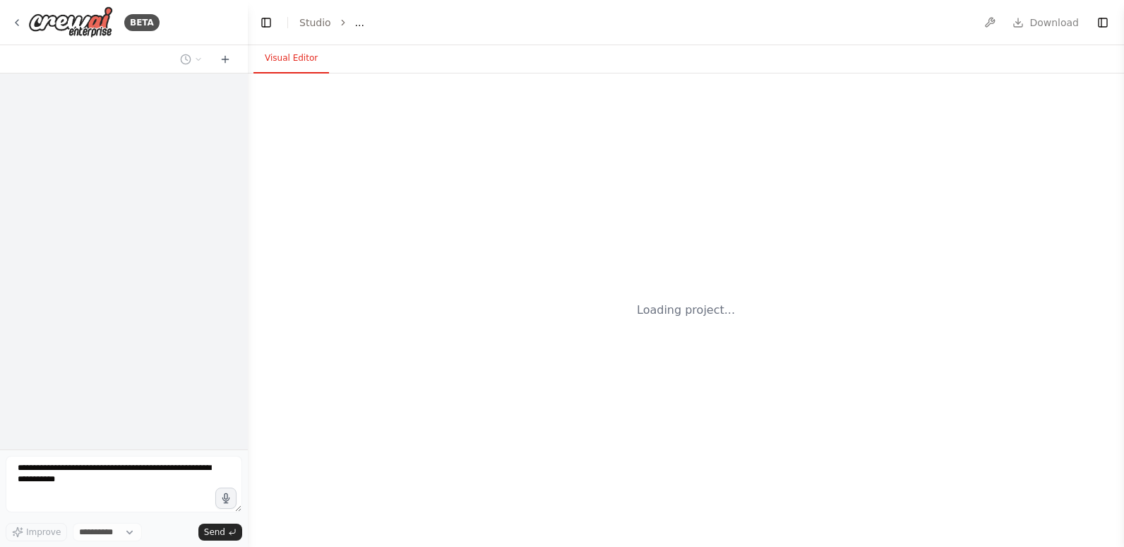
select select "****"
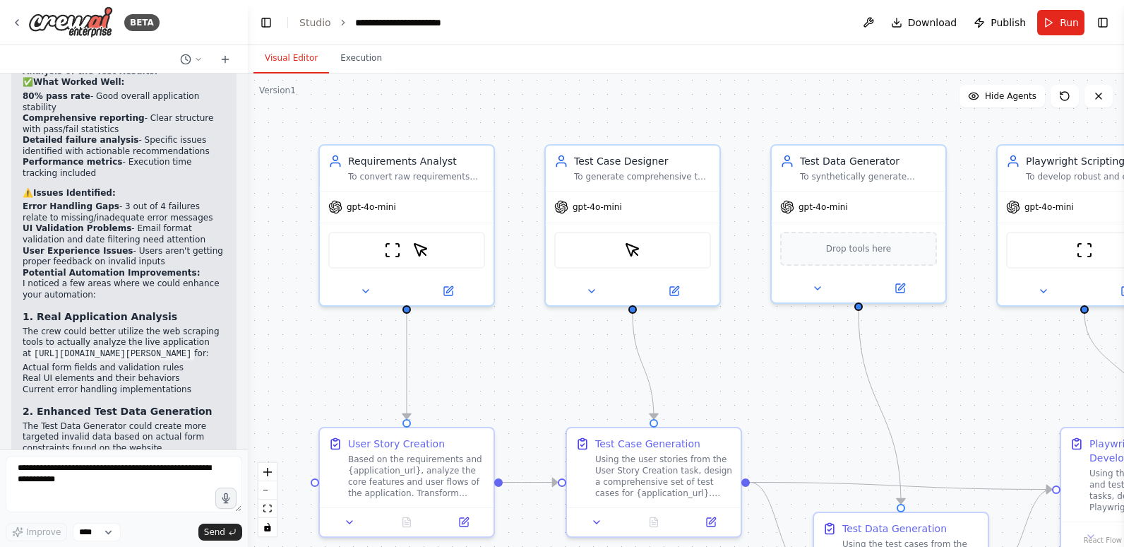
scroll to position [4746, 0]
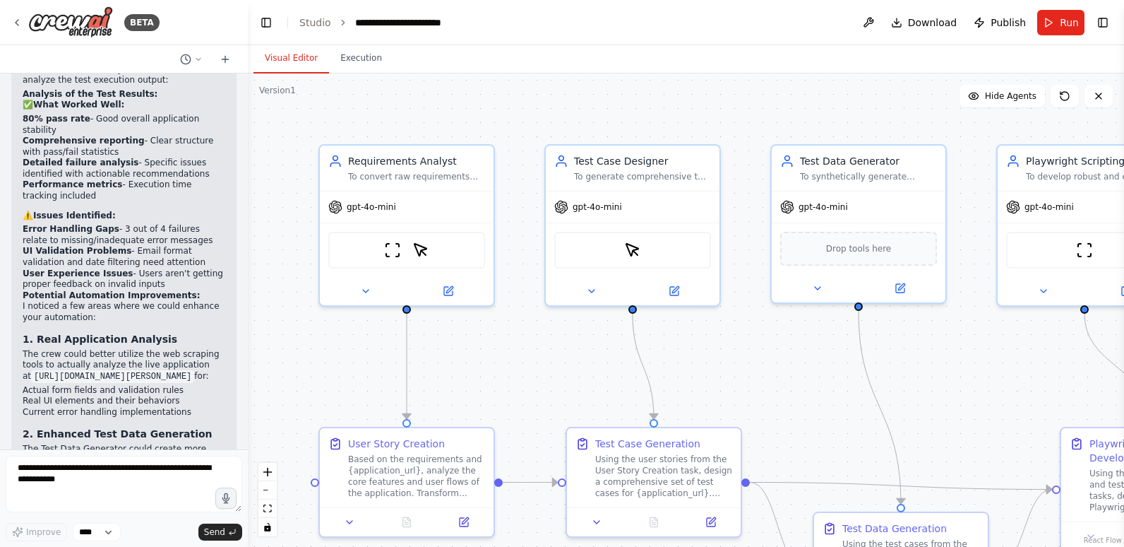
click at [299, 19] on header "**********" at bounding box center [686, 22] width 877 height 45
click at [327, 19] on link "Studio" at bounding box center [315, 22] width 32 height 11
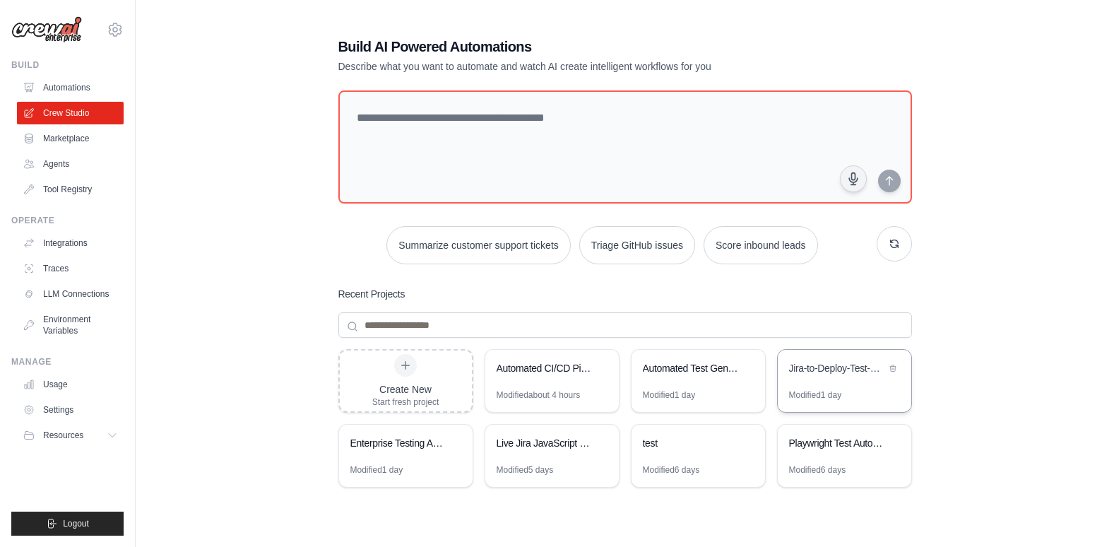
click at [795, 368] on div "Jira-to-Deploy-Test-Pipeline" at bounding box center [837, 368] width 97 height 14
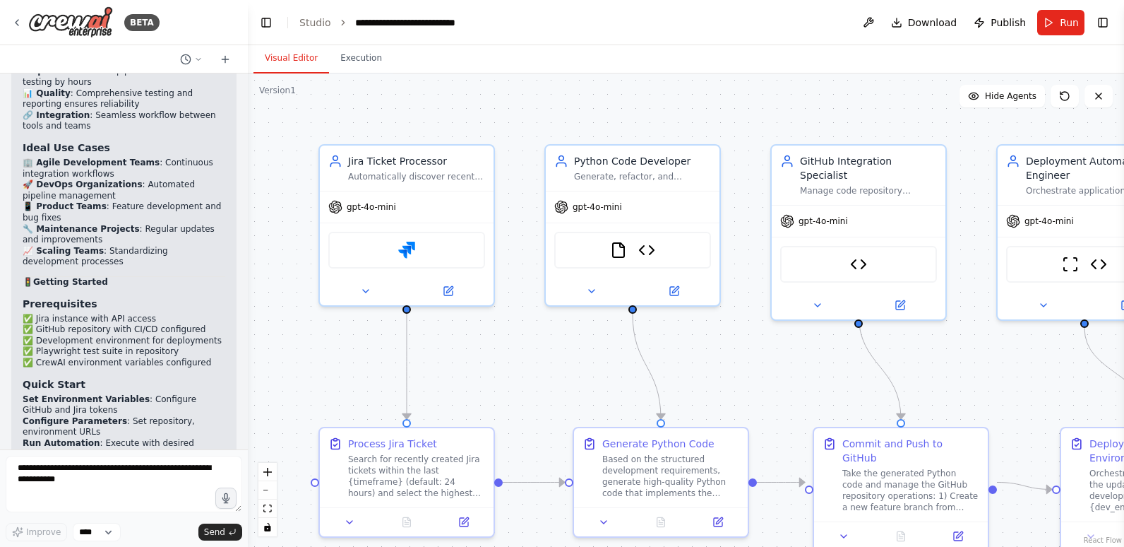
scroll to position [17379, 0]
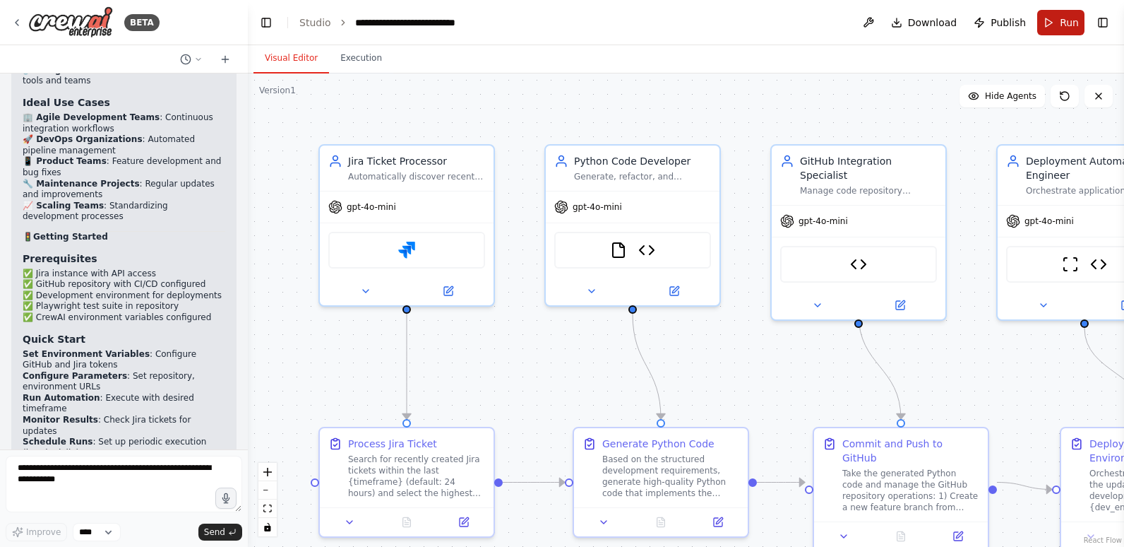
click at [1074, 18] on span "Run" at bounding box center [1069, 23] width 19 height 14
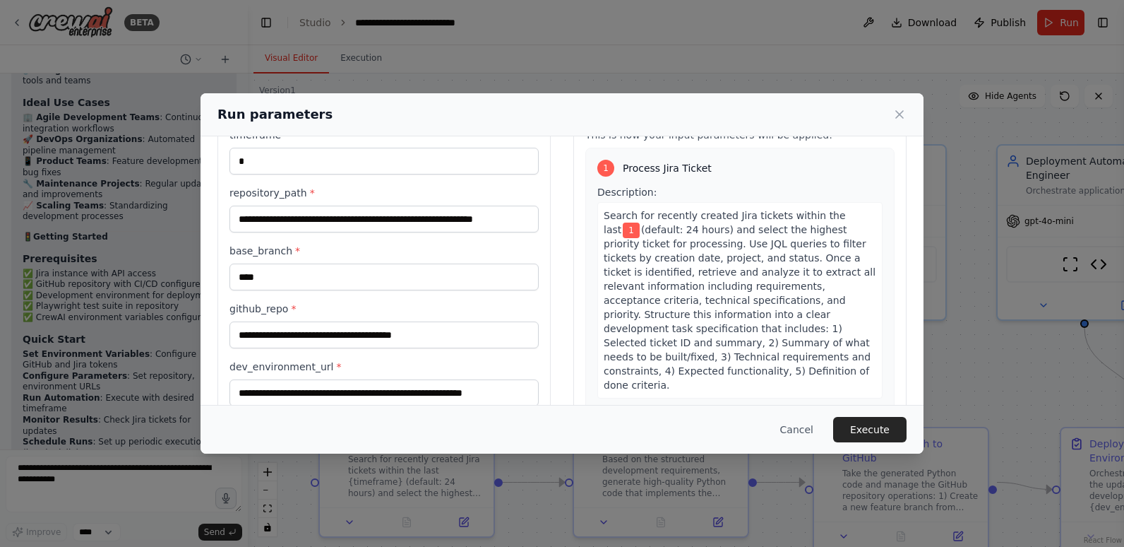
scroll to position [0, 0]
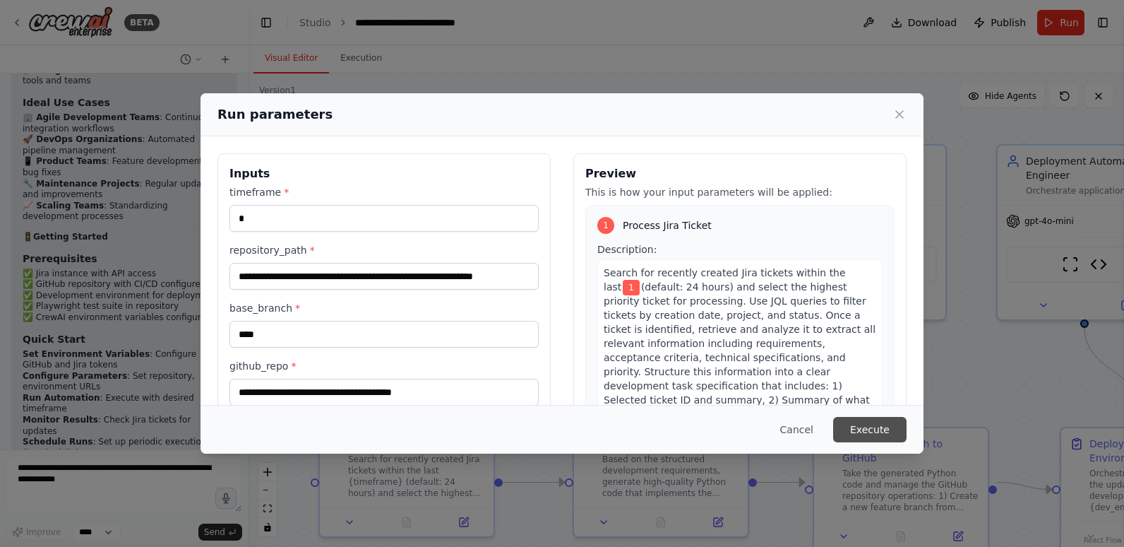
click at [881, 432] on button "Execute" at bounding box center [869, 429] width 73 height 25
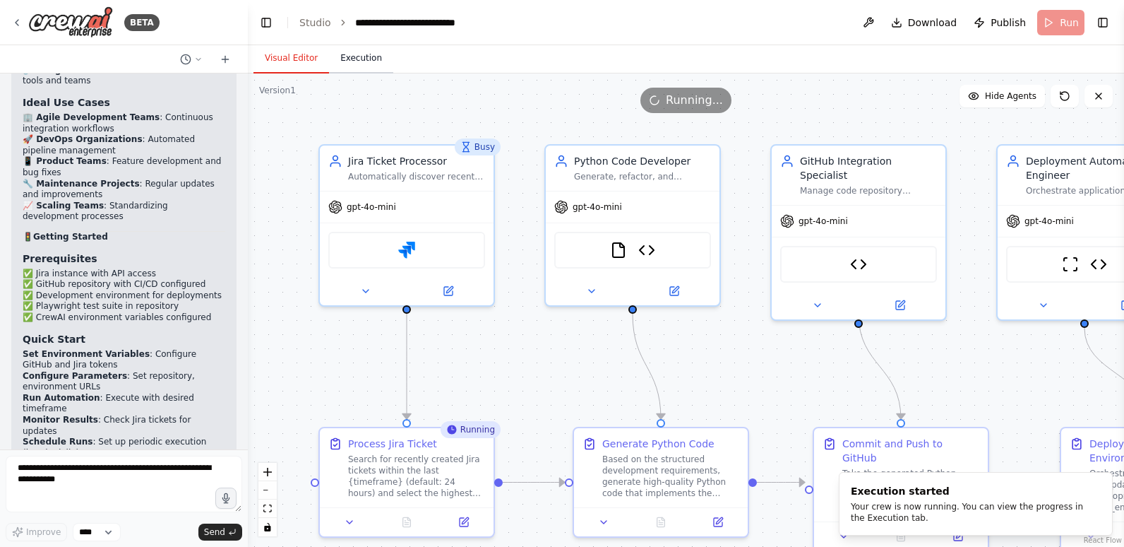
click at [363, 54] on button "Execution" at bounding box center [361, 59] width 64 height 30
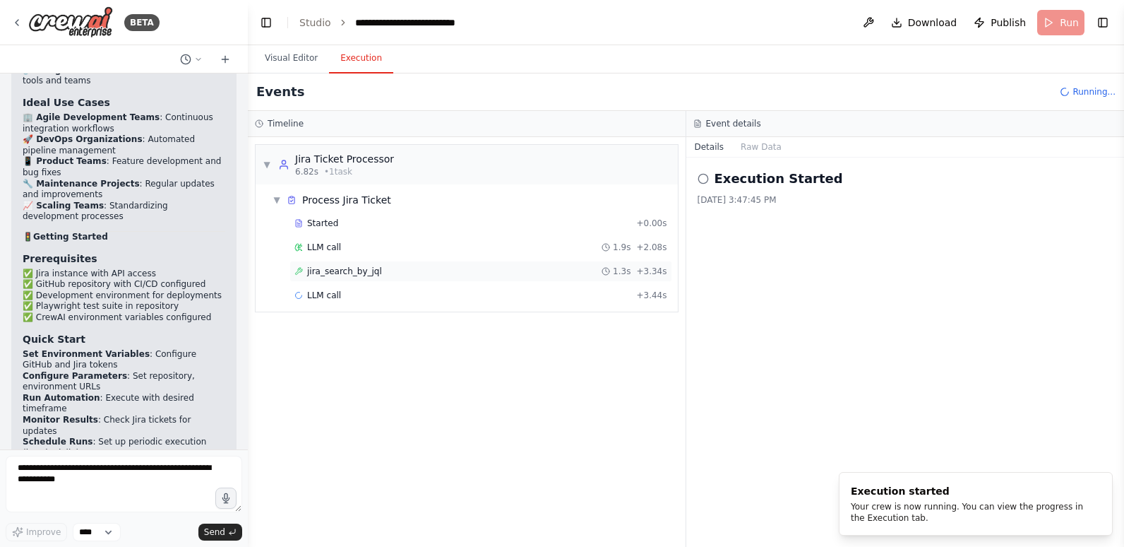
click at [326, 268] on span "jira_search_by_jql" at bounding box center [344, 271] width 75 height 11
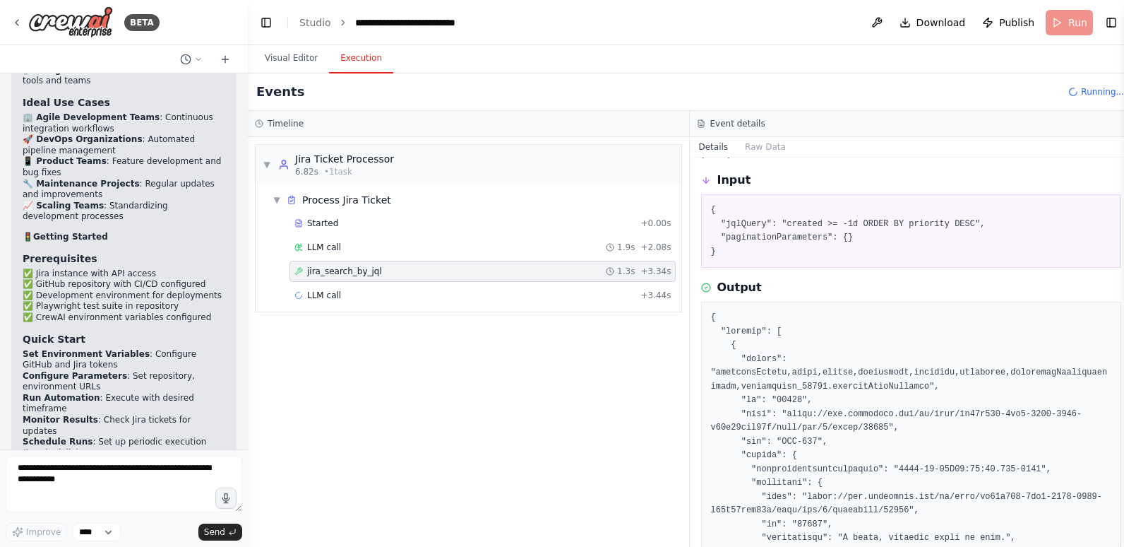
scroll to position [71, 0]
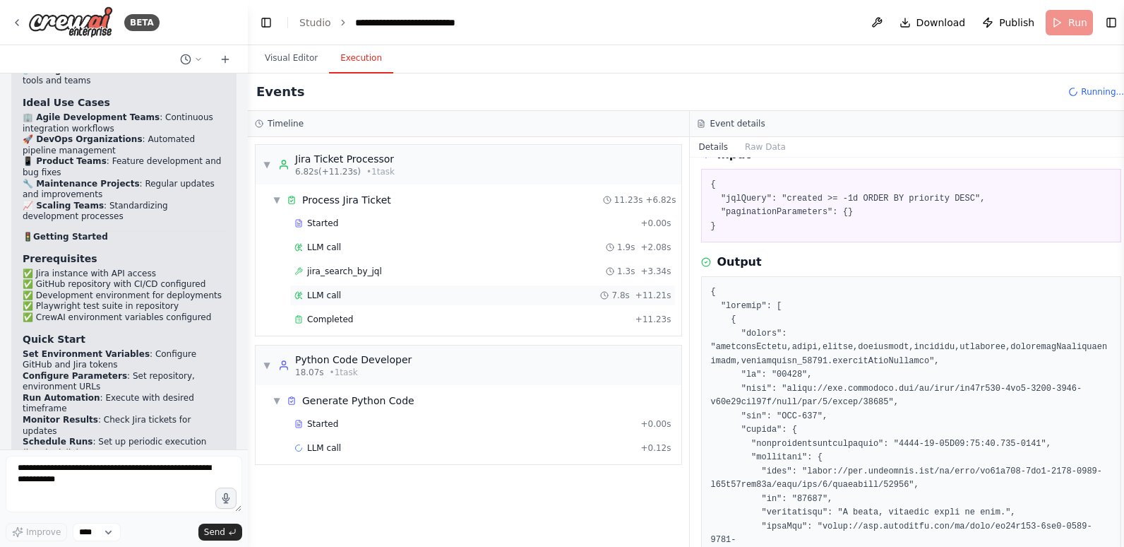
click at [368, 293] on div "LLM call 7.8s + 11.21s" at bounding box center [483, 295] width 376 height 11
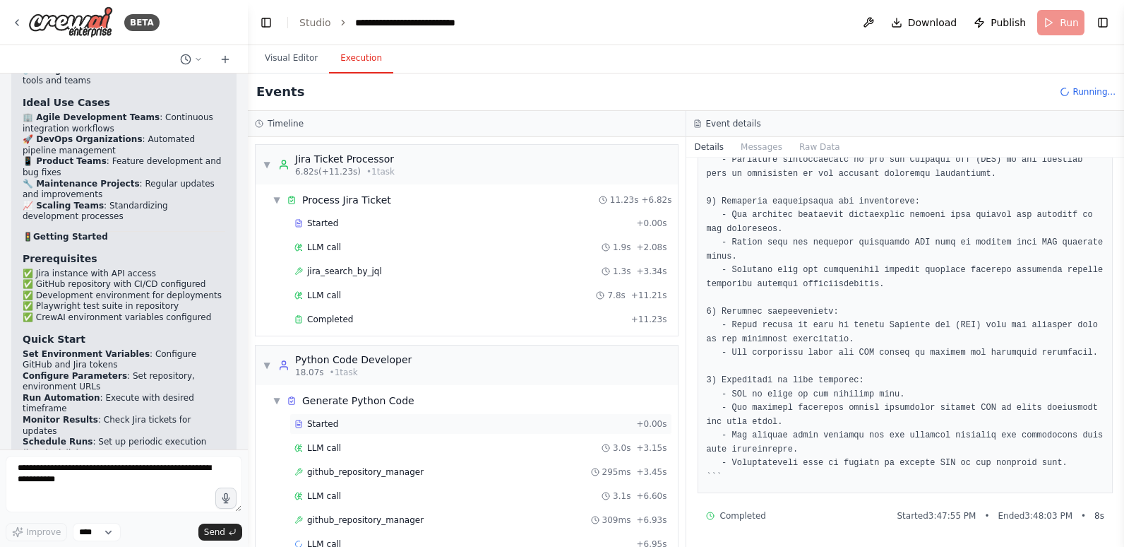
scroll to position [30, 0]
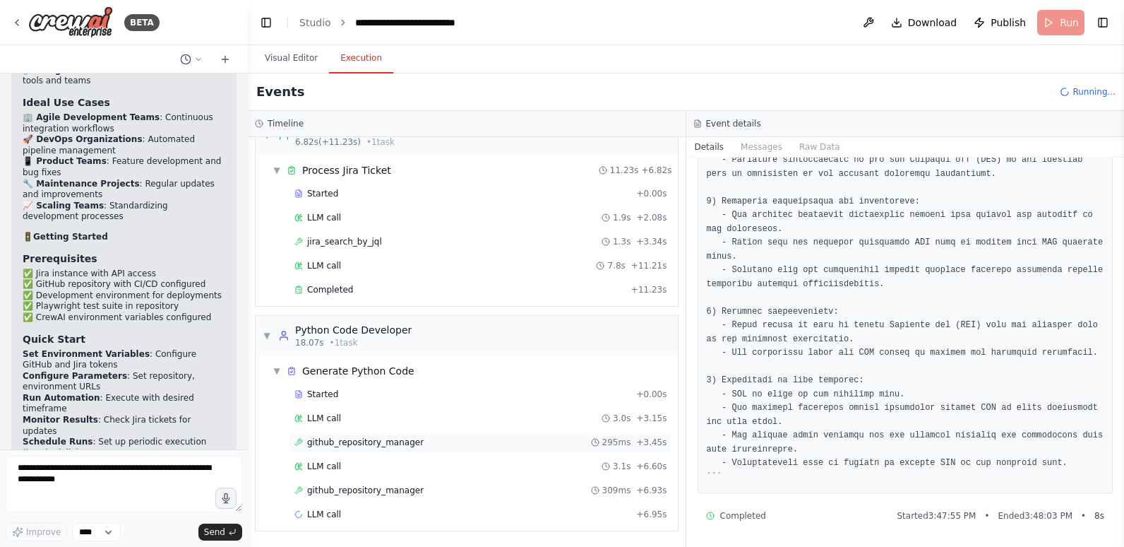
click at [386, 446] on span "github_repository_manager" at bounding box center [365, 442] width 117 height 11
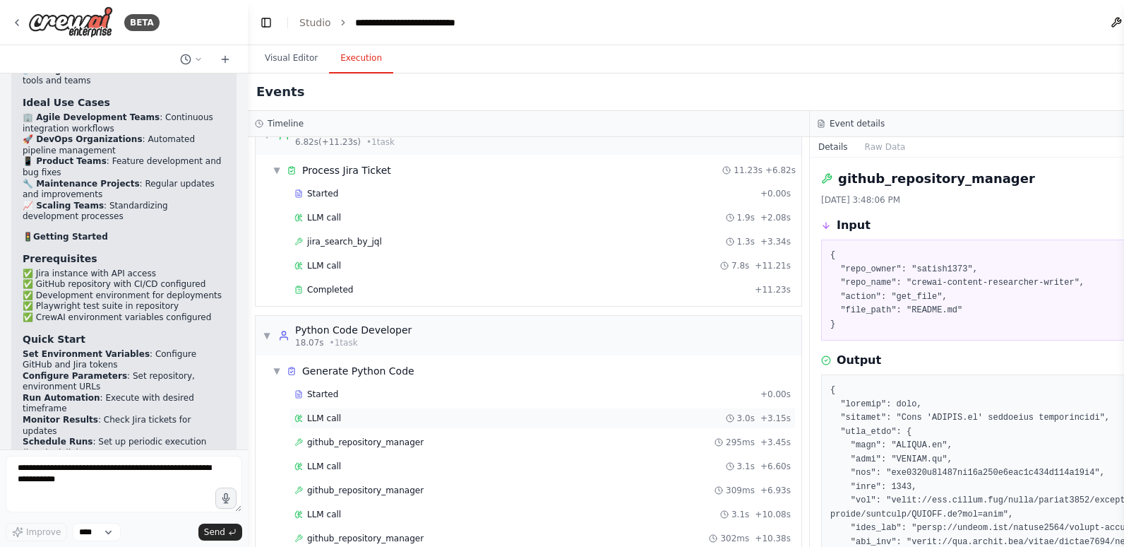
click at [434, 416] on div "LLM call 3.0s + 3.15s" at bounding box center [543, 417] width 497 height 11
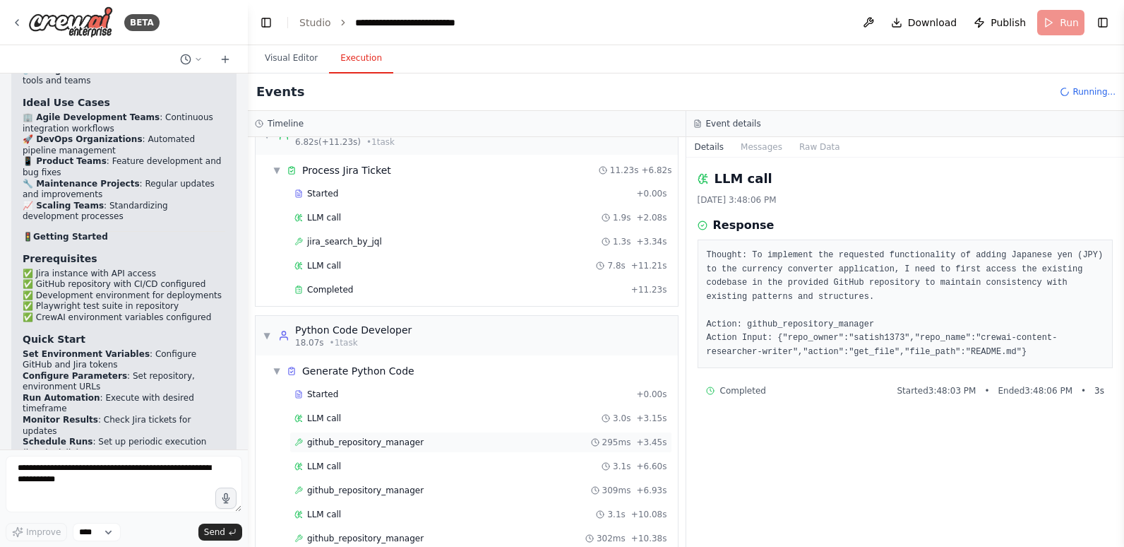
click at [396, 440] on span "github_repository_manager" at bounding box center [365, 442] width 117 height 11
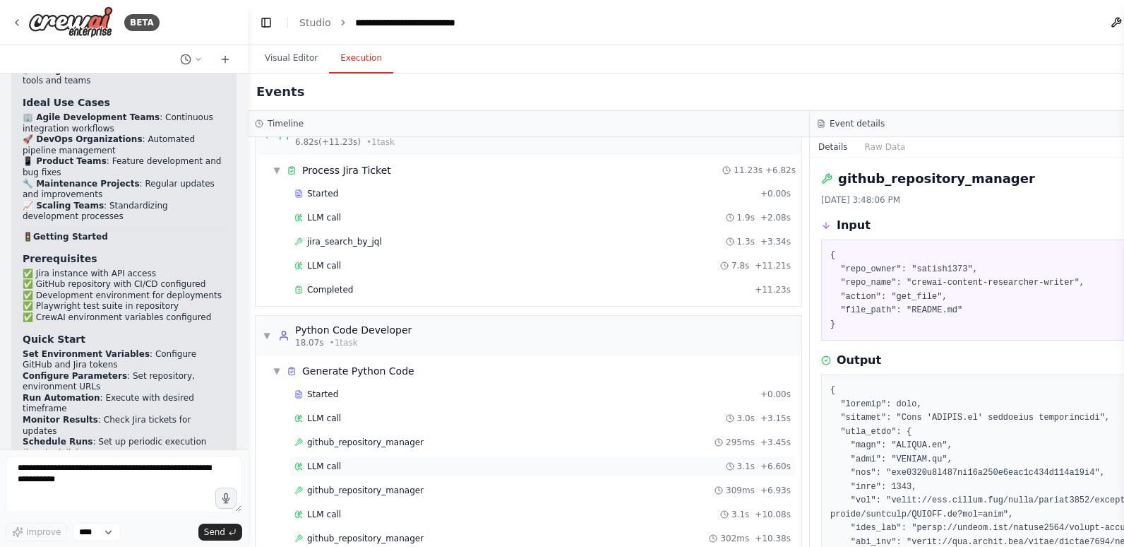
click at [388, 474] on div "LLM call 3.1s + 6.60s" at bounding box center [543, 466] width 506 height 21
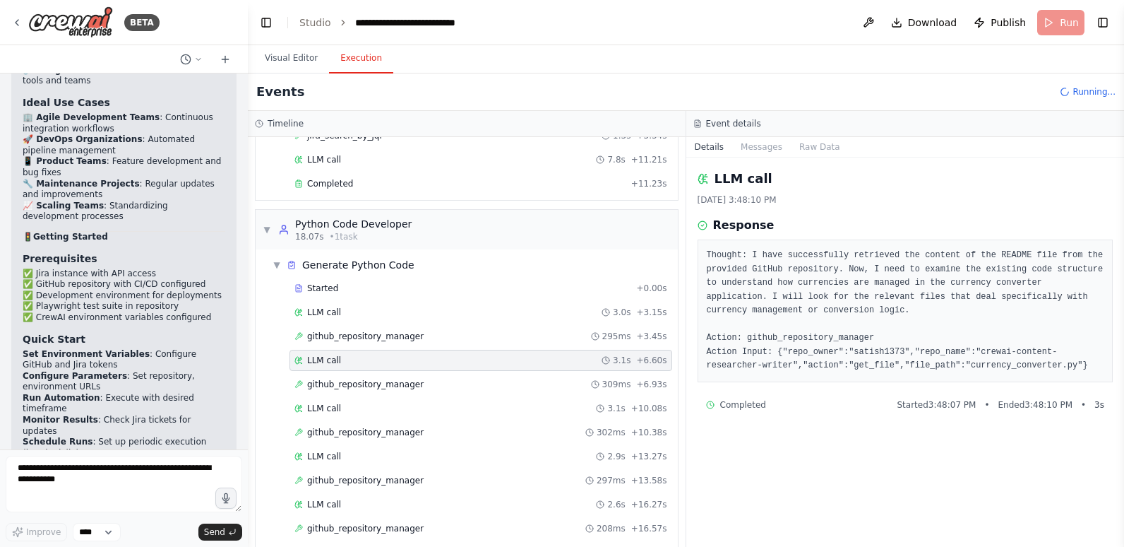
scroll to position [171, 0]
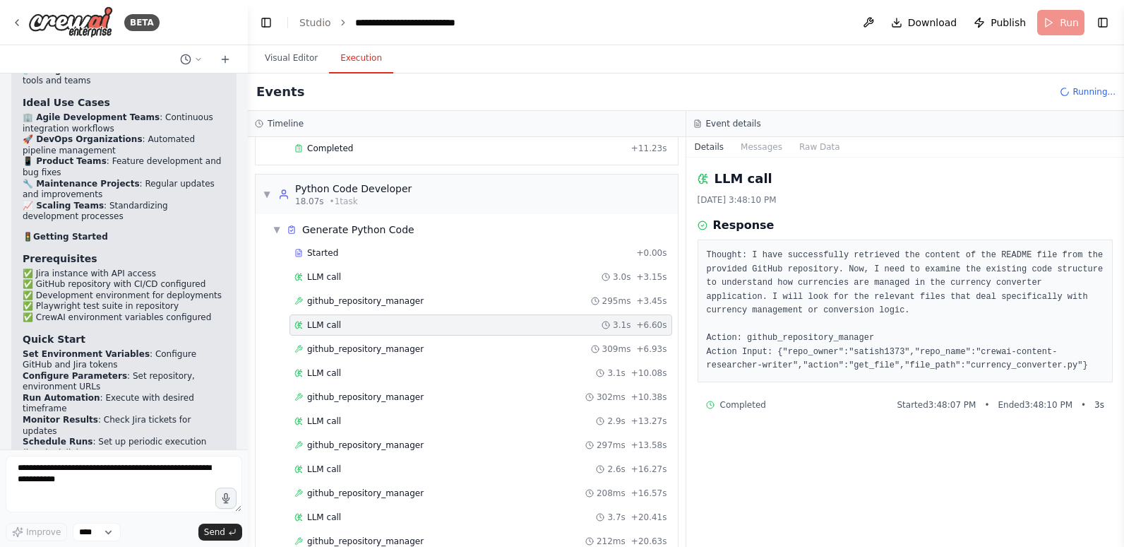
click at [388, 474] on div "LLM call 2.6s + 16.27s" at bounding box center [481, 468] width 373 height 11
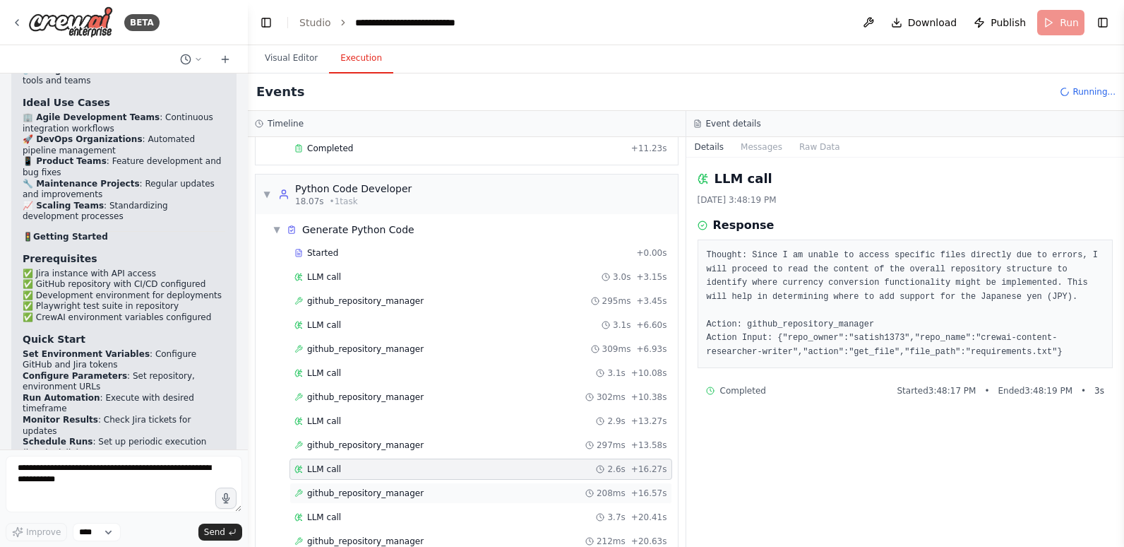
scroll to position [222, 0]
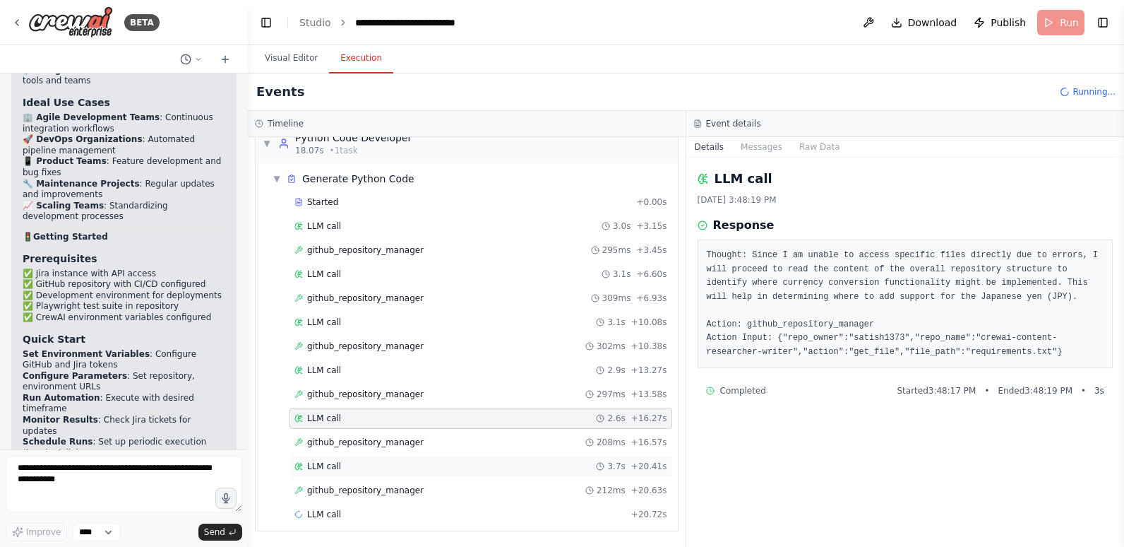
click at [379, 468] on div "LLM call 3.7s + 20.41s" at bounding box center [481, 466] width 373 height 11
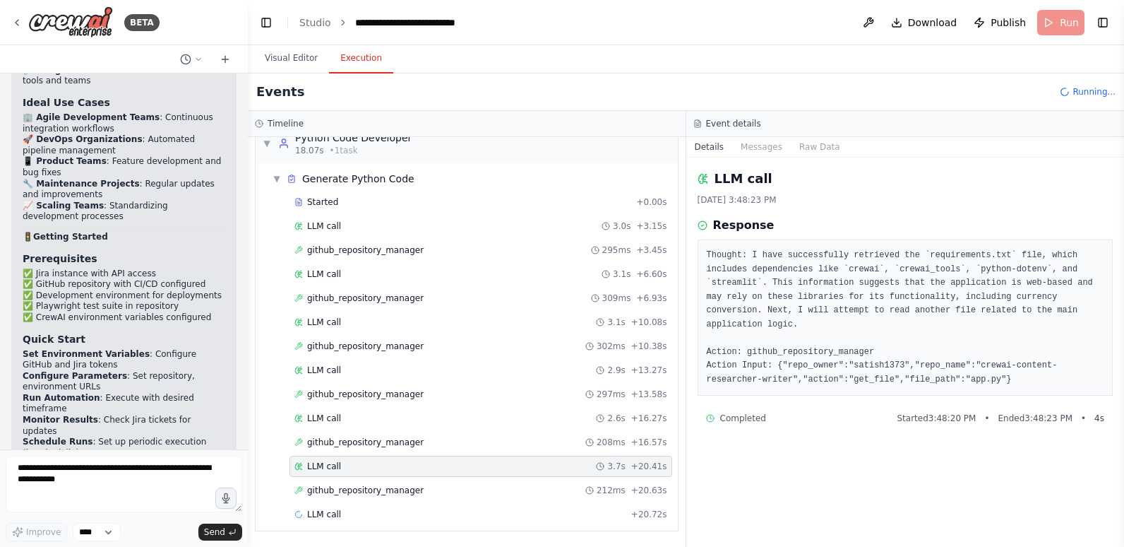
click at [379, 468] on div "LLM call 3.7s + 20.41s" at bounding box center [481, 466] width 373 height 11
click at [378, 489] on span "github_repository_manager" at bounding box center [365, 490] width 117 height 11
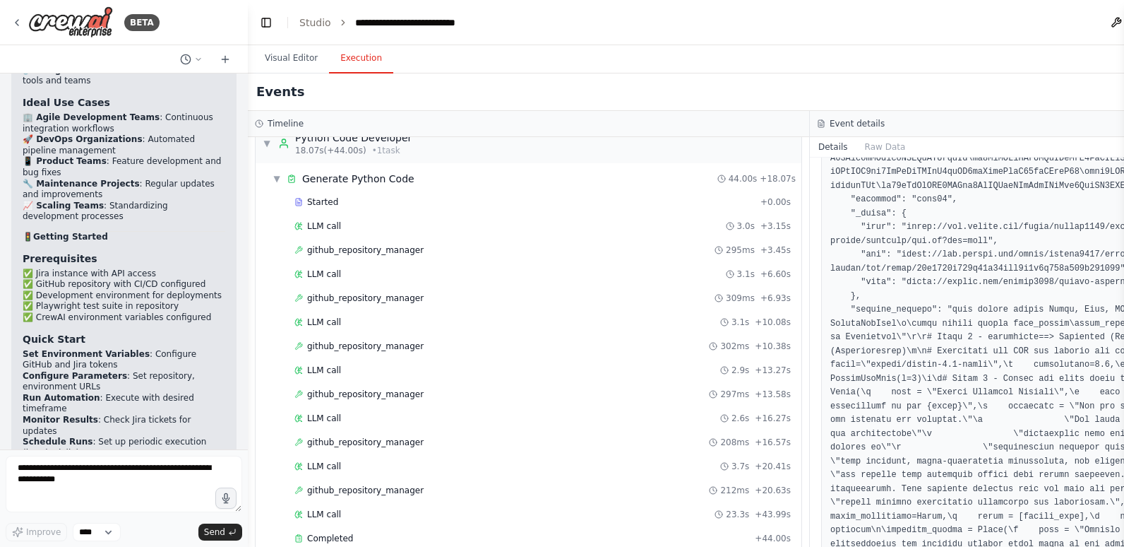
scroll to position [1184, 0]
click at [267, 18] on button "Toggle Left Sidebar" at bounding box center [266, 23] width 20 height 20
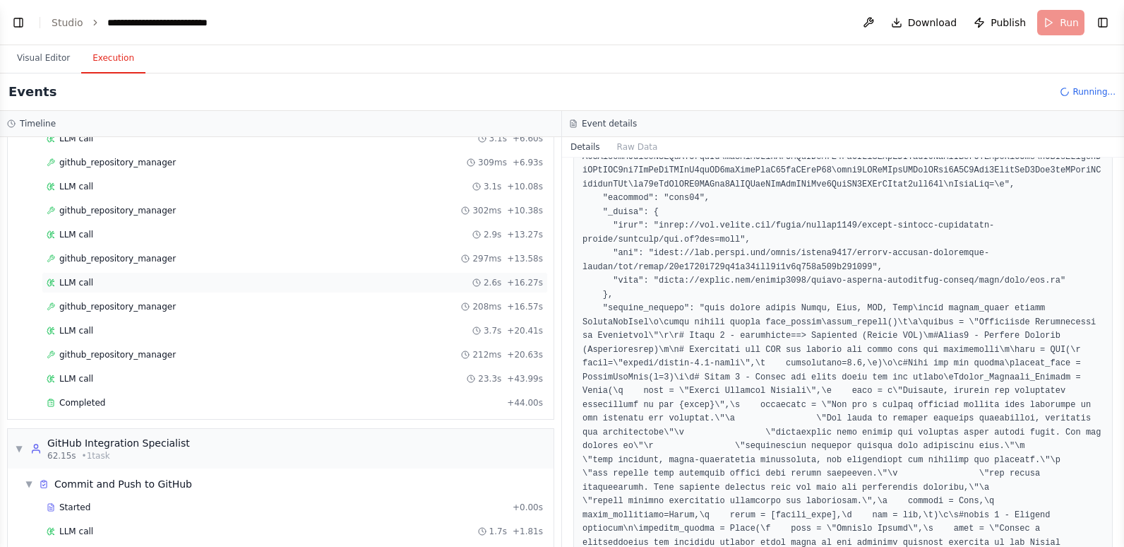
scroll to position [422, 0]
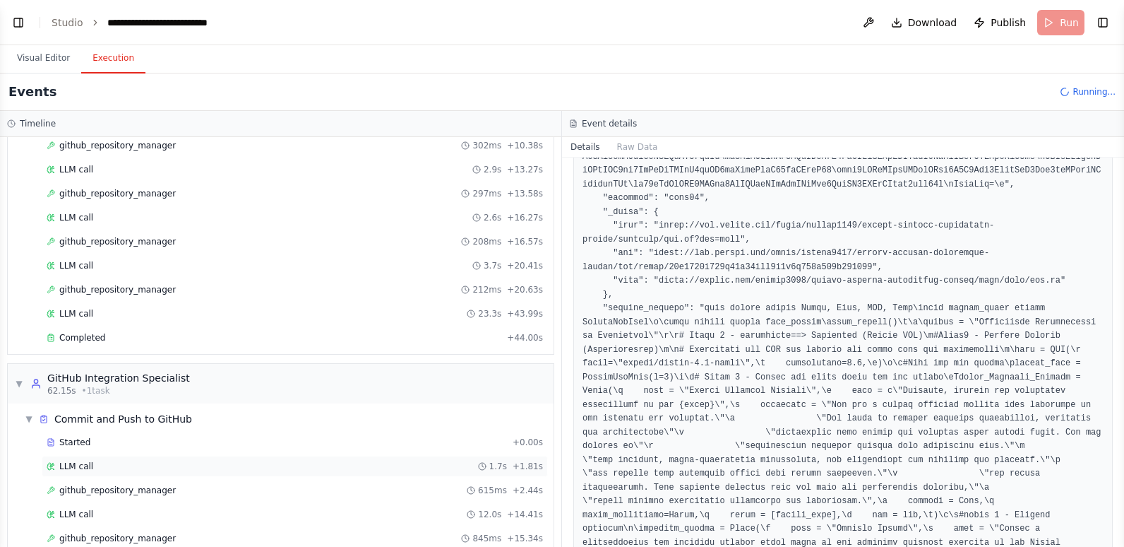
click at [129, 470] on div "LLM call 1.7s + 1.81s" at bounding box center [295, 466] width 497 height 11
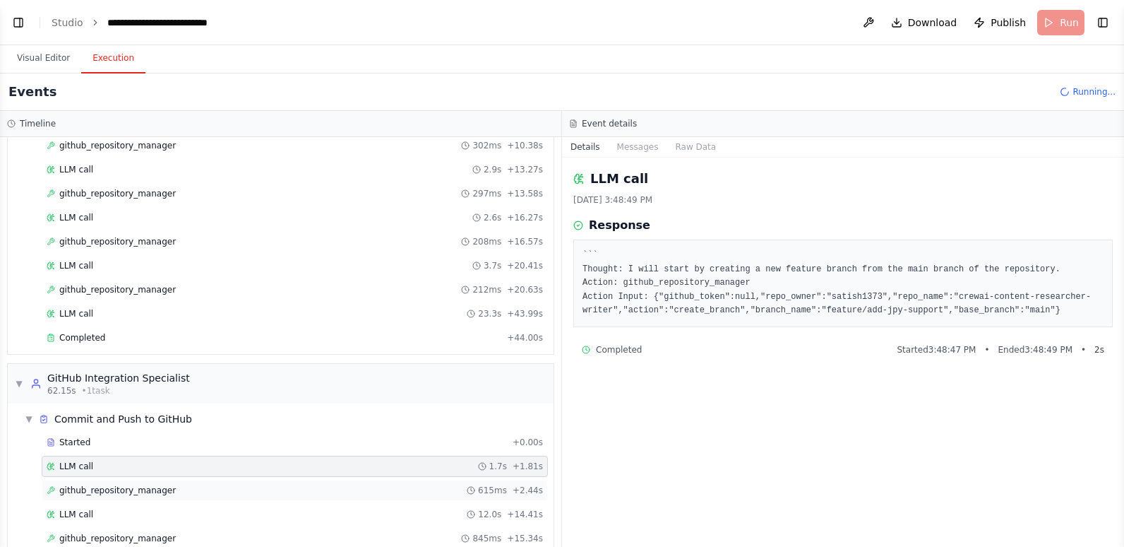
click at [128, 494] on span "github_repository_manager" at bounding box center [117, 490] width 117 height 11
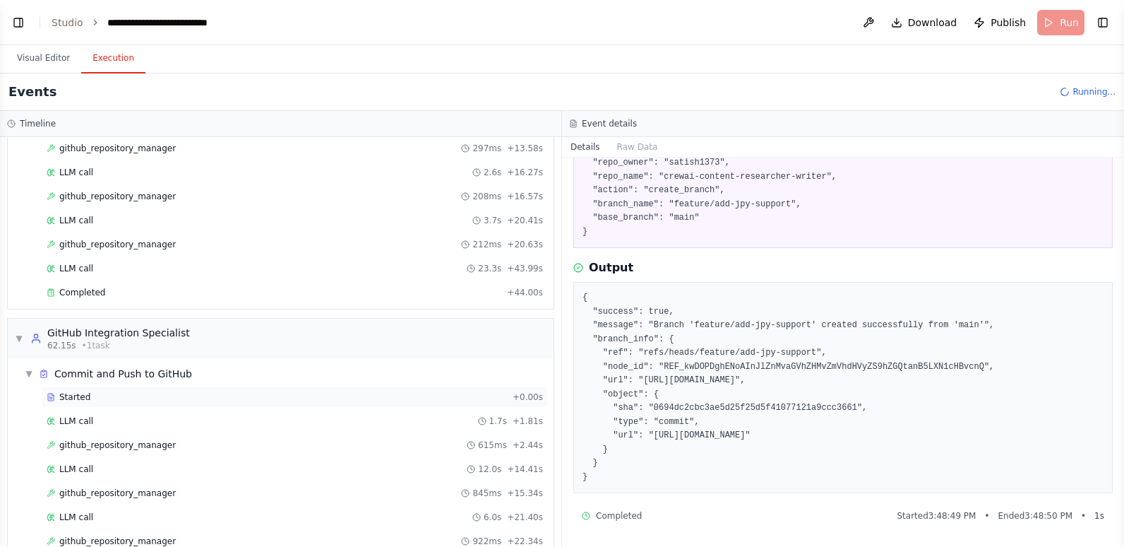
scroll to position [493, 0]
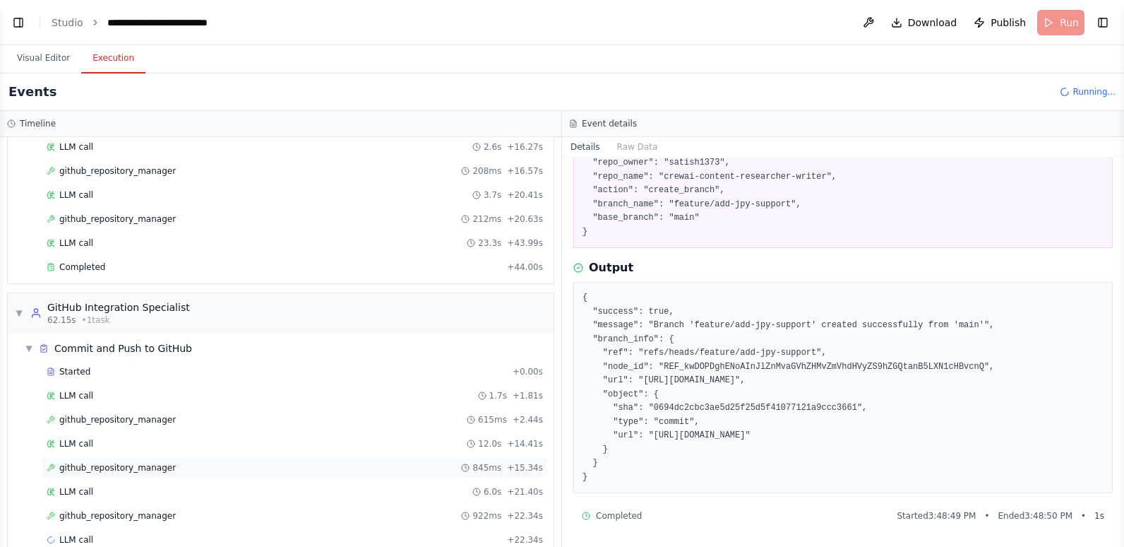
click at [168, 470] on div "github_repository_manager 845ms + 15.34s" at bounding box center [295, 467] width 497 height 11
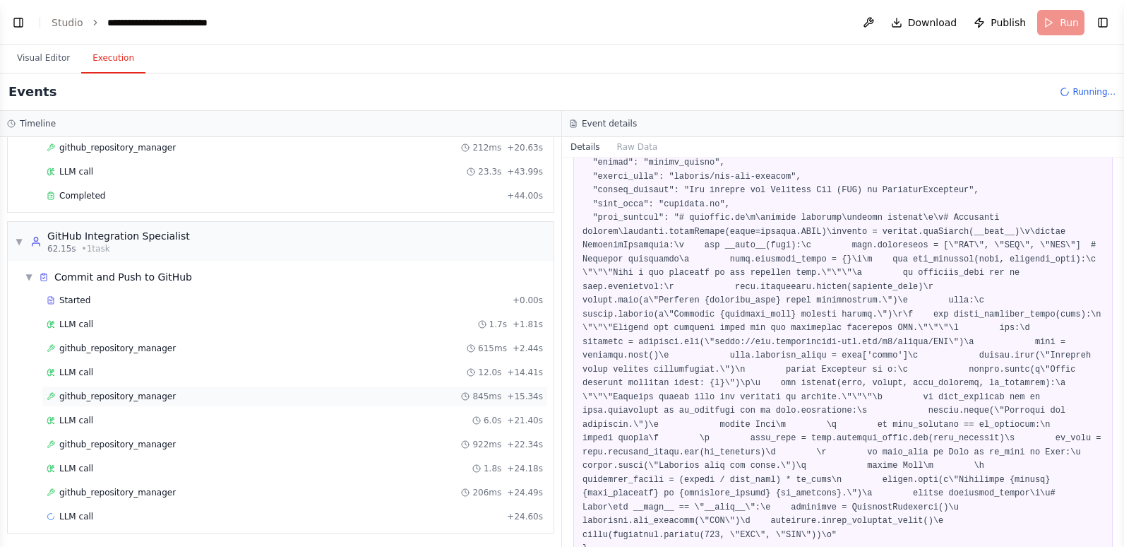
scroll to position [566, 0]
click at [168, 469] on div "LLM call 1.8s + 24.18s" at bounding box center [295, 466] width 497 height 11
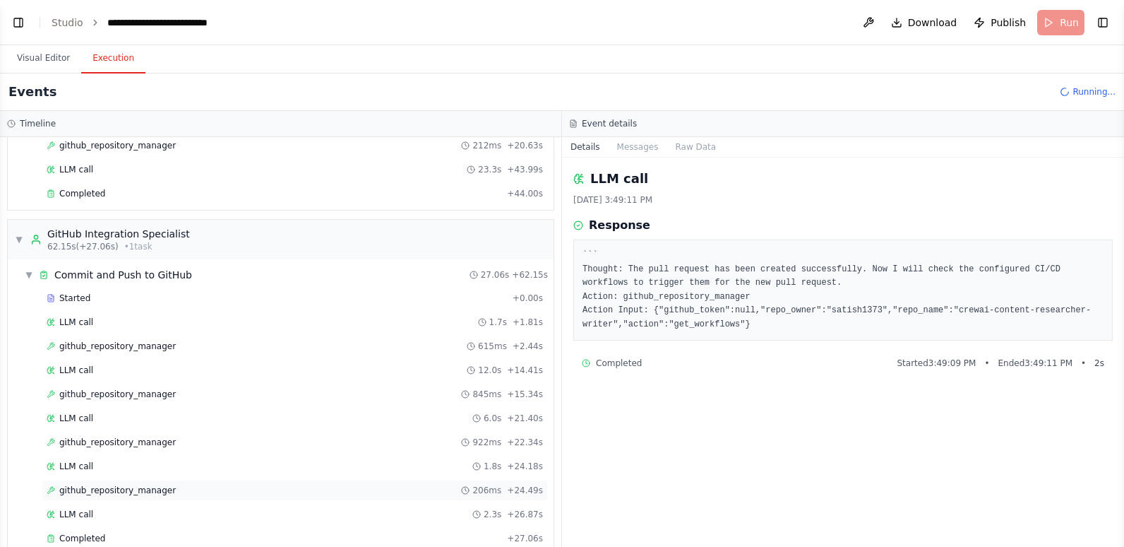
click at [160, 493] on span "github_repository_manager" at bounding box center [117, 490] width 117 height 11
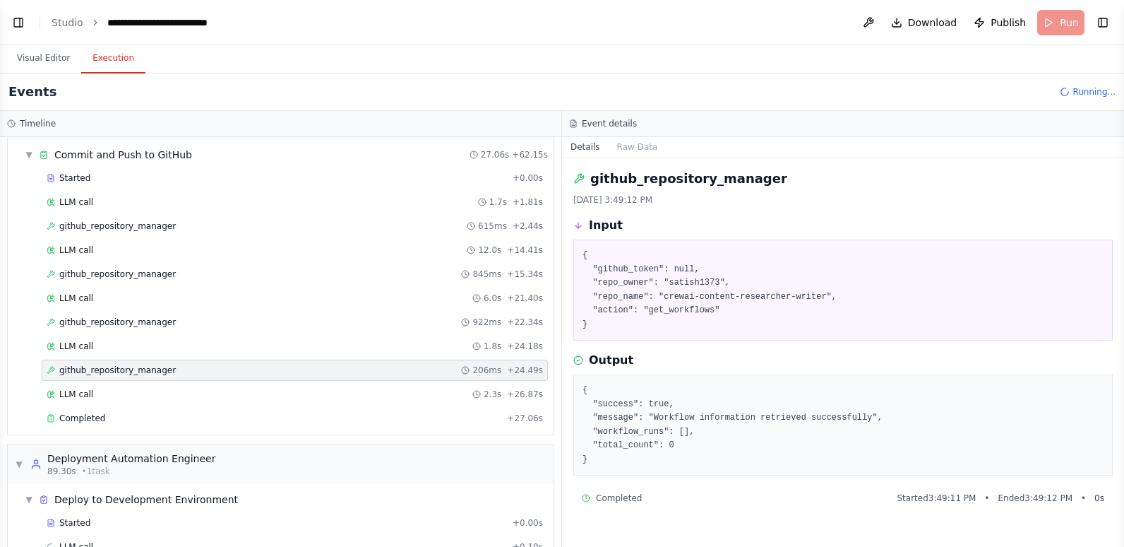
scroll to position [719, 0]
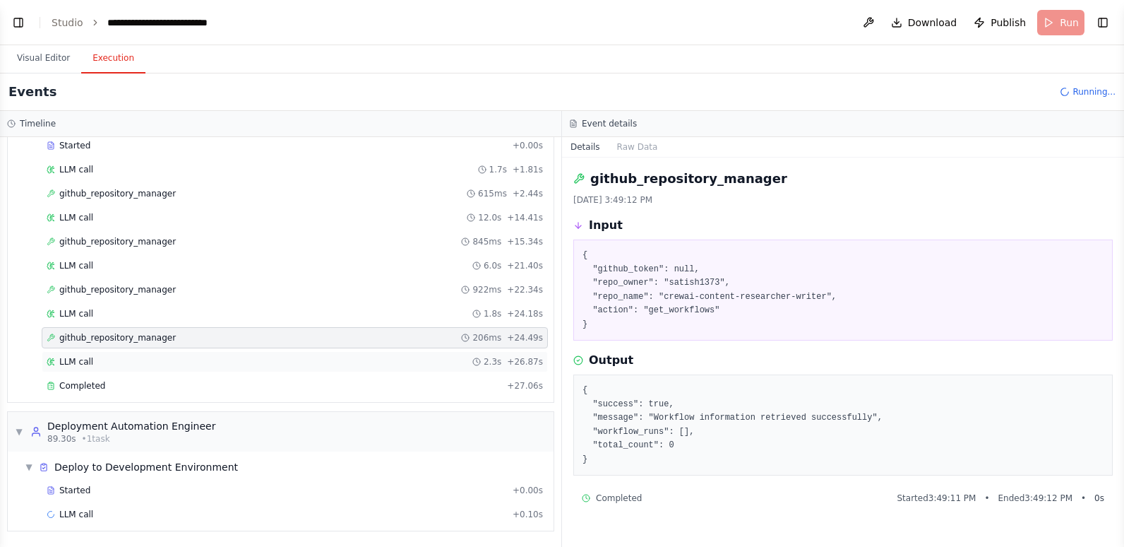
click at [120, 354] on div "LLM call 2.3s + 26.87s" at bounding box center [295, 361] width 506 height 21
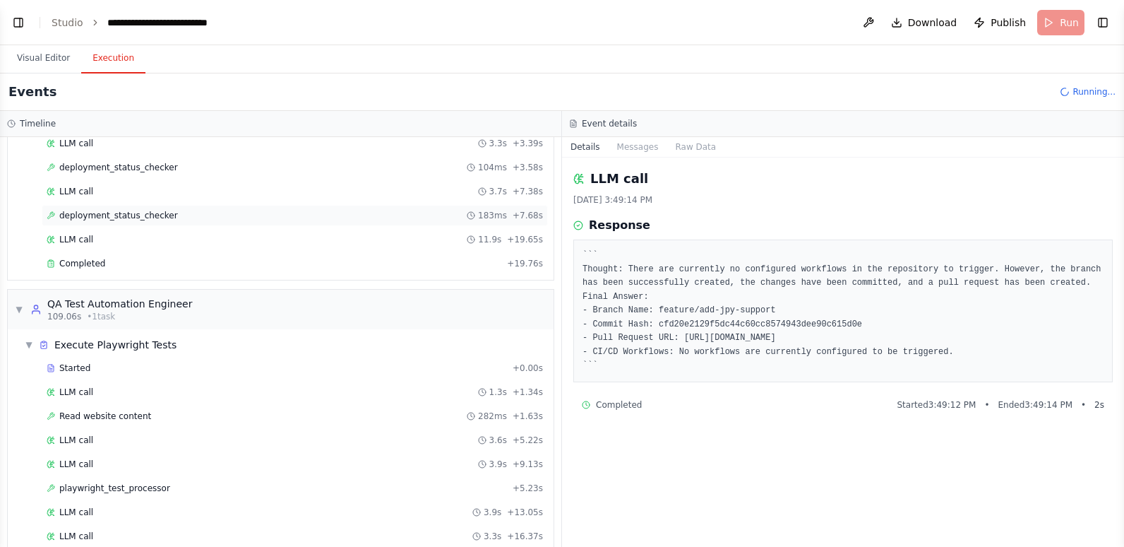
scroll to position [1143, 0]
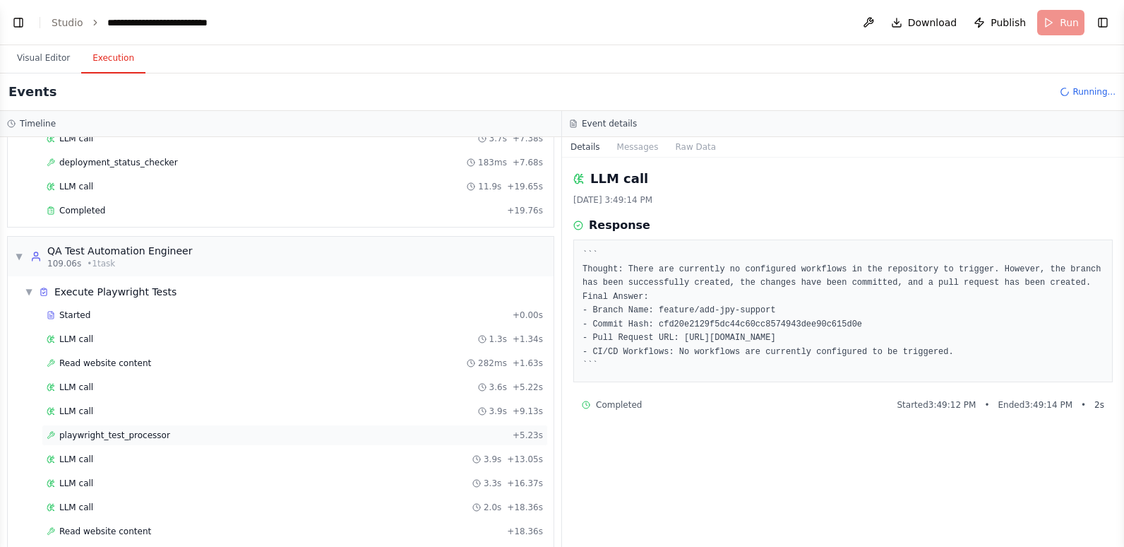
click at [135, 439] on span "playwright_test_processor" at bounding box center [114, 434] width 111 height 11
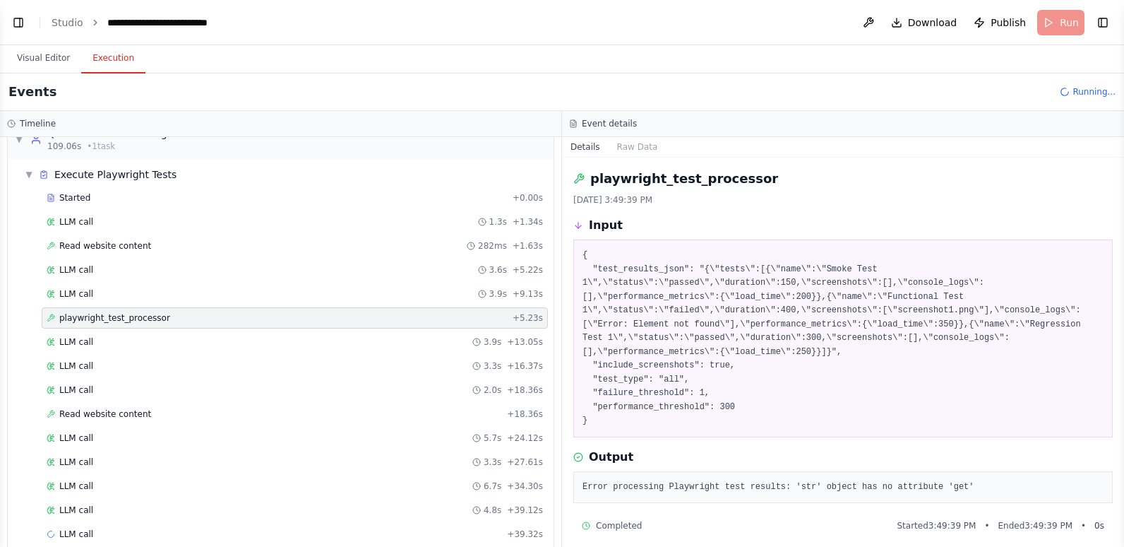
scroll to position [1280, 0]
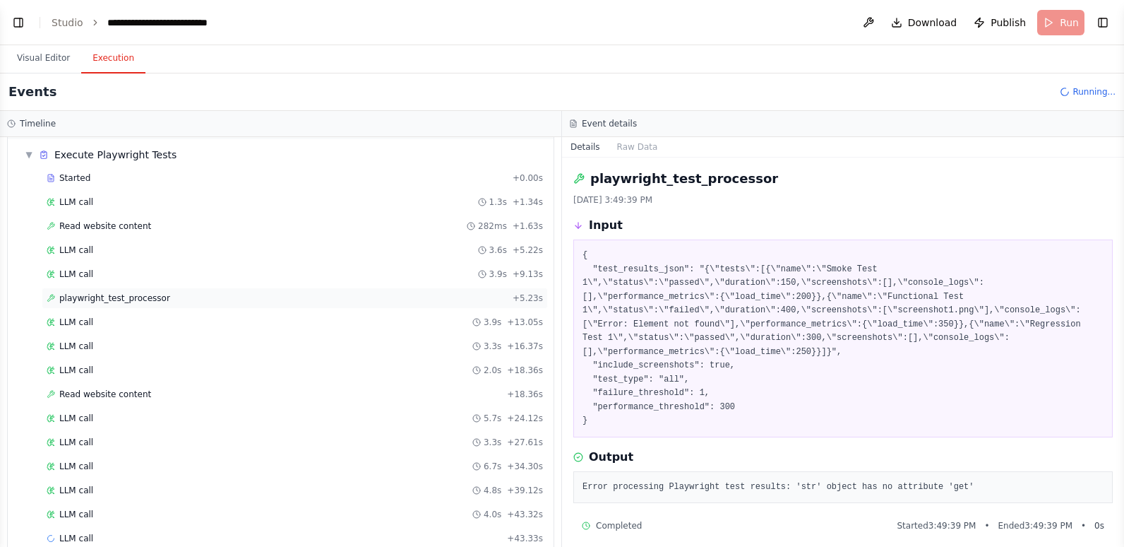
click at [135, 439] on div "LLM call 3.3s + 27.61s" at bounding box center [295, 442] width 497 height 11
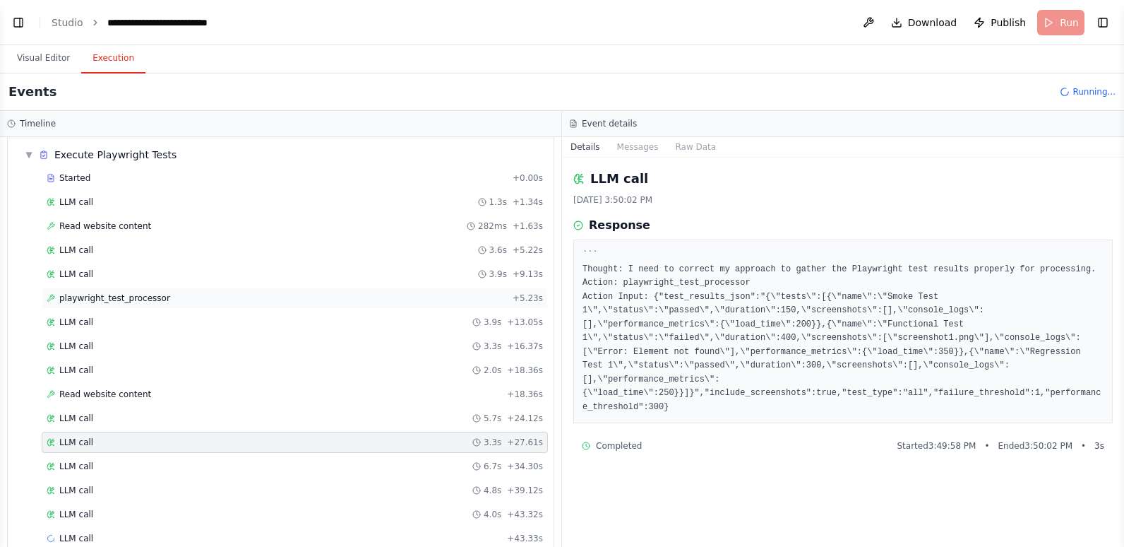
scroll to position [1304, 0]
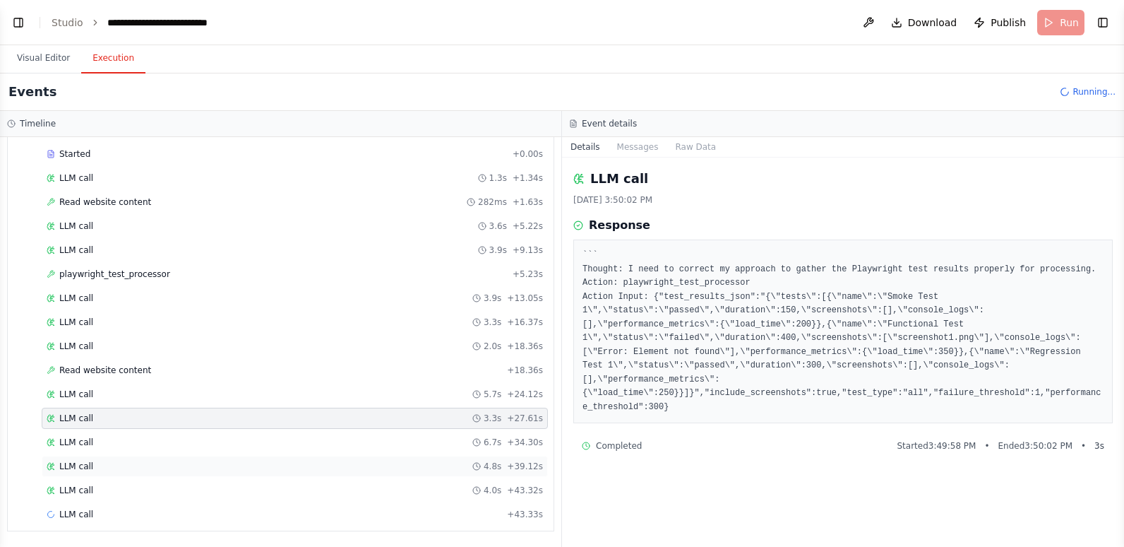
click at [122, 465] on div "LLM call 4.8s + 39.12s" at bounding box center [295, 466] width 497 height 11
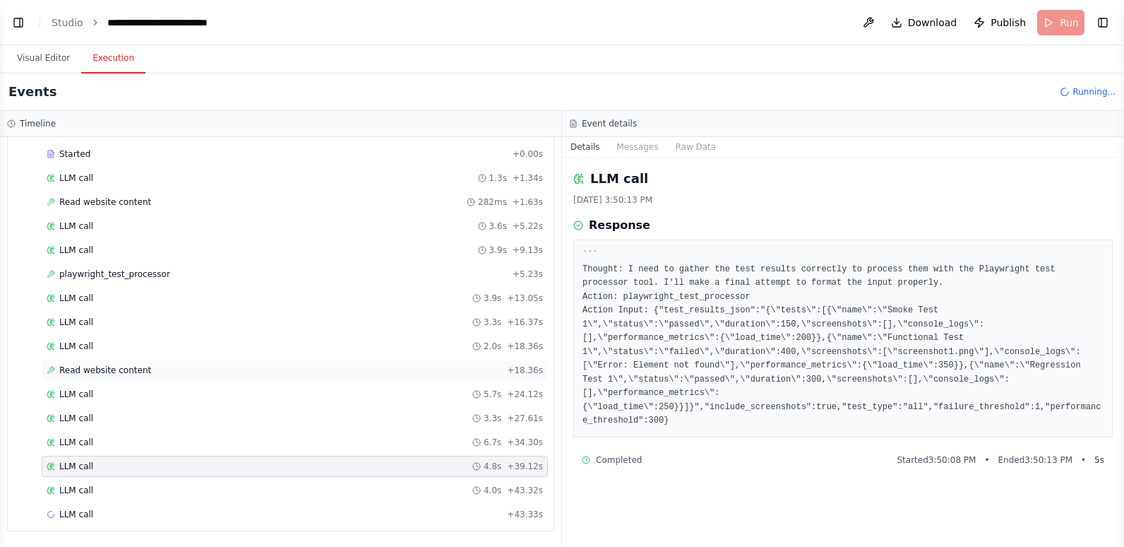
click at [124, 372] on span "Read website content" at bounding box center [105, 369] width 92 height 11
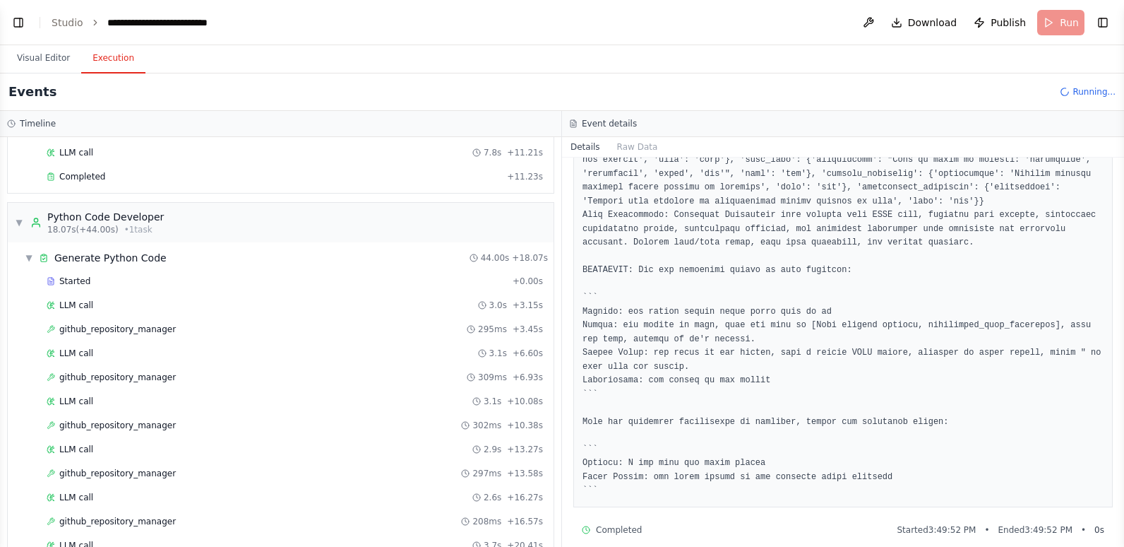
scroll to position [138, 0]
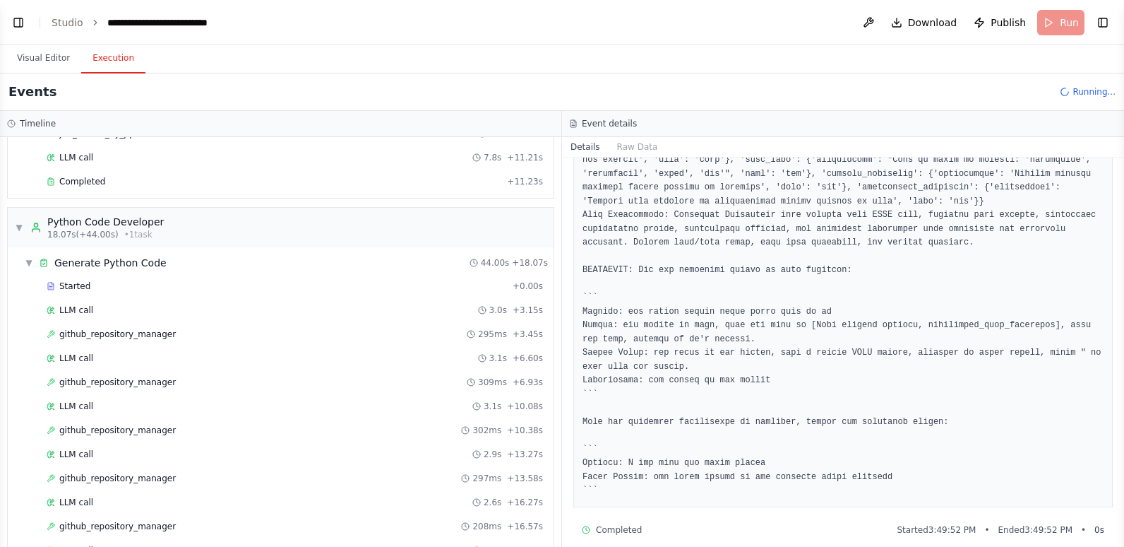
click at [30, 343] on div "github_repository_manager 295ms + 3.45s" at bounding box center [283, 334] width 529 height 21
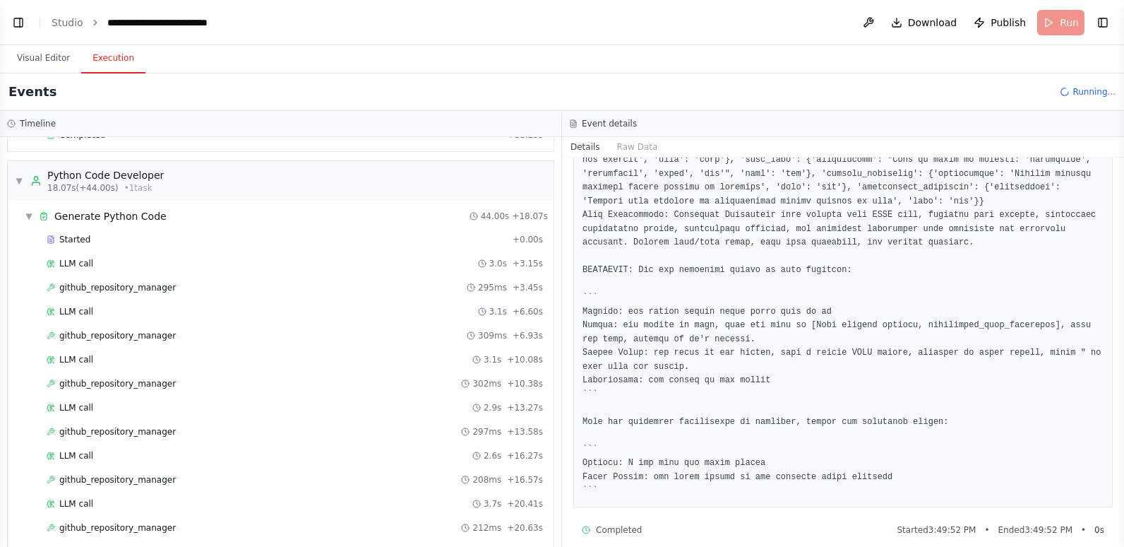
scroll to position [208, 0]
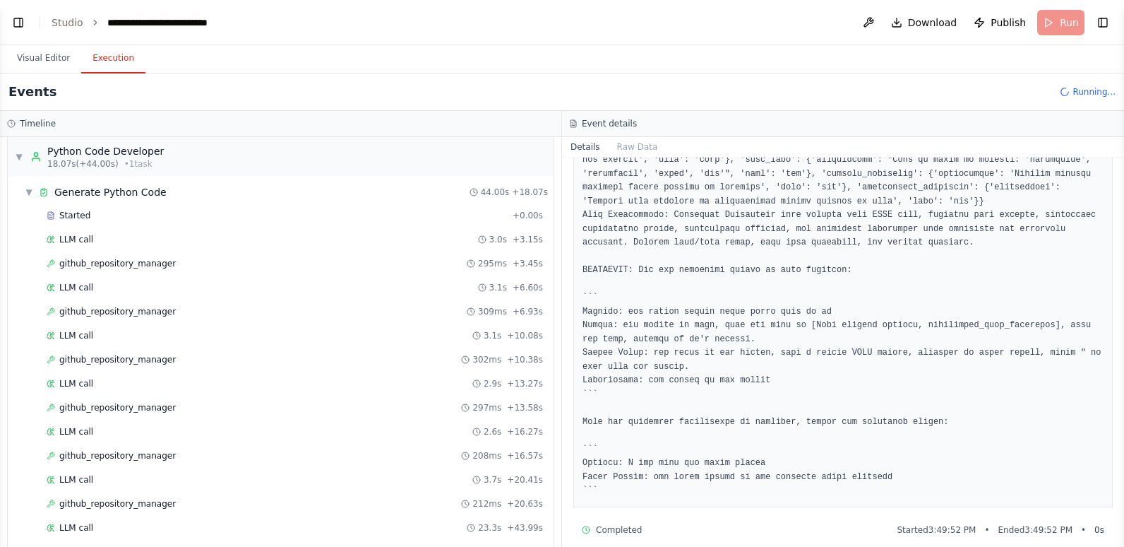
click at [14, 302] on div "▼ Generate Python Code 44.00s + 18.07s Started + 0.00s LLM call 3.0s + 3.15s gi…" at bounding box center [281, 372] width 546 height 391
click at [86, 319] on div "github_repository_manager 309ms + 6.93s" at bounding box center [295, 311] width 506 height 21
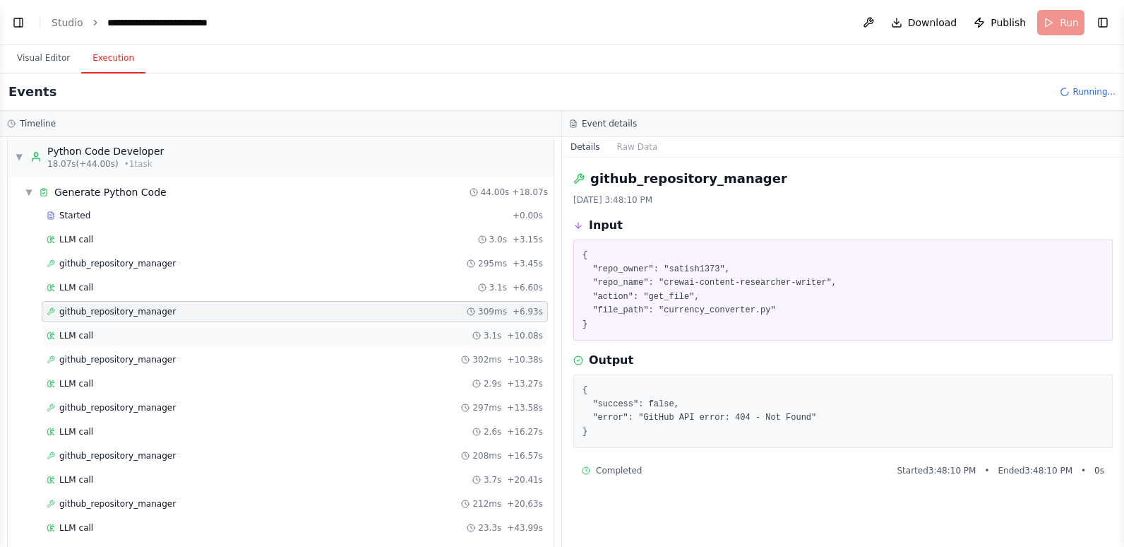
click at [86, 336] on span "LLM call" at bounding box center [76, 335] width 34 height 11
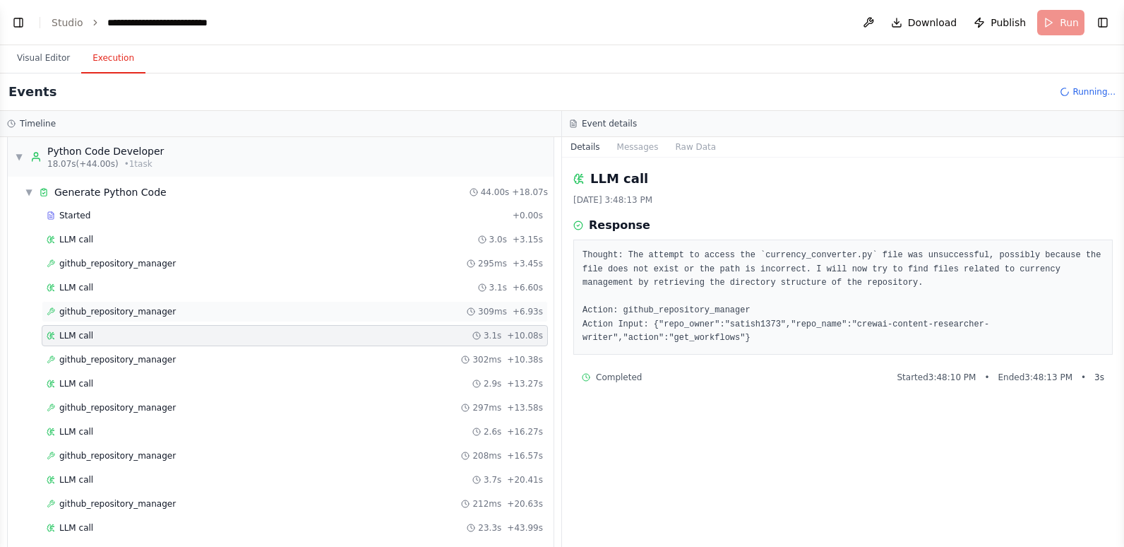
click at [88, 304] on div "github_repository_manager 309ms + 6.93s" at bounding box center [295, 311] width 506 height 21
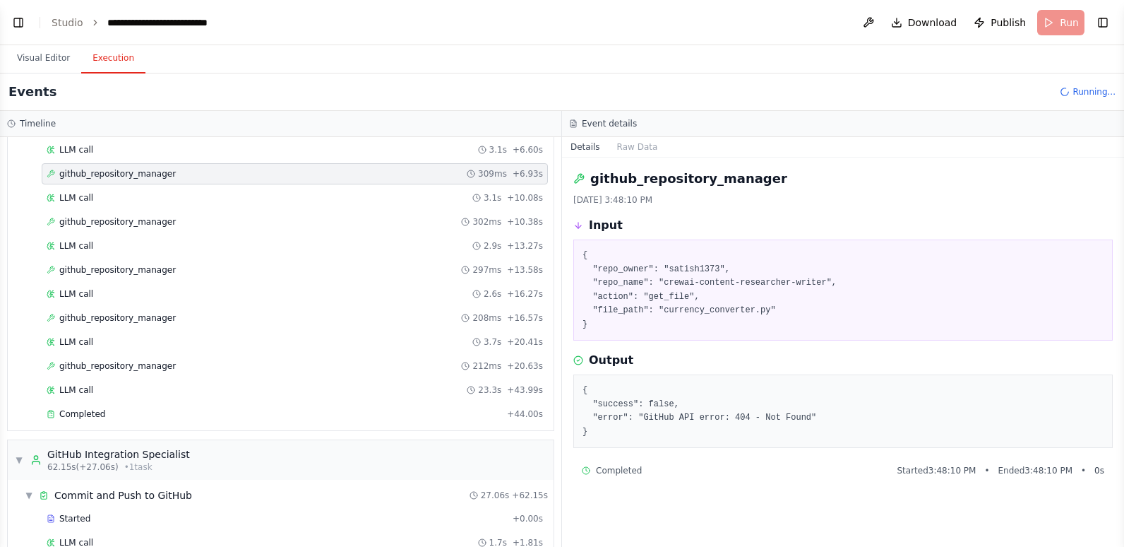
scroll to position [420, 0]
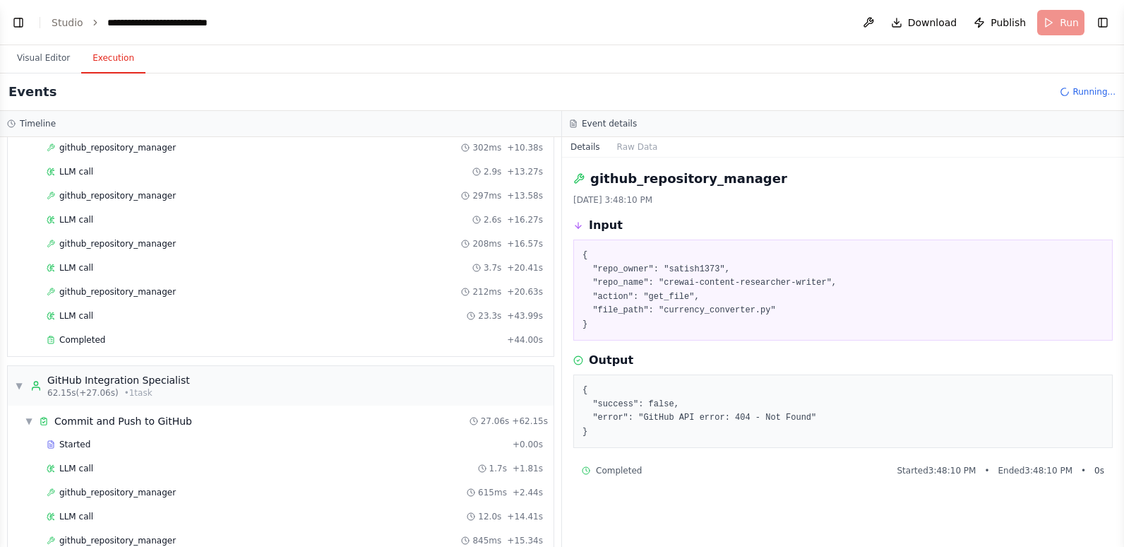
click at [88, 304] on div "Started + 0.00s LLM call 3.0s + 3.15s github_repository_manager 295ms + 3.45s L…" at bounding box center [286, 173] width 535 height 360
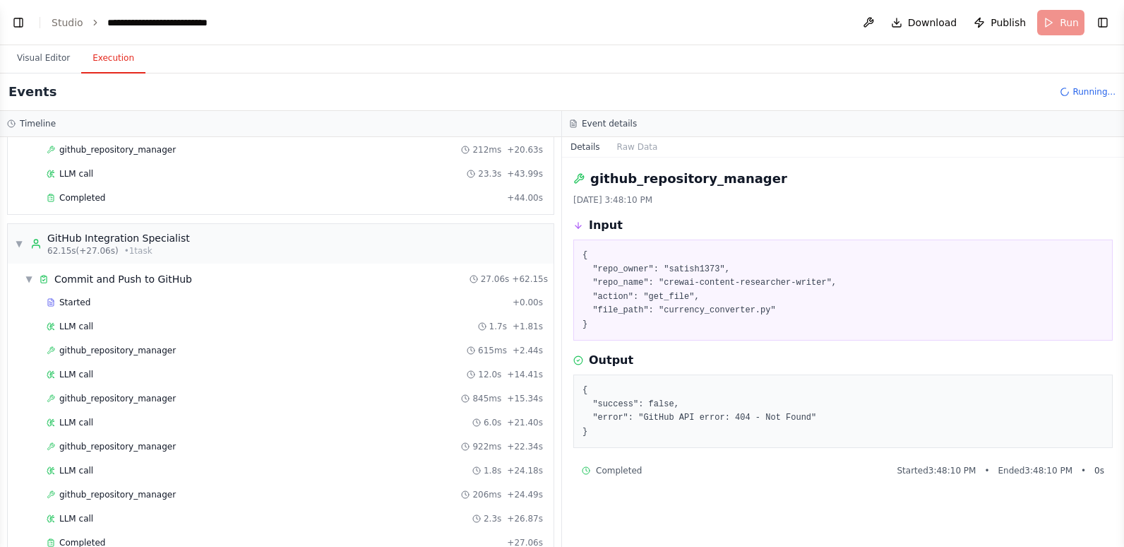
scroll to position [562, 0]
click at [105, 211] on div "Started + 0.00s LLM call 3.0s + 3.15s github_repository_manager 295ms + 3.45s L…" at bounding box center [286, 32] width 535 height 360
click at [106, 196] on div "Completed" at bounding box center [274, 198] width 455 height 11
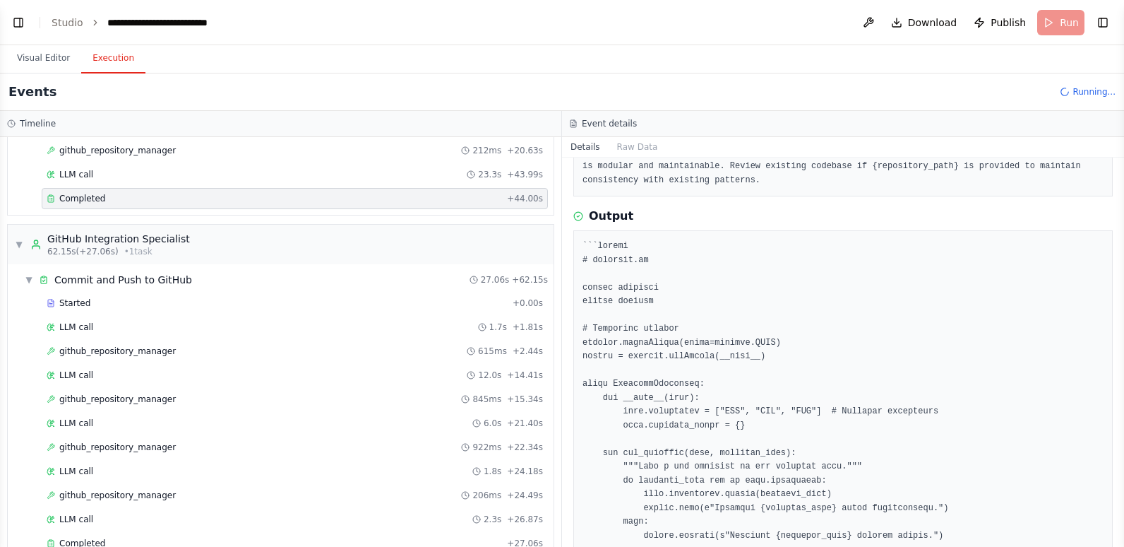
scroll to position [212, 0]
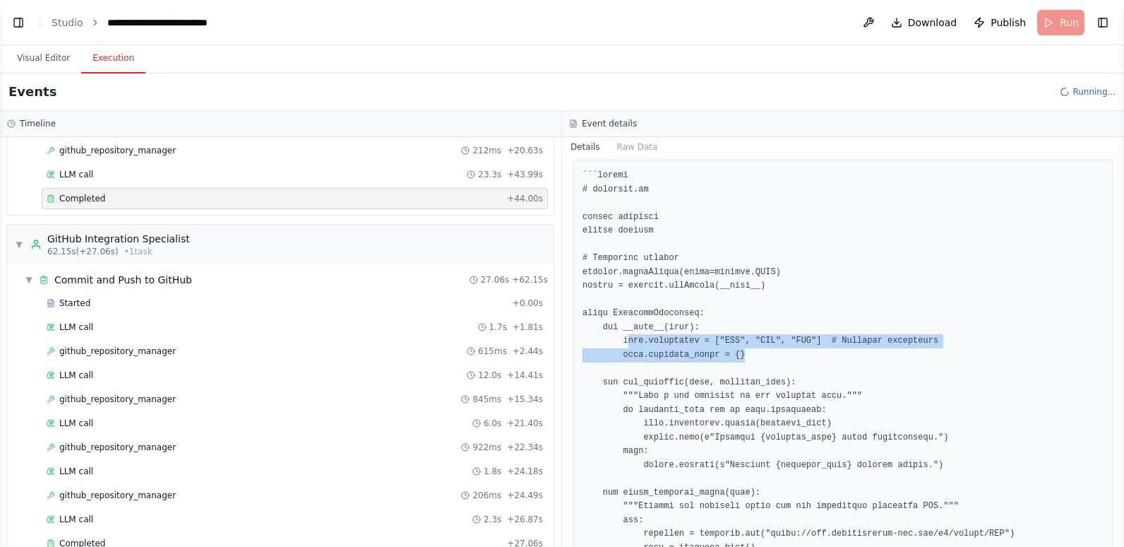
drag, startPoint x: 623, startPoint y: 326, endPoint x: 841, endPoint y: 343, distance: 218.2
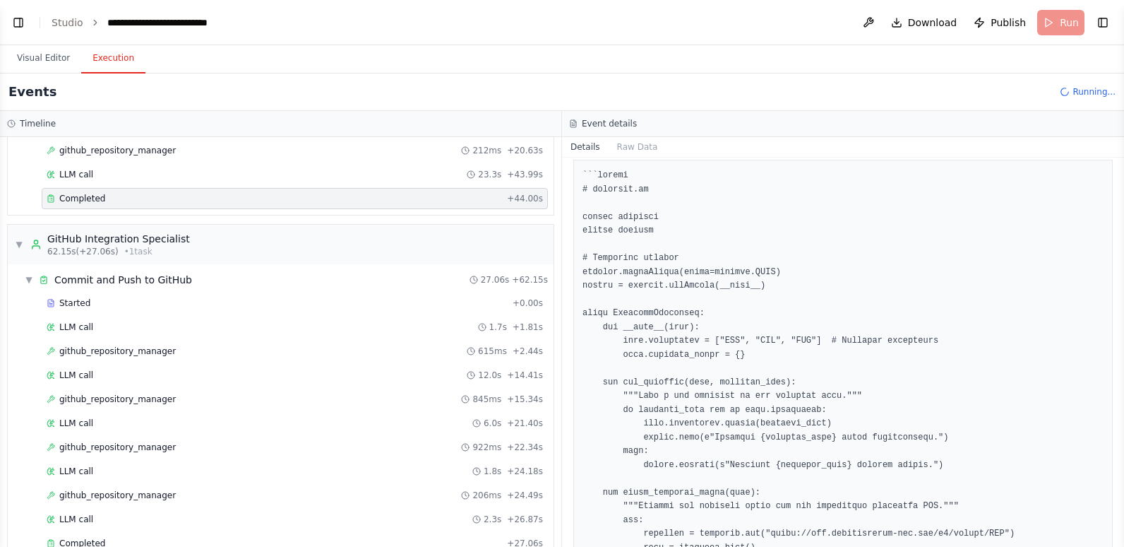
drag, startPoint x: 841, startPoint y: 343, endPoint x: 882, endPoint y: 404, distance: 73.3
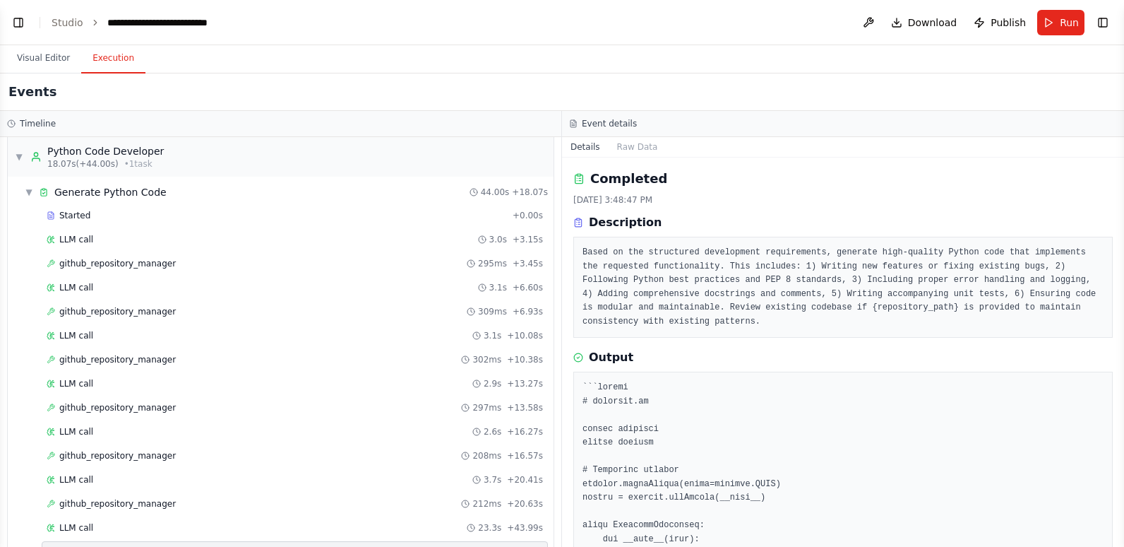
scroll to position [0, 0]
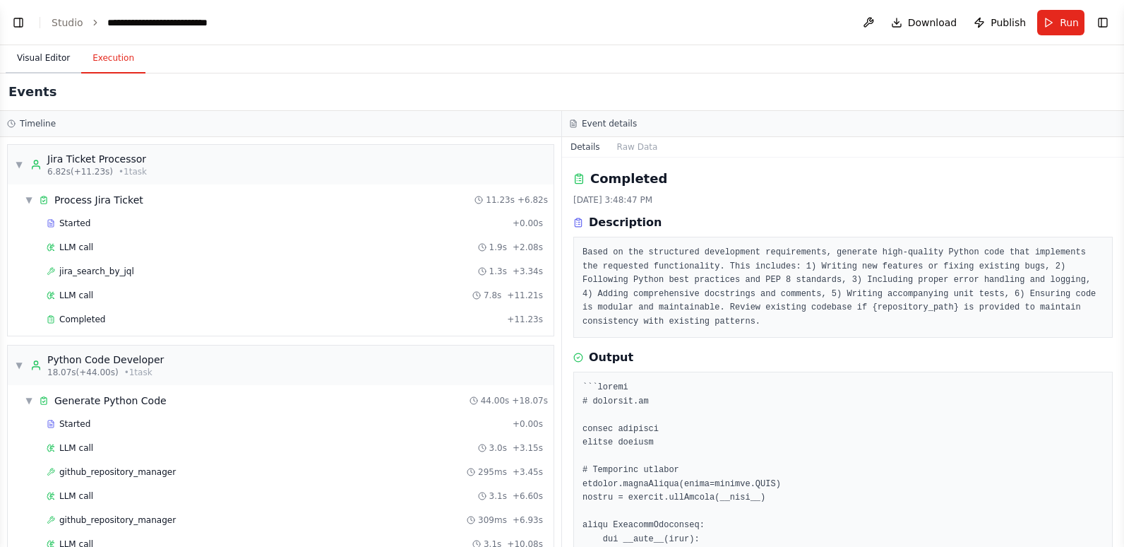
click at [47, 61] on button "Visual Editor" at bounding box center [44, 59] width 76 height 30
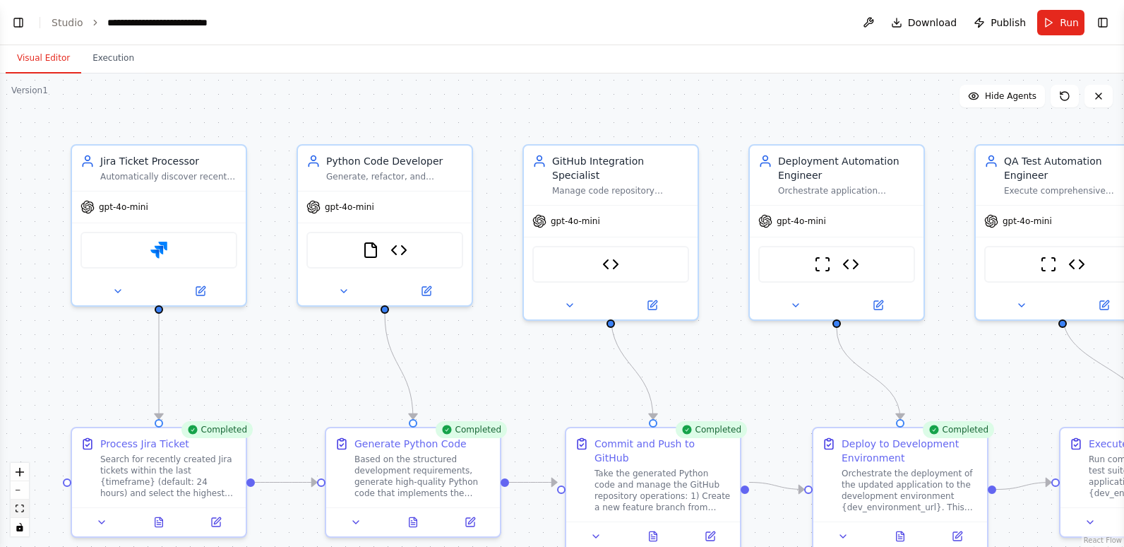
click at [20, 502] on button "fit view" at bounding box center [20, 508] width 18 height 18
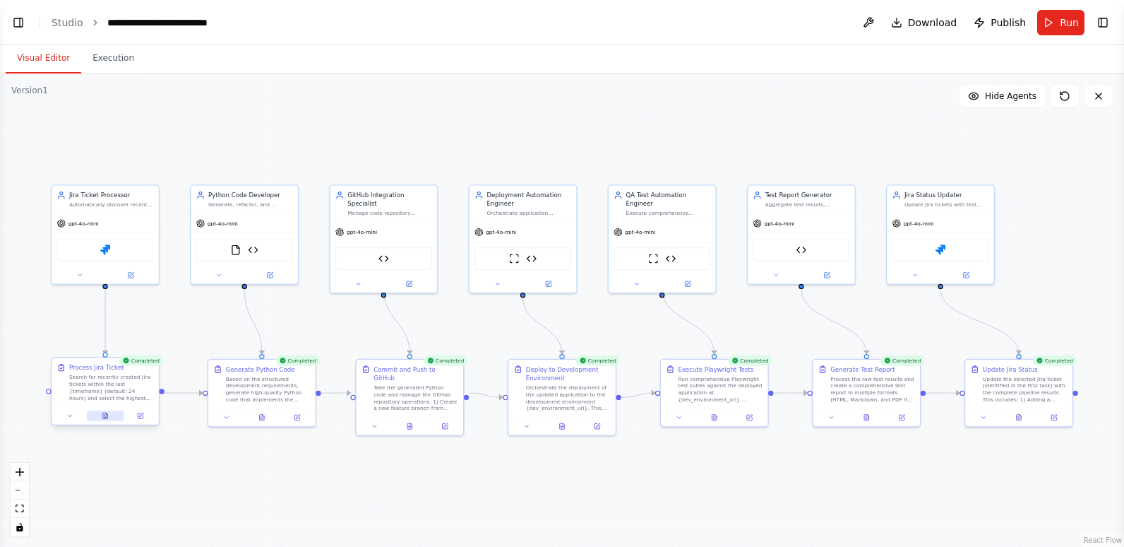
click at [107, 418] on icon at bounding box center [105, 415] width 5 height 6
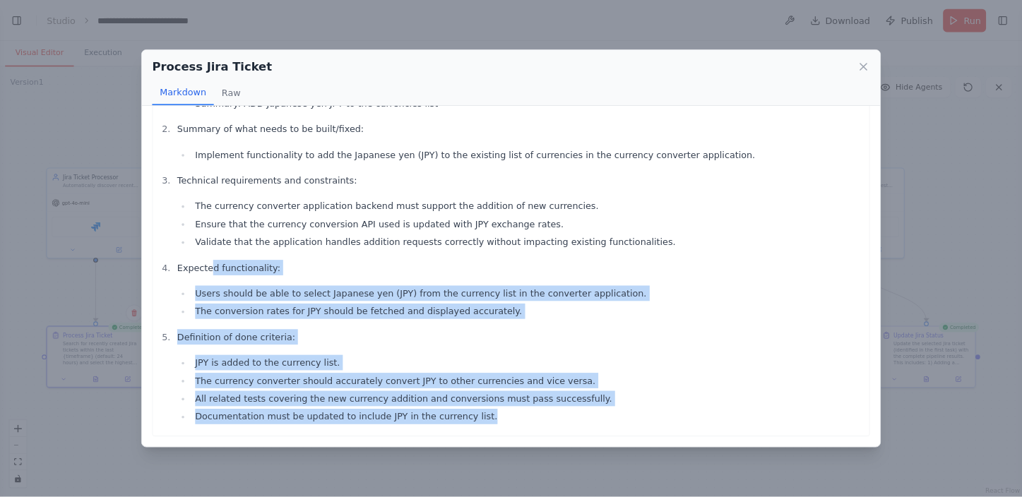
scroll to position [90, 0]
drag, startPoint x: 226, startPoint y: 296, endPoint x: 534, endPoint y: 477, distance: 357.1
click at [534, 477] on div "Selected Ticket ID and Summary: Ticket ID: TES-146 Summary: ADD Japanese yen JP…" at bounding box center [562, 258] width 790 height 442
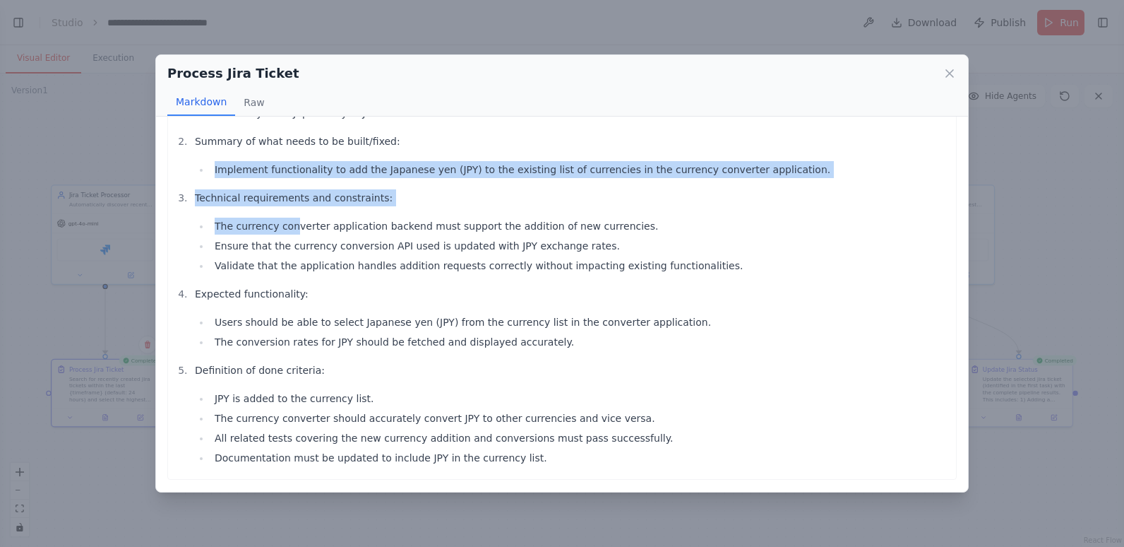
drag, startPoint x: 205, startPoint y: 165, endPoint x: 287, endPoint y: 213, distance: 95.0
click at [287, 213] on ol "Selected Ticket ID and Summary: Ticket ID: TES-146 Summary: ADD Japanese yen JP…" at bounding box center [562, 262] width 774 height 410
click at [949, 75] on icon at bounding box center [949, 73] width 7 height 7
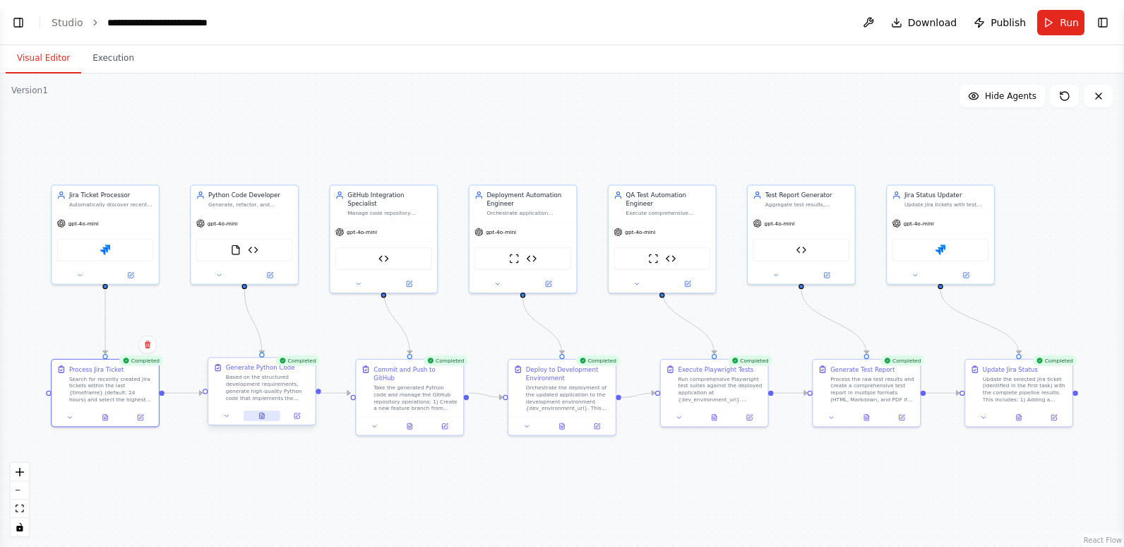
click at [266, 416] on button at bounding box center [262, 415] width 37 height 11
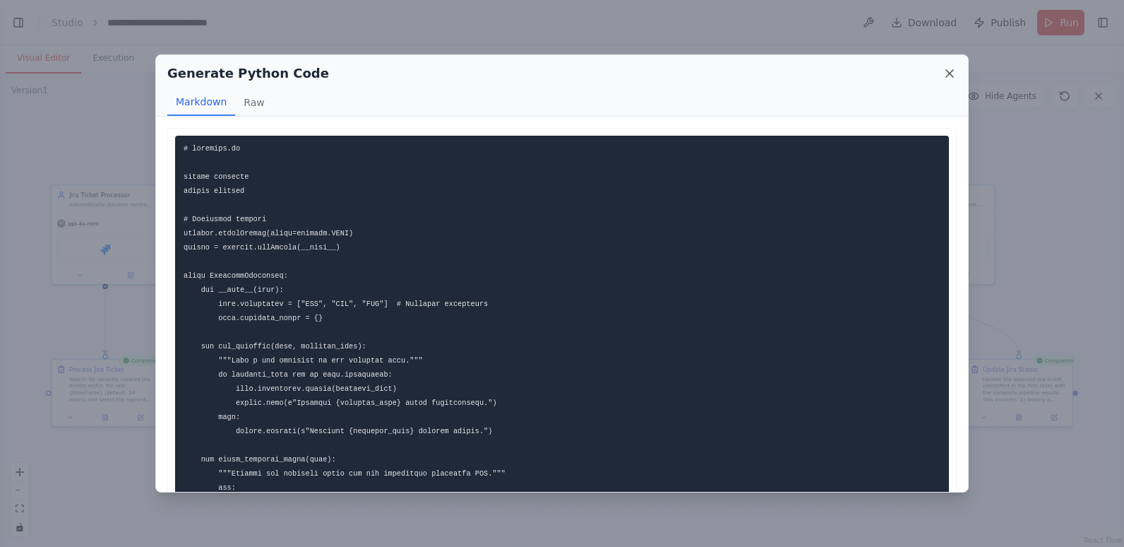
click at [949, 73] on icon at bounding box center [949, 73] width 7 height 7
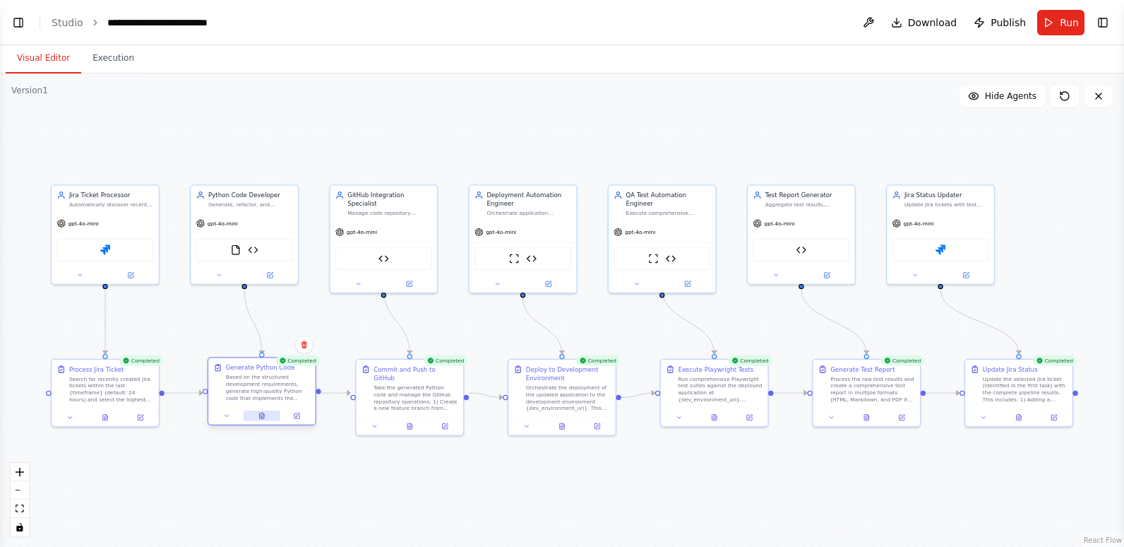
click at [259, 415] on icon at bounding box center [262, 415] width 7 height 7
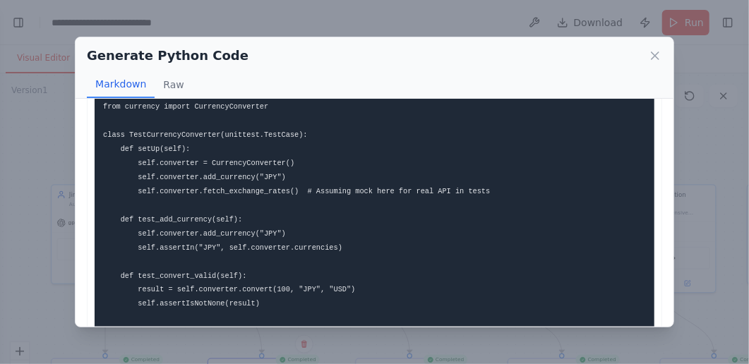
scroll to position [942, 0]
click at [655, 54] on icon at bounding box center [655, 55] width 7 height 7
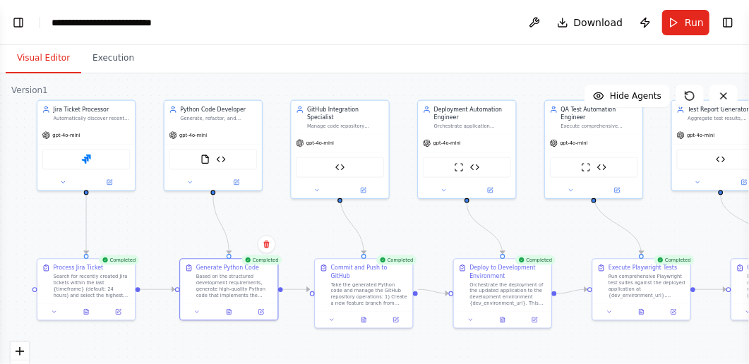
drag, startPoint x: 365, startPoint y: 324, endPoint x: 323, endPoint y: 227, distance: 105.6
click at [323, 227] on div ".deletable-edge-delete-btn { width: 20px; height: 20px; border: 0px solid #ffff…" at bounding box center [374, 249] width 749 height 353
click at [363, 316] on icon at bounding box center [364, 318] width 4 height 5
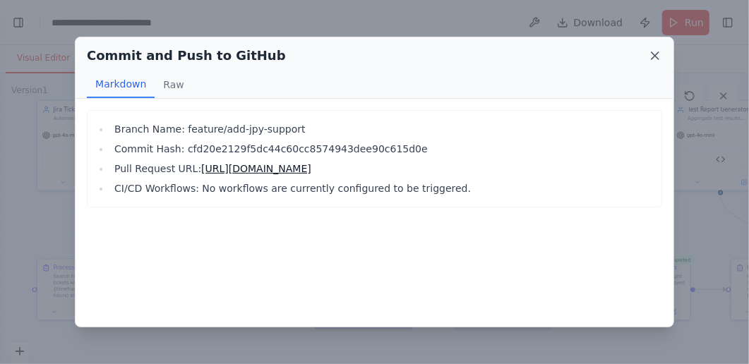
click at [656, 57] on icon at bounding box center [655, 56] width 14 height 14
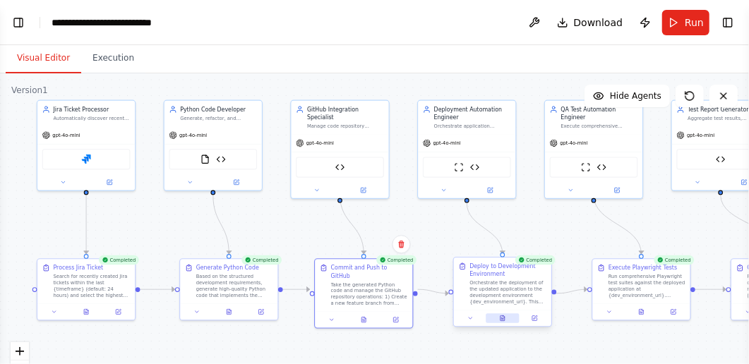
click at [504, 319] on icon at bounding box center [503, 318] width 4 height 5
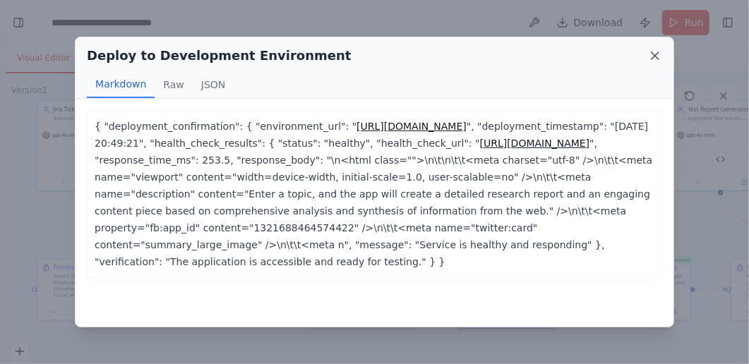
click at [654, 54] on icon at bounding box center [655, 56] width 14 height 14
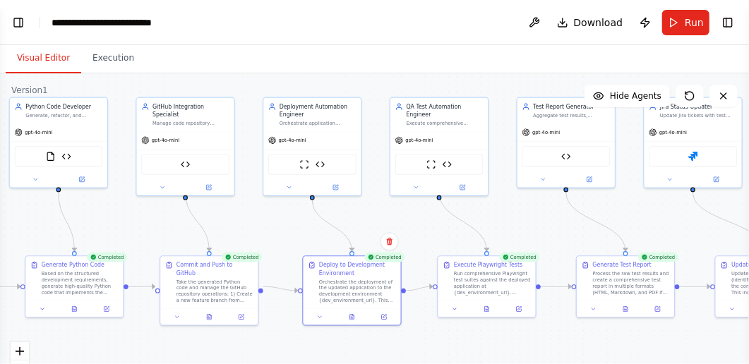
drag, startPoint x: 619, startPoint y: 341, endPoint x: 464, endPoint y: 338, distance: 154.7
click at [464, 338] on div ".deletable-edge-delete-btn { width: 20px; height: 20px; border: 0px solid #ffff…" at bounding box center [374, 249] width 749 height 353
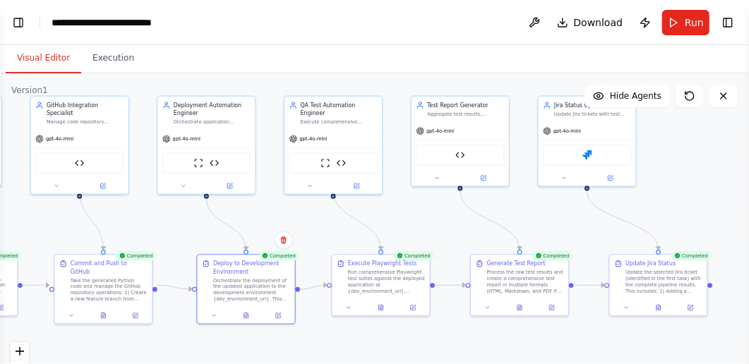
drag, startPoint x: 609, startPoint y: 342, endPoint x: 503, endPoint y: 340, distance: 106.0
click at [503, 340] on div ".deletable-edge-delete-btn { width: 20px; height: 20px; border: 0px solid #ffff…" at bounding box center [374, 249] width 749 height 353
click at [381, 305] on icon at bounding box center [381, 306] width 4 height 5
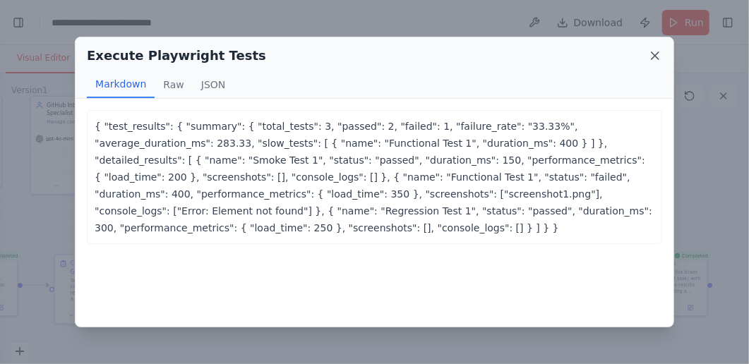
click at [658, 56] on icon at bounding box center [655, 56] width 14 height 14
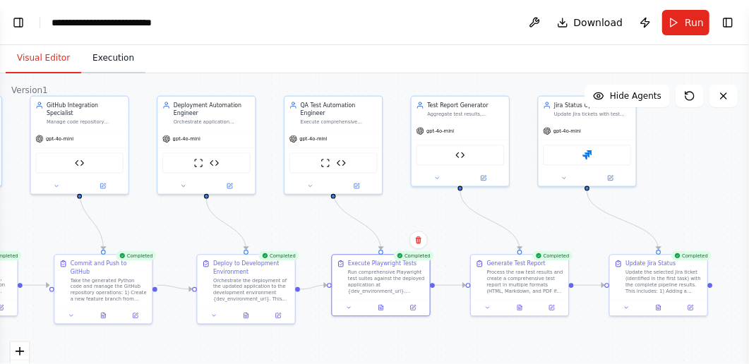
click at [99, 58] on button "Execution" at bounding box center [113, 59] width 64 height 30
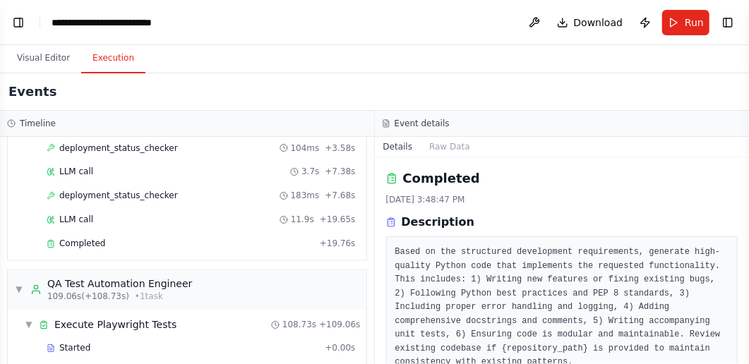
scroll to position [1130, 0]
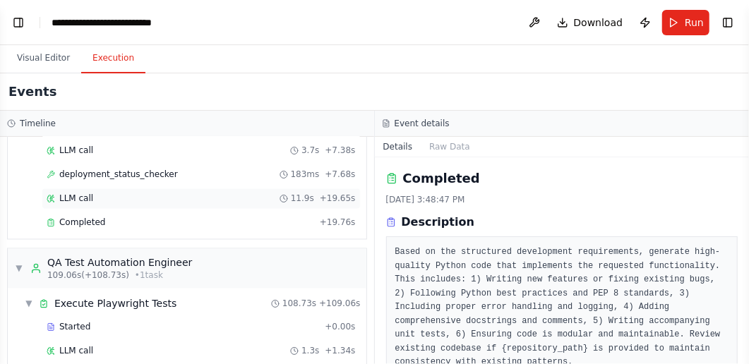
click at [120, 194] on div "LLM call 11.9s + 19.65s" at bounding box center [201, 199] width 309 height 11
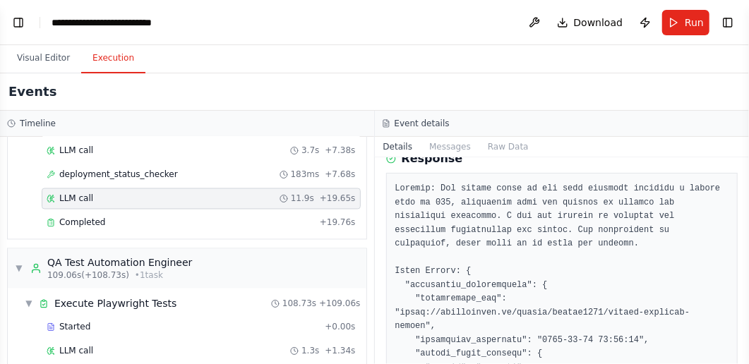
scroll to position [94, 0]
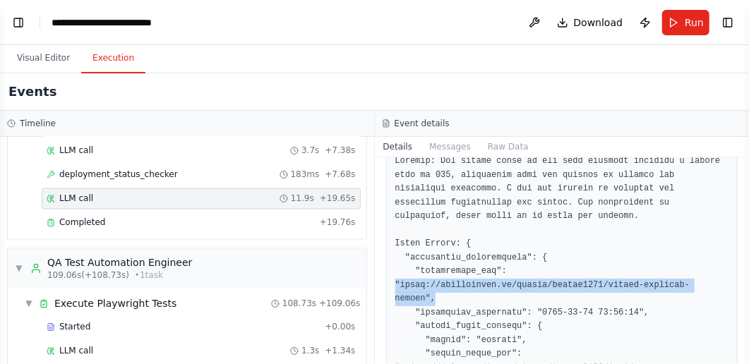
drag, startPoint x: 397, startPoint y: 283, endPoint x: 703, endPoint y: 283, distance: 305.8
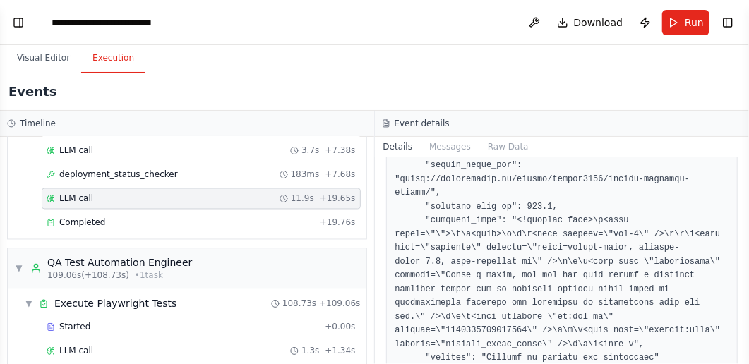
scroll to position [373, 0]
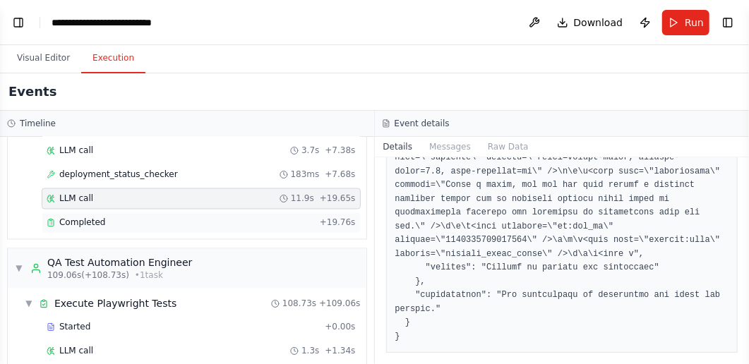
click at [132, 218] on div "Completed" at bounding box center [181, 223] width 268 height 11
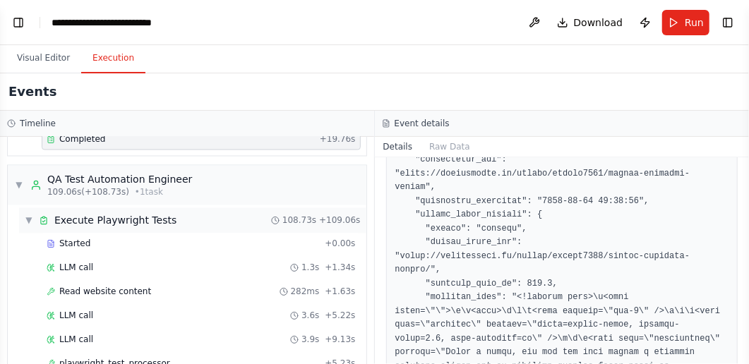
scroll to position [1224, 0]
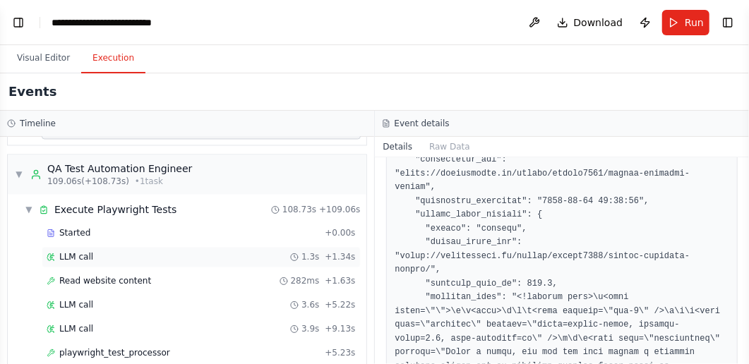
click at [119, 252] on div "LLM call 1.3s + 1.34s" at bounding box center [201, 257] width 309 height 11
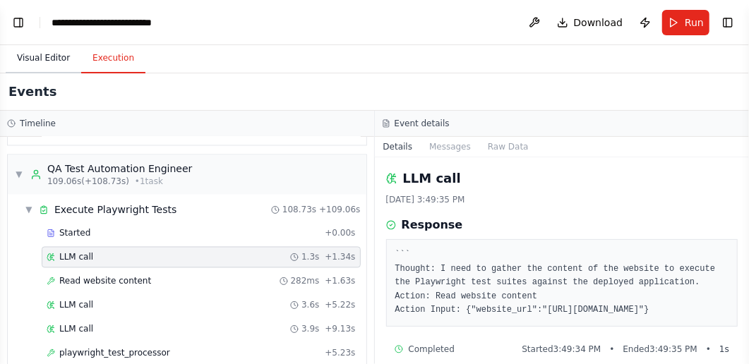
click at [39, 58] on button "Visual Editor" at bounding box center [44, 59] width 76 height 30
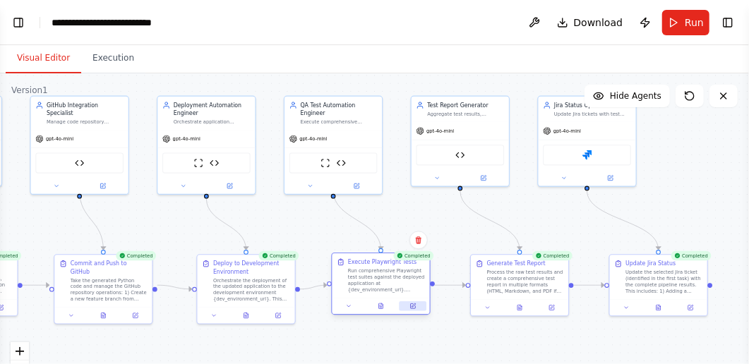
click at [411, 305] on icon at bounding box center [413, 306] width 5 height 5
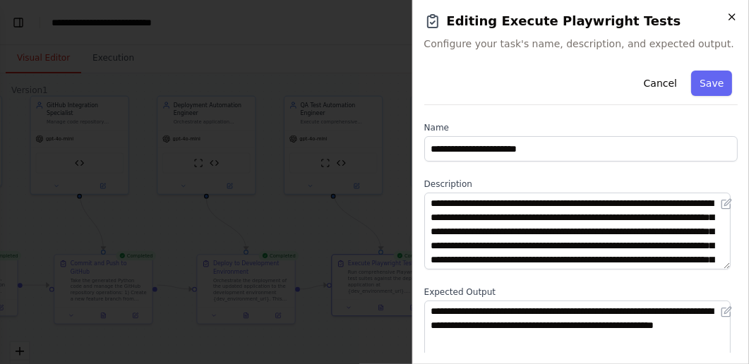
click at [733, 13] on icon "button" at bounding box center [732, 16] width 11 height 11
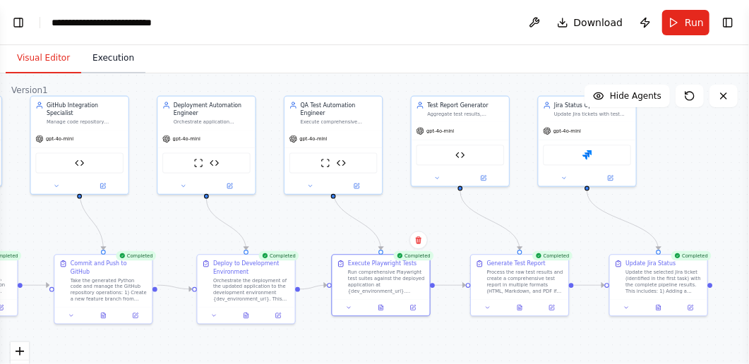
click at [115, 59] on button "Execution" at bounding box center [113, 59] width 64 height 30
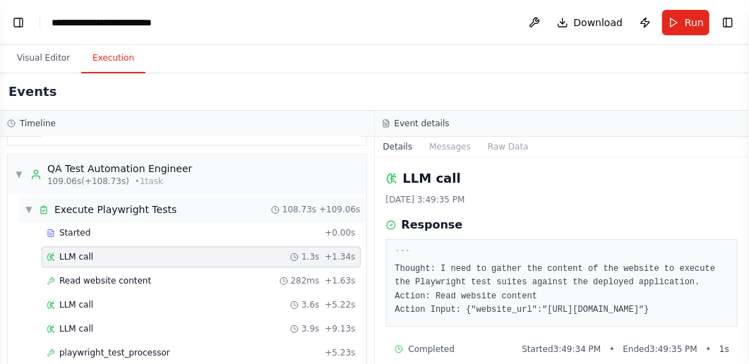
scroll to position [1271, 0]
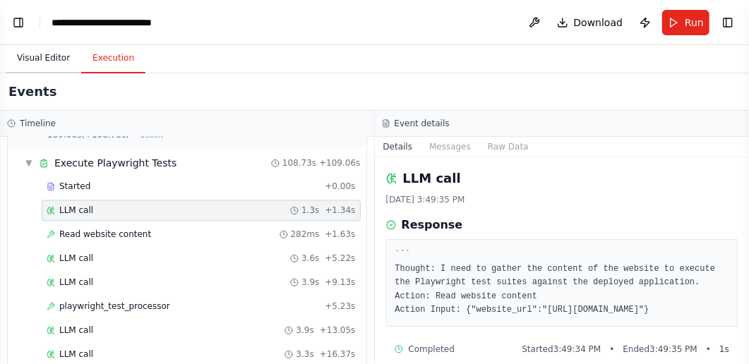
click at [56, 59] on button "Visual Editor" at bounding box center [44, 59] width 76 height 30
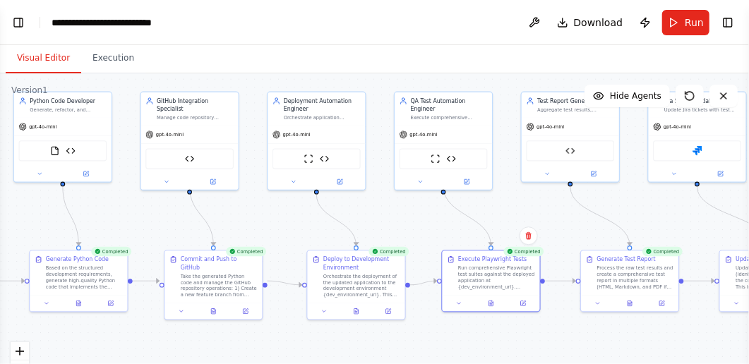
drag, startPoint x: 38, startPoint y: 336, endPoint x: 148, endPoint y: 332, distance: 110.3
click at [148, 332] on div ".deletable-edge-delete-btn { width: 20px; height: 20px; border: 0px solid #ffff…" at bounding box center [374, 249] width 749 height 353
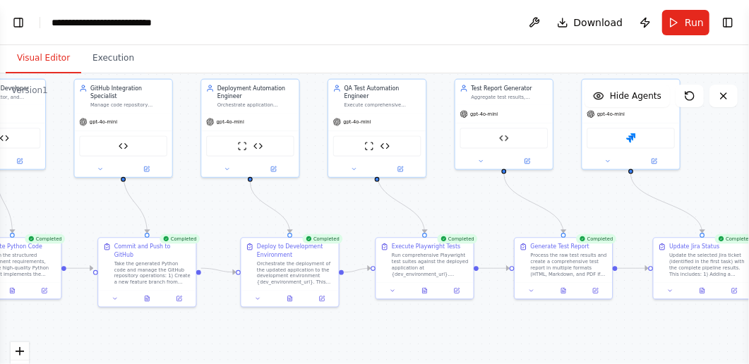
drag, startPoint x: 148, startPoint y: 332, endPoint x: 82, endPoint y: 319, distance: 67.7
click at [82, 319] on div ".deletable-edge-delete-btn { width: 20px; height: 20px; border: 0px solid #ffff…" at bounding box center [374, 249] width 749 height 353
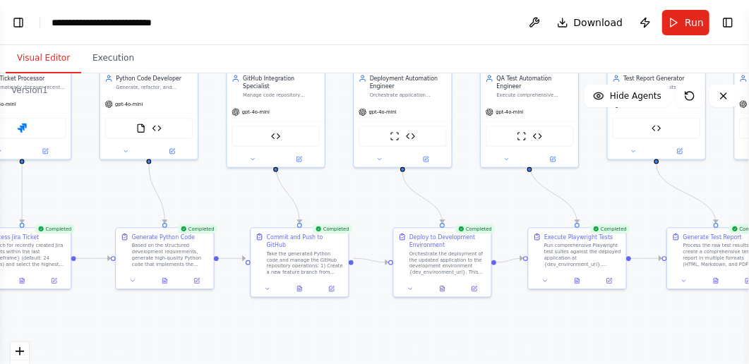
drag, startPoint x: 30, startPoint y: 321, endPoint x: 189, endPoint y: 312, distance: 159.2
click at [189, 312] on div ".deletable-edge-delete-btn { width: 20px; height: 20px; border: 0px solid #ffff…" at bounding box center [374, 249] width 749 height 353
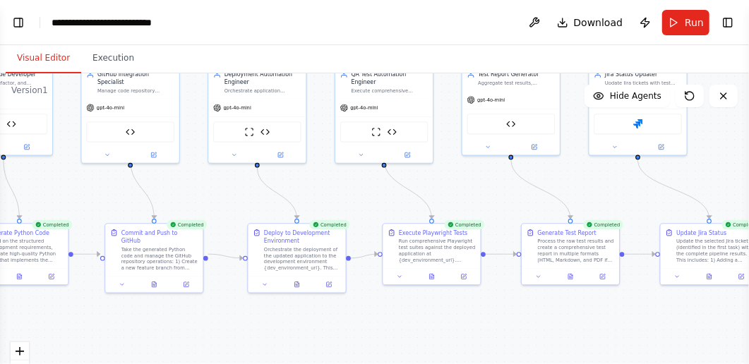
drag, startPoint x: 268, startPoint y: 300, endPoint x: 115, endPoint y: 296, distance: 153.3
click at [115, 296] on div ".deletable-edge-delete-btn { width: 20px; height: 20px; border: 0px solid #ffff…" at bounding box center [374, 249] width 749 height 353
click at [107, 57] on button "Execution" at bounding box center [113, 59] width 64 height 30
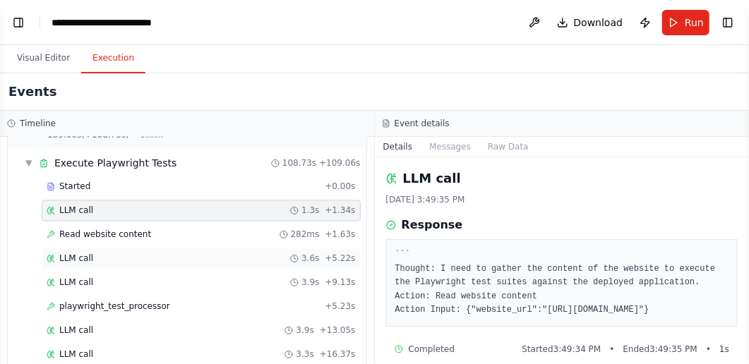
scroll to position [1318, 0]
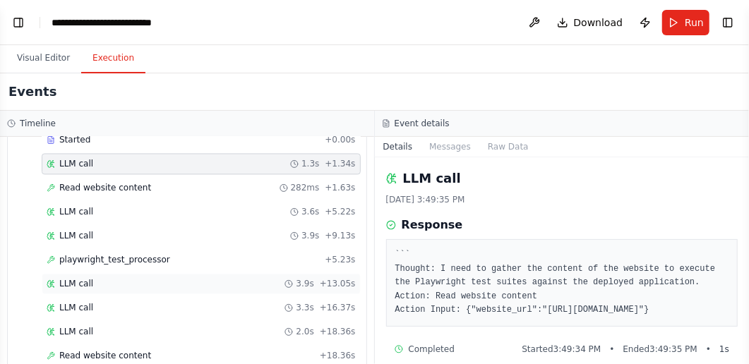
click at [102, 273] on div "LLM call 3.9s + 13.05s" at bounding box center [201, 283] width 319 height 21
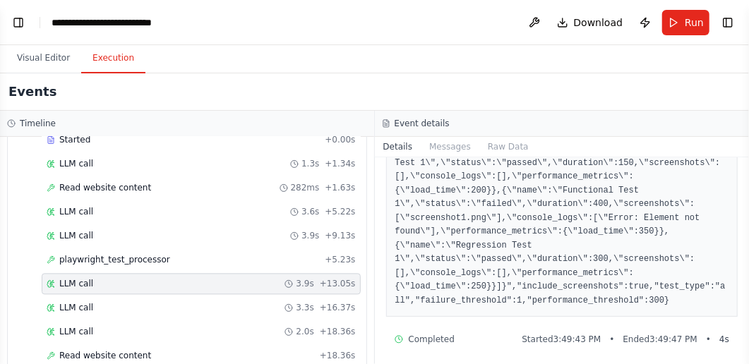
scroll to position [166, 0]
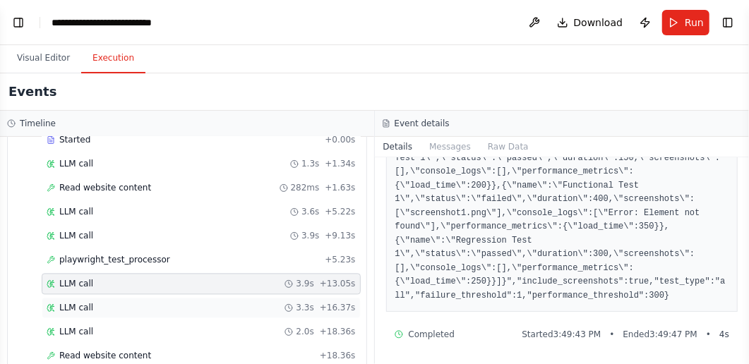
click at [141, 302] on div "LLM call 3.3s + 16.37s" at bounding box center [201, 307] width 309 height 11
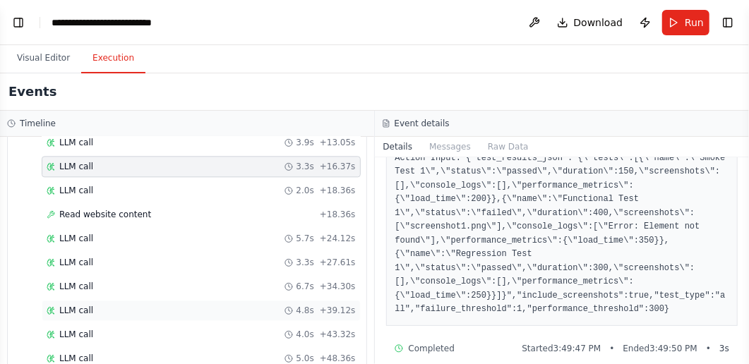
click at [134, 300] on div "LLM call 4.8s + 39.12s" at bounding box center [201, 310] width 319 height 21
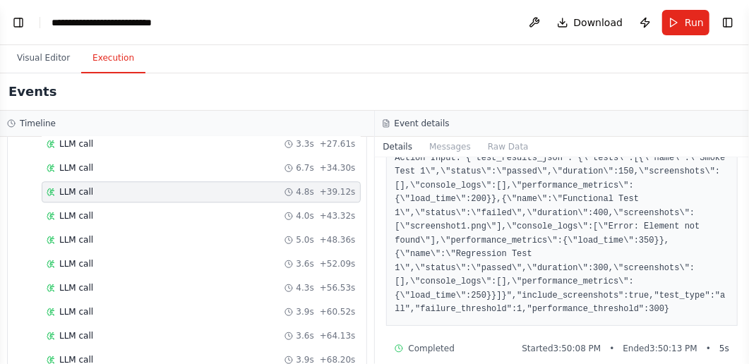
scroll to position [1601, 0]
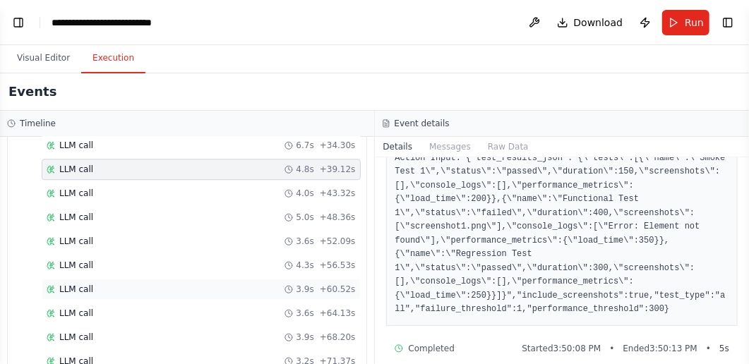
click at [132, 284] on div "LLM call 3.9s + 60.52s" at bounding box center [201, 289] width 309 height 11
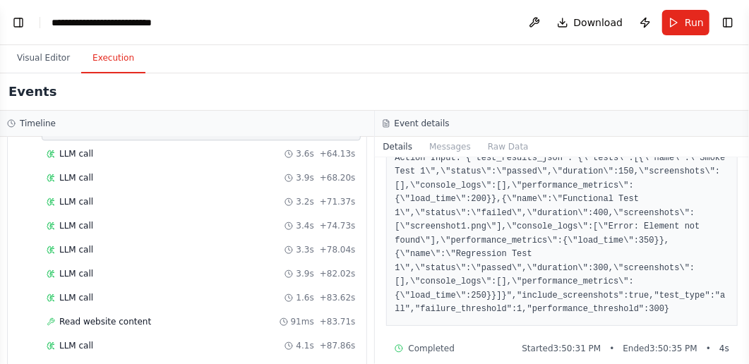
scroll to position [1789, 0]
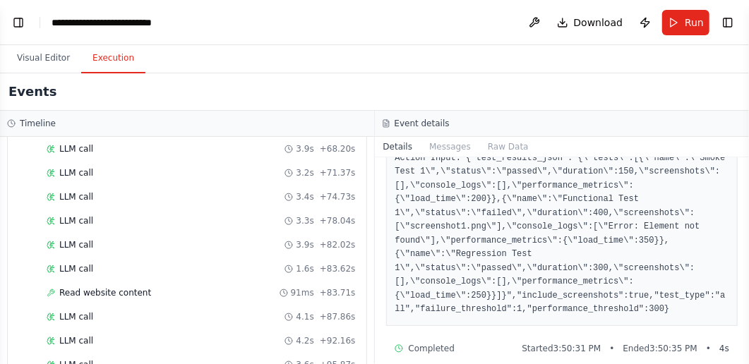
click at [132, 287] on span "Read website content" at bounding box center [105, 292] width 92 height 11
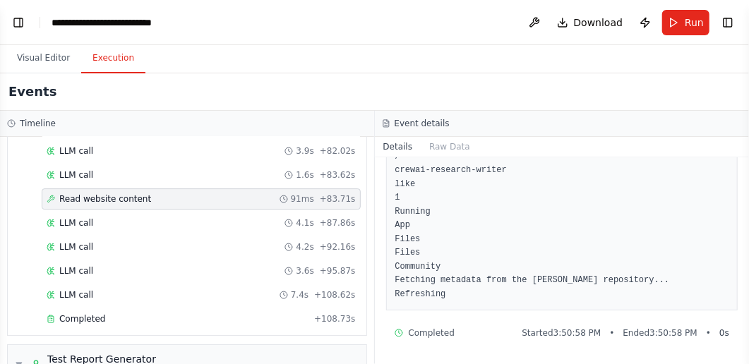
scroll to position [259, 0]
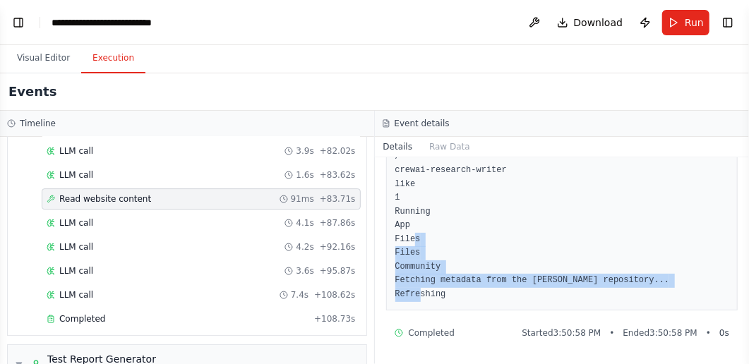
drag, startPoint x: 415, startPoint y: 239, endPoint x: 437, endPoint y: 292, distance: 57.7
click at [437, 292] on pre "The following text is scraped website content: Crewai Research Writer - a Huggi…" at bounding box center [563, 198] width 334 height 207
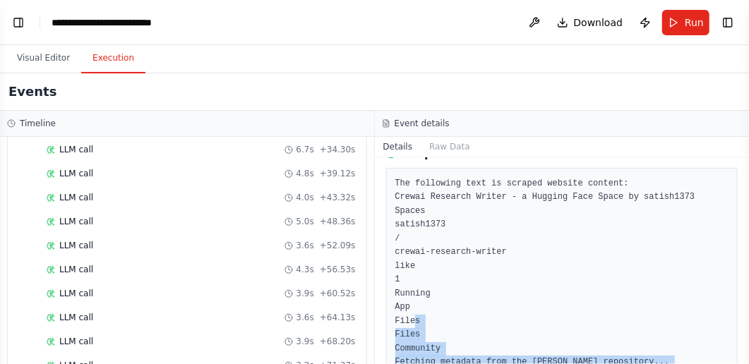
scroll to position [1507, 0]
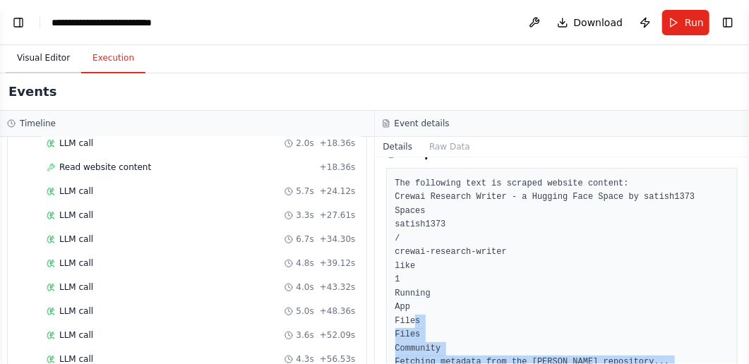
click at [47, 53] on button "Visual Editor" at bounding box center [44, 59] width 76 height 30
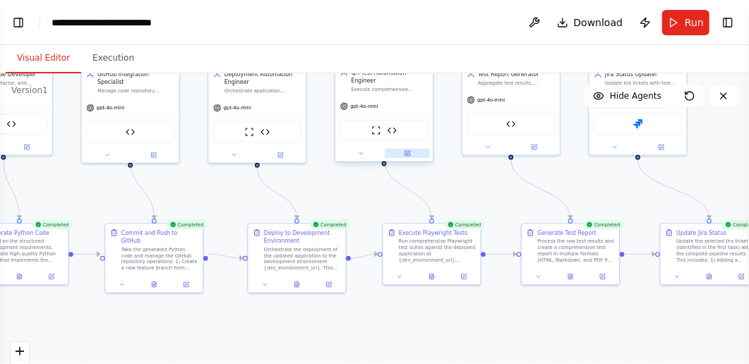
click at [406, 150] on icon at bounding box center [408, 153] width 6 height 6
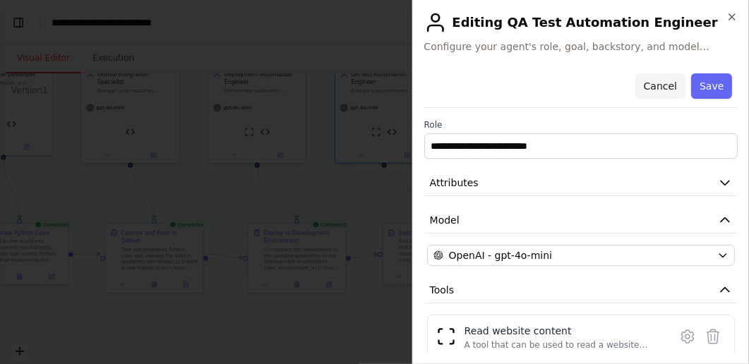
click at [661, 81] on button "Cancel" at bounding box center [660, 85] width 50 height 25
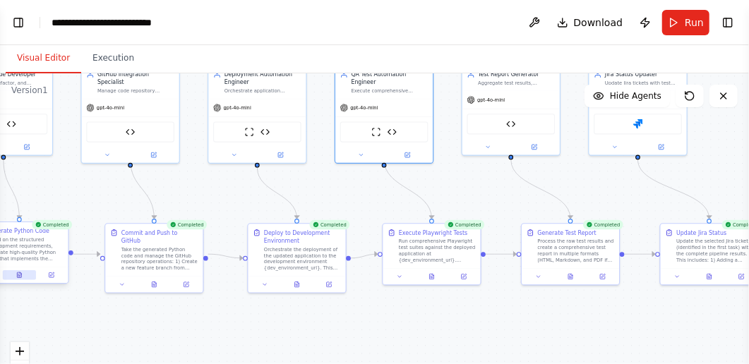
click at [15, 273] on button at bounding box center [20, 275] width 34 height 9
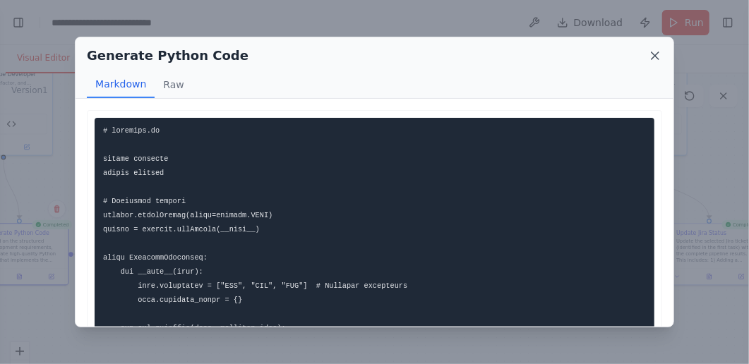
click at [653, 56] on icon at bounding box center [655, 56] width 14 height 14
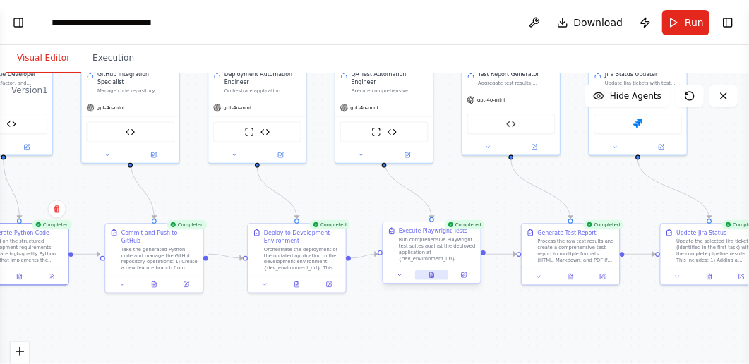
click at [429, 275] on icon at bounding box center [432, 275] width 6 height 6
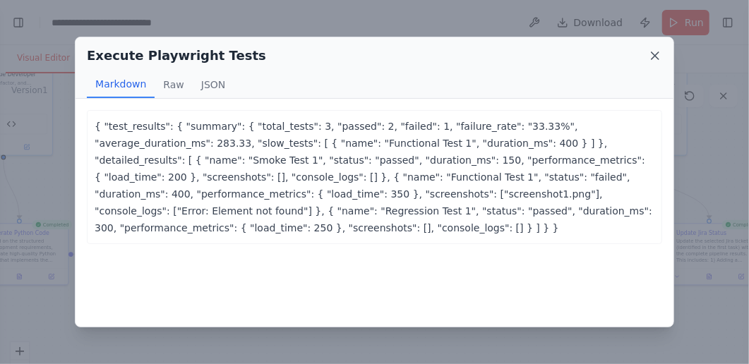
click at [657, 54] on icon at bounding box center [655, 55] width 7 height 7
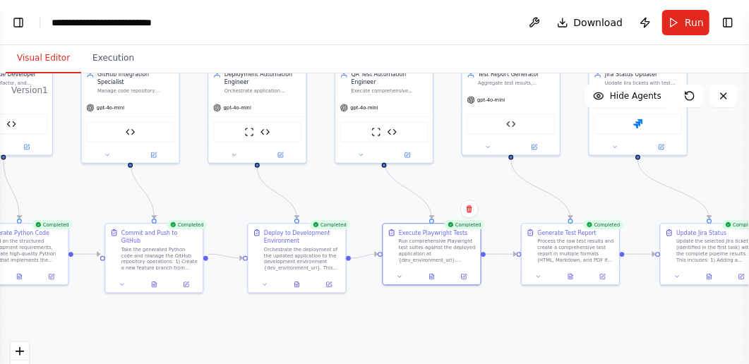
click at [506, 326] on div ".deletable-edge-delete-btn { width: 20px; height: 20px; border: 0px solid #ffff…" at bounding box center [374, 249] width 749 height 353
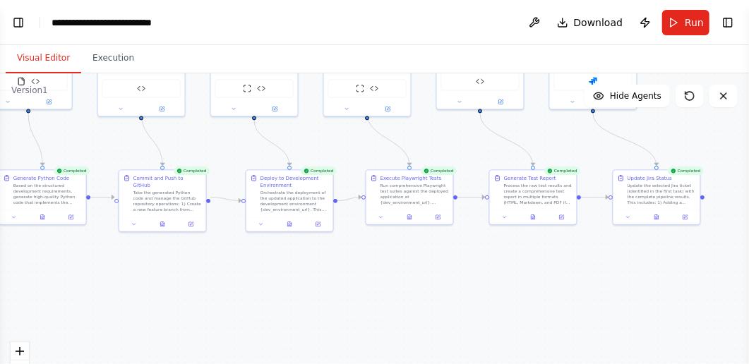
drag, startPoint x: 61, startPoint y: 327, endPoint x: 82, endPoint y: 263, distance: 67.7
click at [82, 263] on div ".deletable-edge-delete-btn { width: 20px; height: 20px; border: 0px solid #ffff…" at bounding box center [374, 249] width 749 height 353
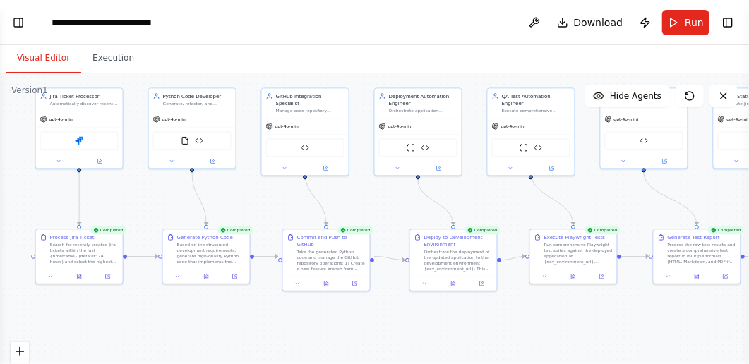
drag, startPoint x: 283, startPoint y: 267, endPoint x: 447, endPoint y: 326, distance: 174.3
click at [447, 326] on div ".deletable-edge-delete-btn { width: 20px; height: 20px; border: 0px solid #ffff…" at bounding box center [374, 249] width 749 height 353
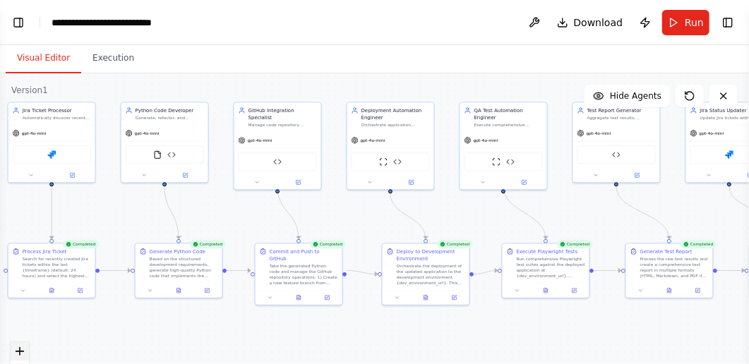
drag, startPoint x: 47, startPoint y: 339, endPoint x: 19, endPoint y: 353, distance: 31.0
click at [19, 353] on div ".deletable-edge-delete-btn { width: 20px; height: 20px; border: 0px solid #ffff…" at bounding box center [374, 249] width 749 height 353
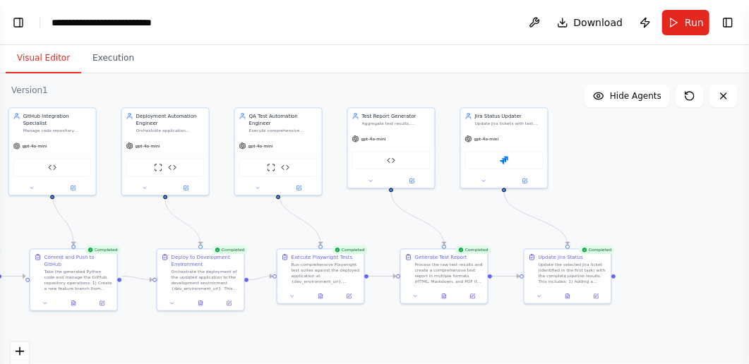
drag, startPoint x: 598, startPoint y: 343, endPoint x: 372, endPoint y: 349, distance: 225.4
click at [372, 349] on div ".deletable-edge-delete-btn { width: 20px; height: 20px; border: 0px solid #ffff…" at bounding box center [374, 249] width 749 height 353
click at [446, 294] on icon at bounding box center [444, 295] width 6 height 6
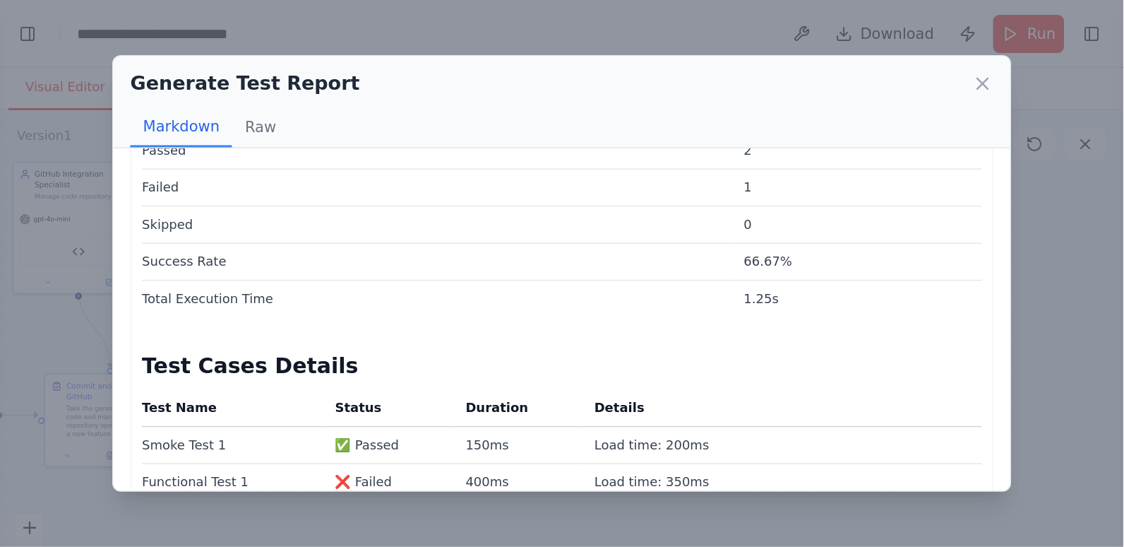
scroll to position [470, 0]
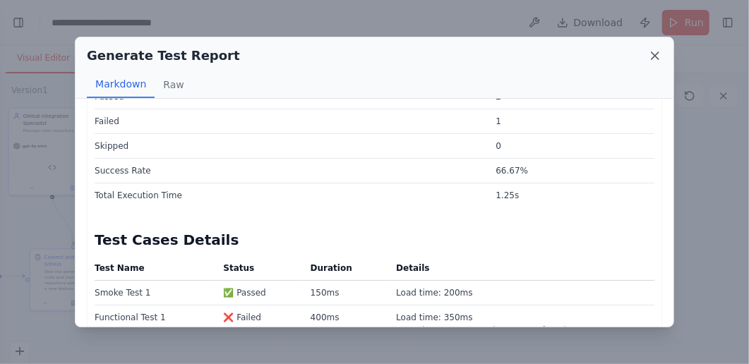
click at [653, 54] on icon at bounding box center [655, 56] width 14 height 14
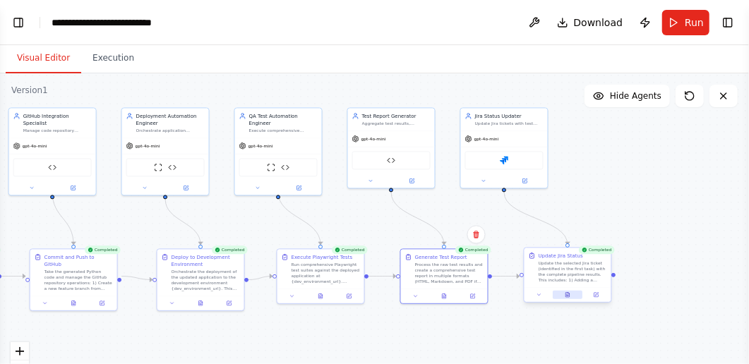
click at [569, 295] on icon at bounding box center [568, 295] width 4 height 5
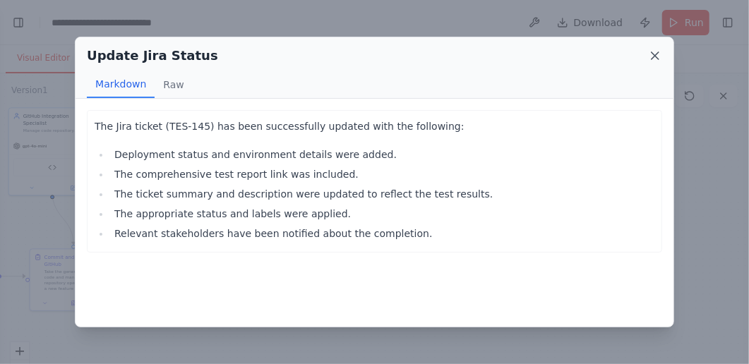
click at [654, 54] on icon at bounding box center [655, 55] width 7 height 7
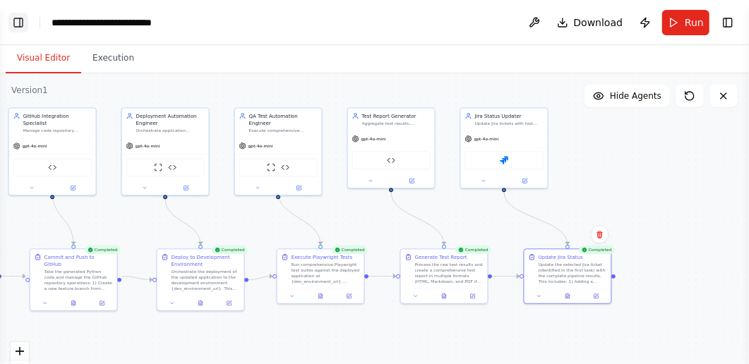
click at [16, 18] on button "Toggle Left Sidebar" at bounding box center [18, 23] width 20 height 20
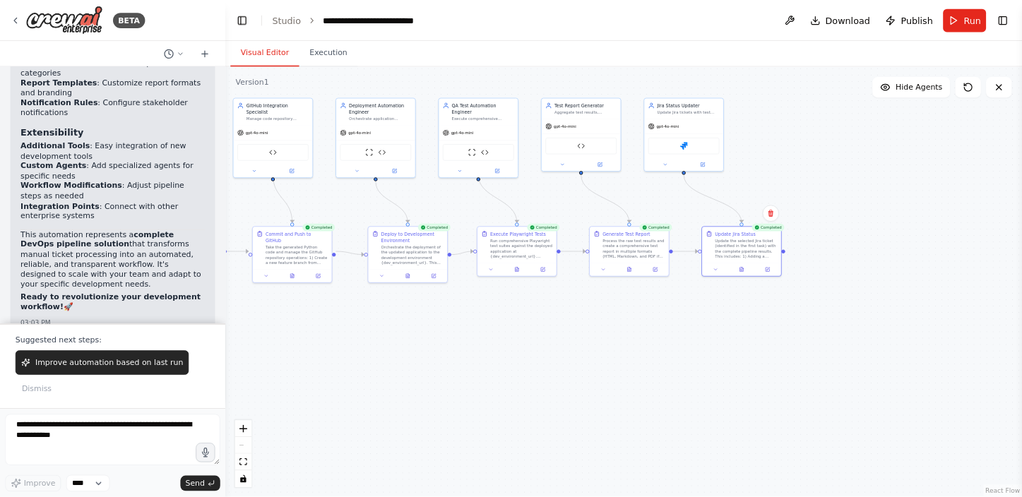
scroll to position [17256, 0]
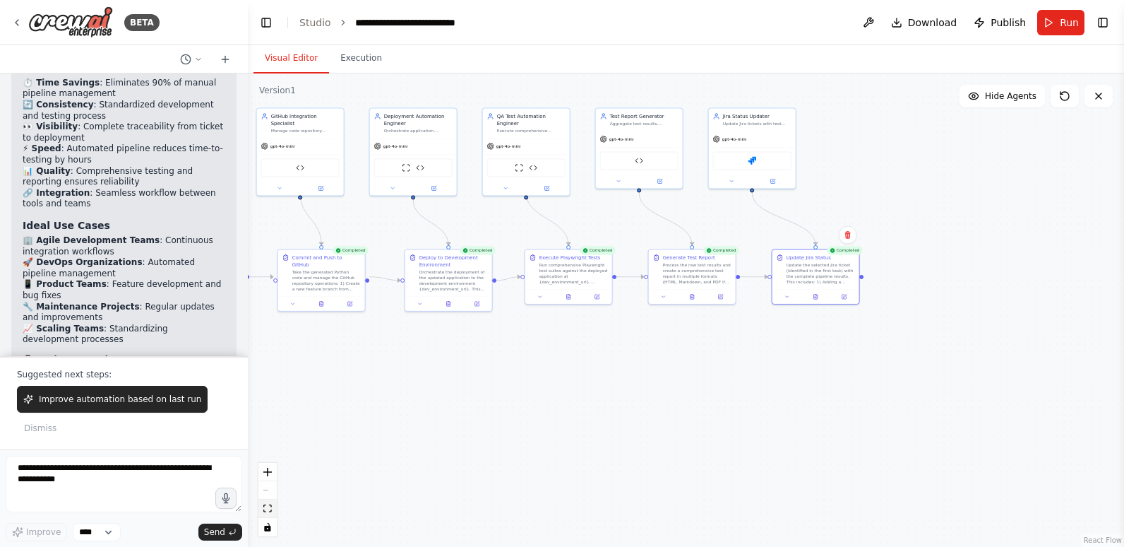
click at [269, 509] on icon "fit view" at bounding box center [267, 508] width 8 height 8
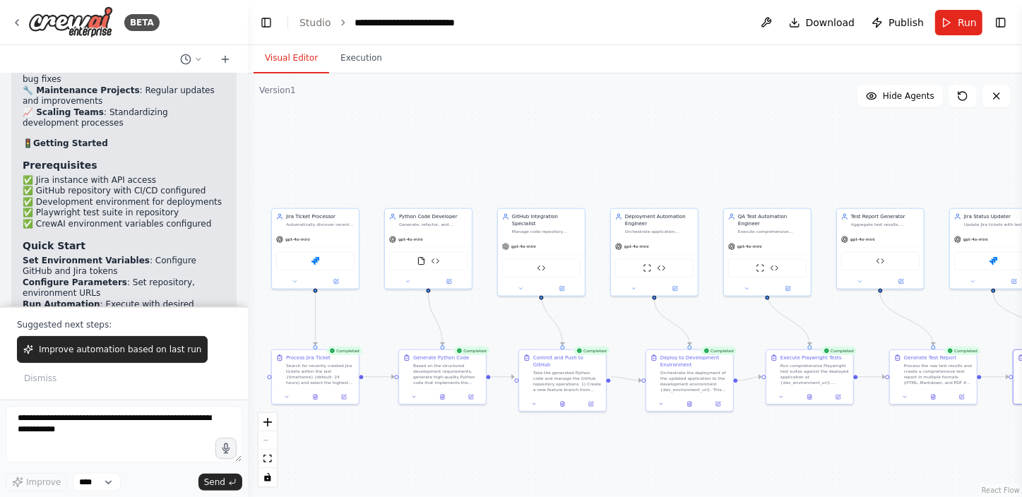
scroll to position [17534, 0]
